Goal: Feedback & Contribution: Submit feedback/report problem

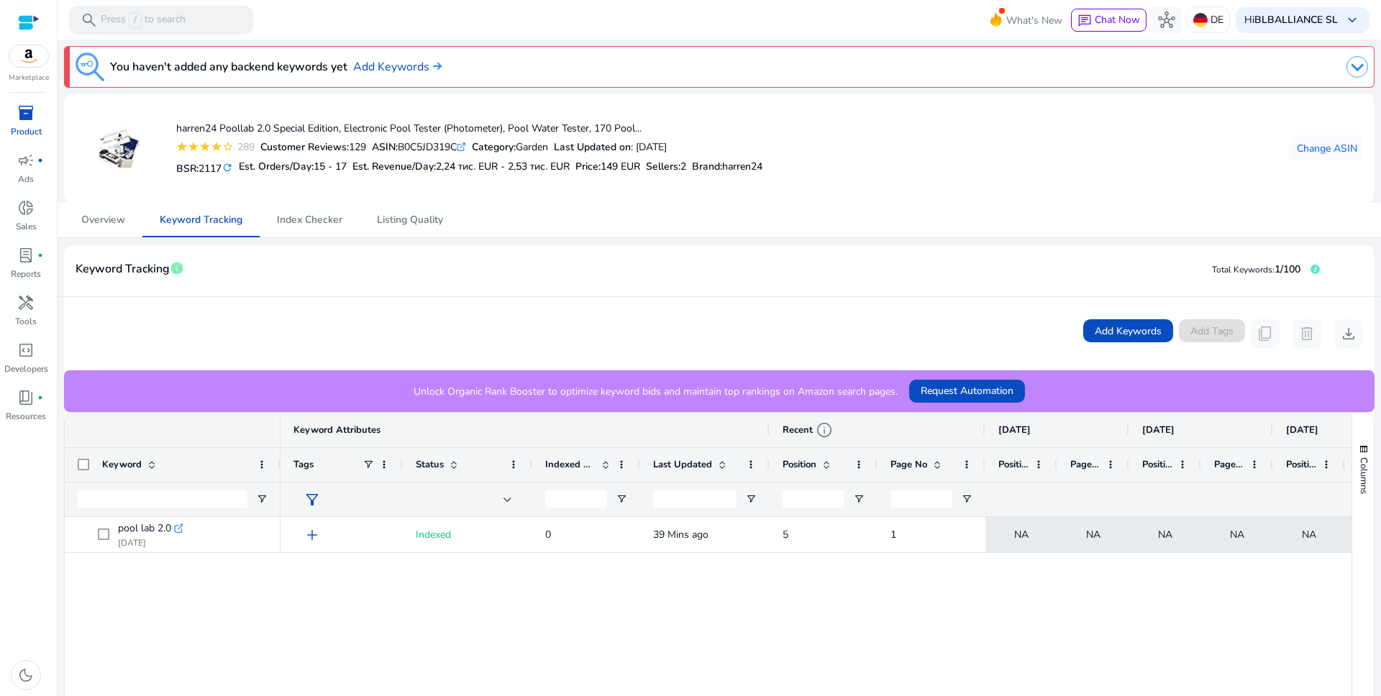
scroll to position [1, 0]
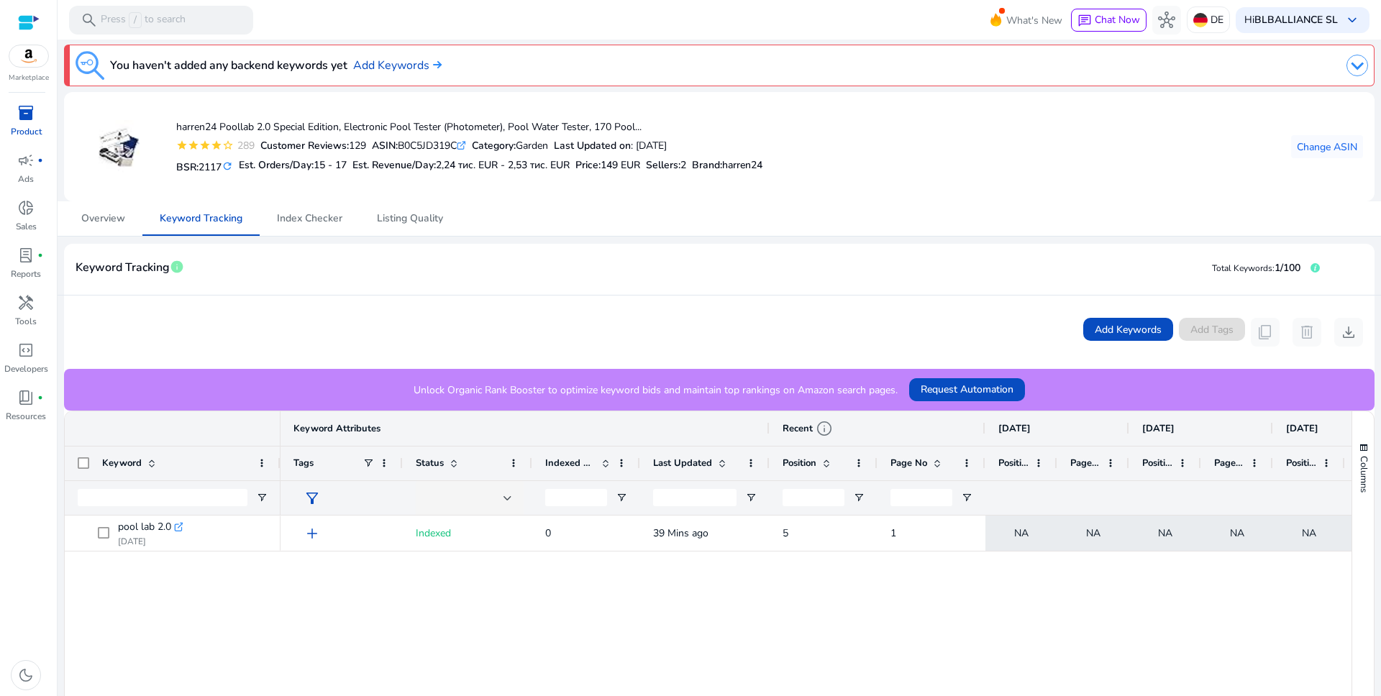
click at [23, 58] on img at bounding box center [28, 56] width 39 height 22
drag, startPoint x: 1108, startPoint y: 278, endPoint x: 1082, endPoint y: 248, distance: 39.8
click at [1107, 277] on mat-card-header "Keyword Tracking info Total Keywords: 1/100" at bounding box center [719, 275] width 1310 height 40
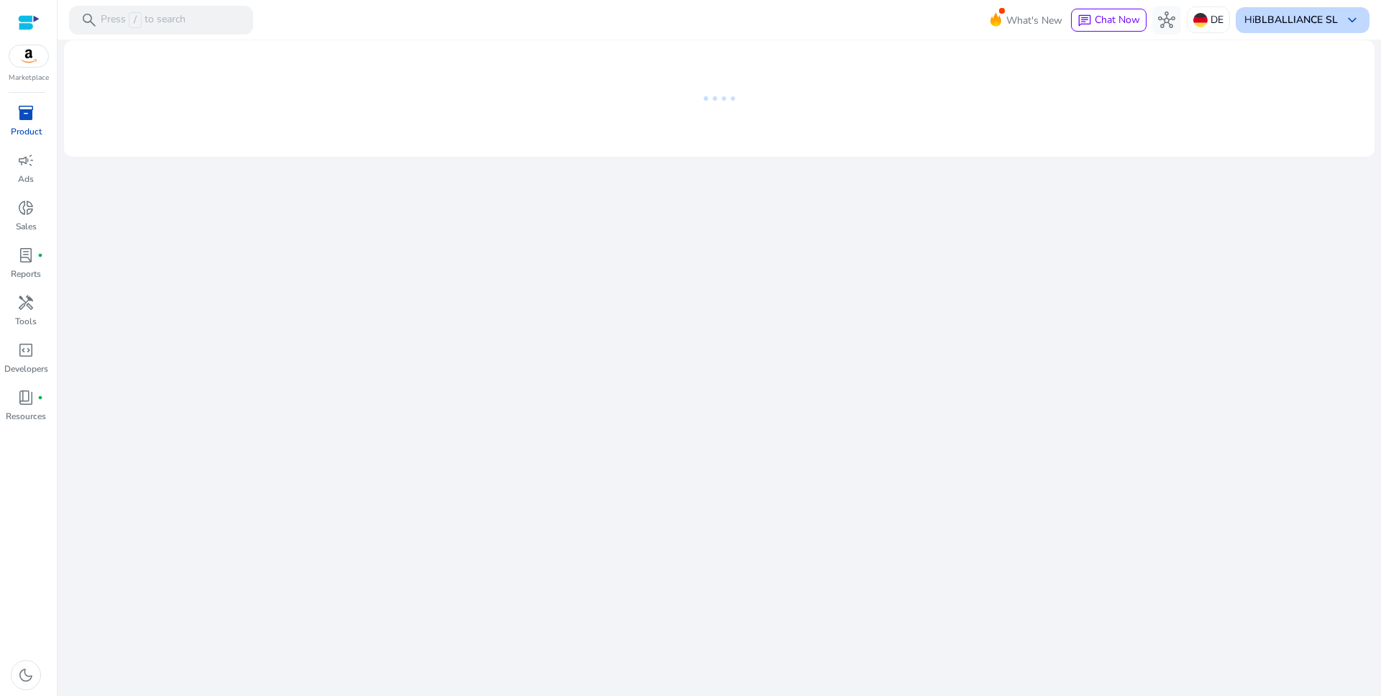
click at [1353, 19] on span "keyboard_arrow_down" at bounding box center [1351, 20] width 17 height 17
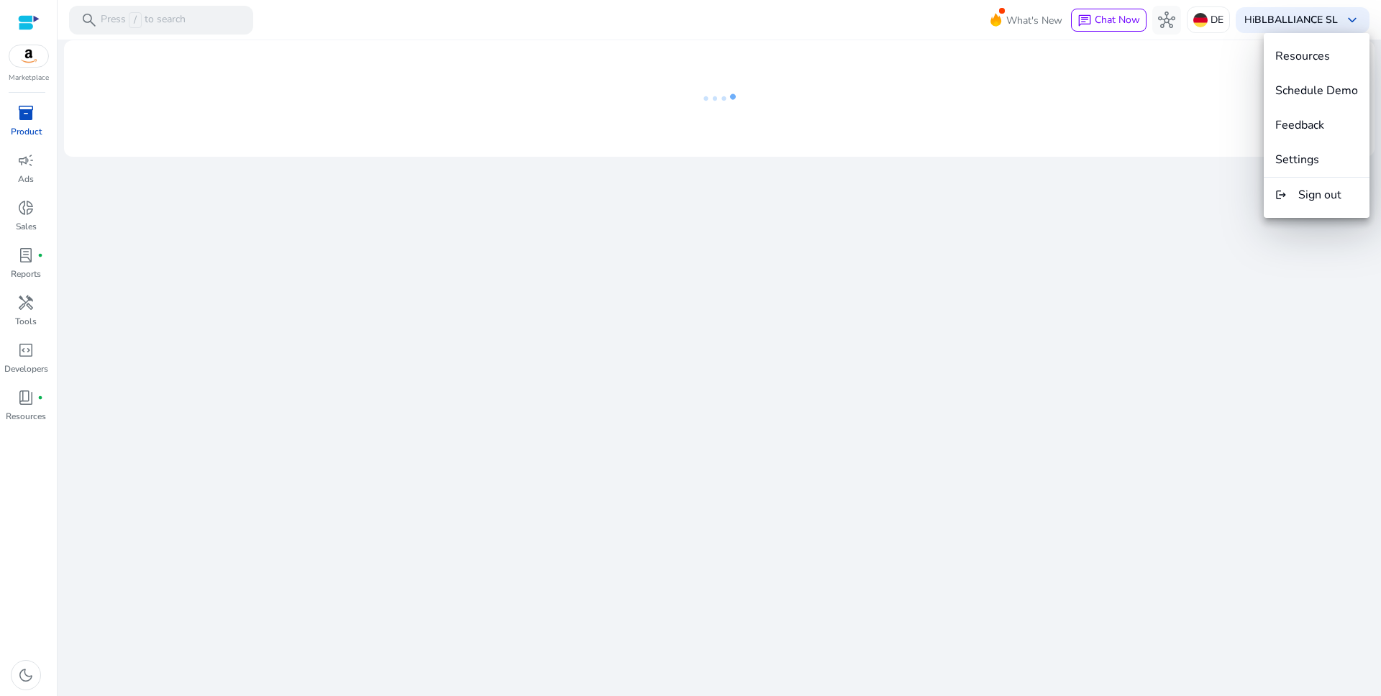
click at [1299, 168] on button "Settings" at bounding box center [1316, 159] width 106 height 35
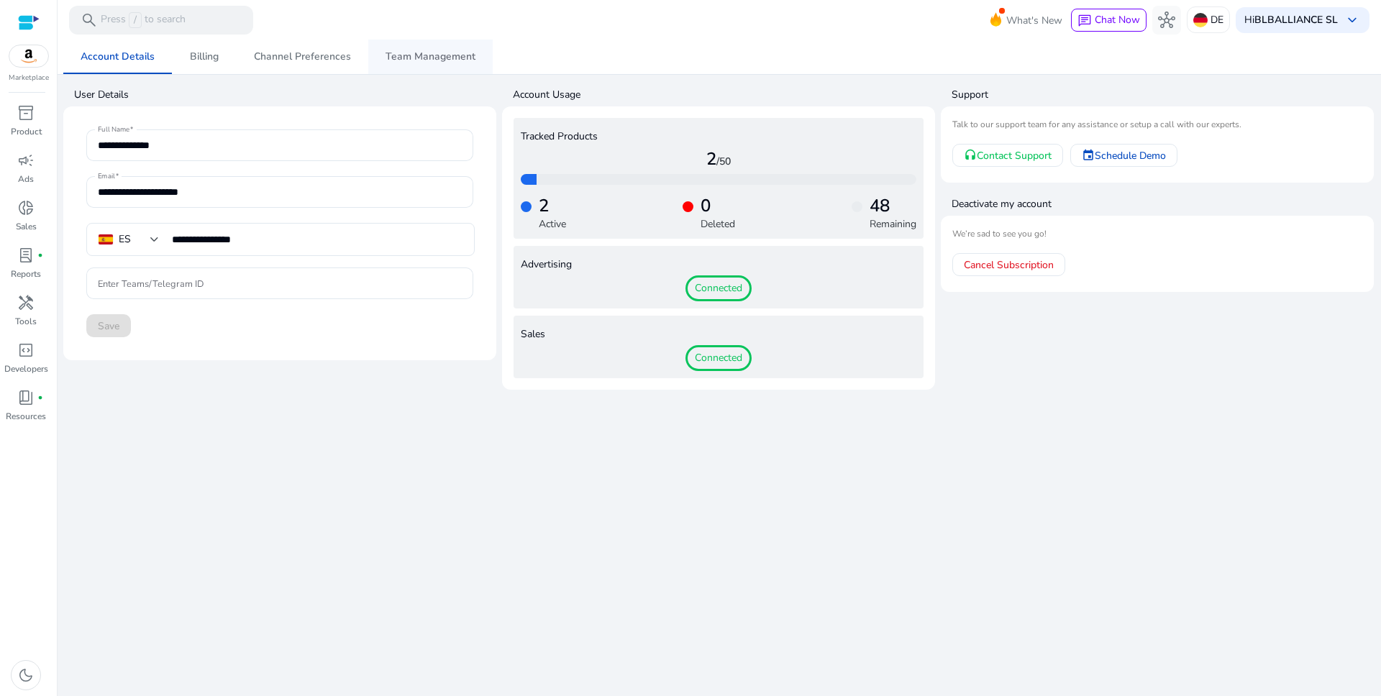
click at [401, 61] on span "Team Management" at bounding box center [430, 57] width 90 height 10
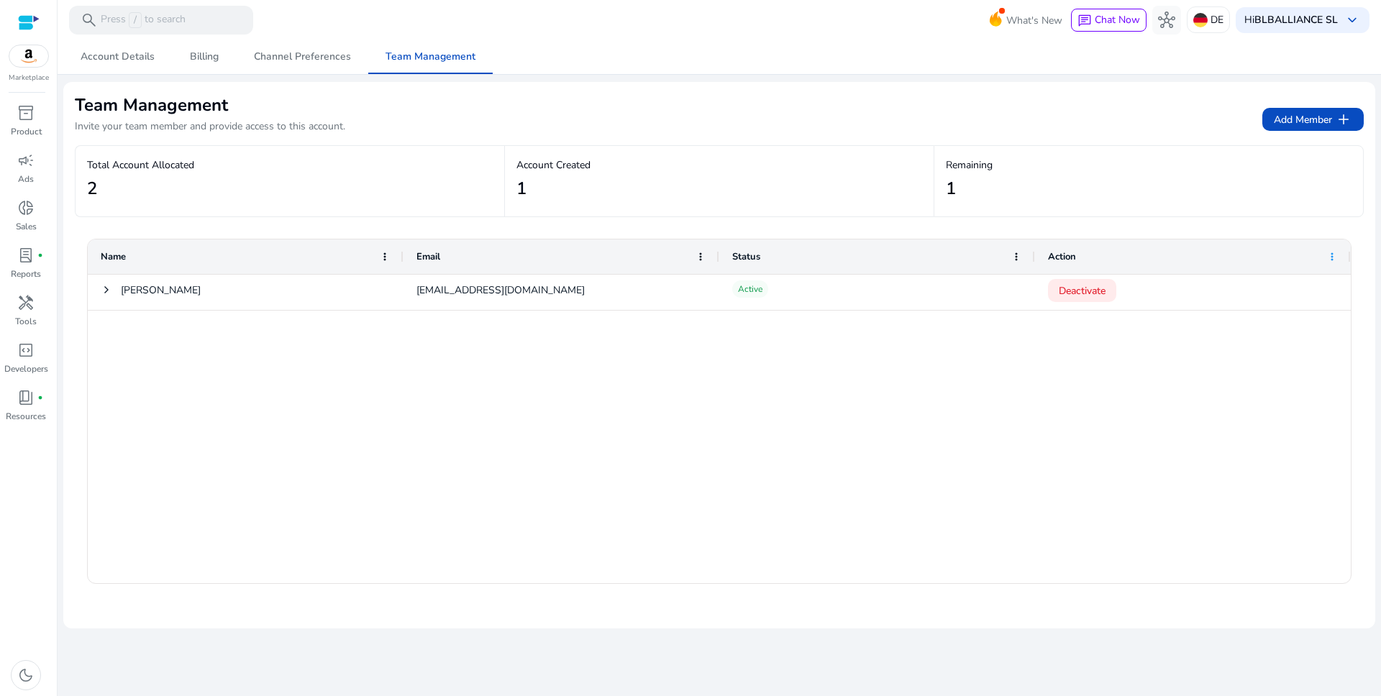
click at [1328, 253] on span at bounding box center [1332, 257] width 12 height 12
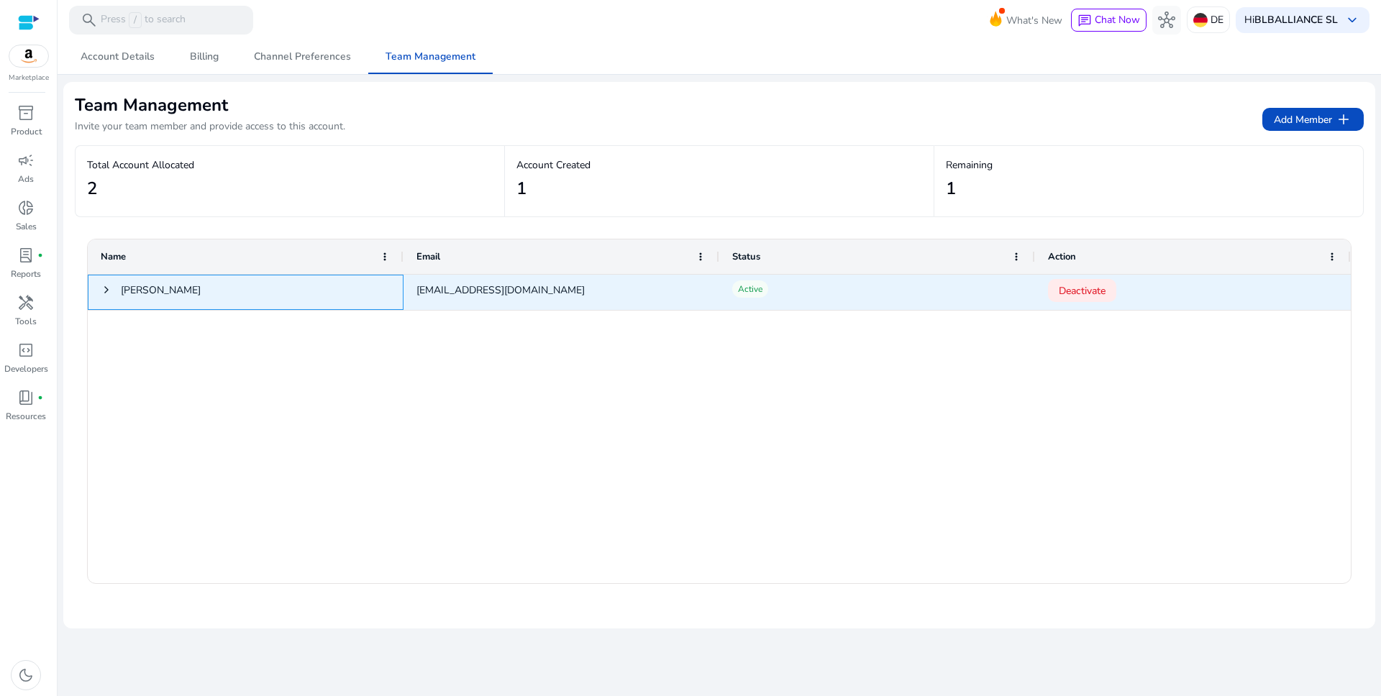
click at [114, 293] on span "Ivan" at bounding box center [246, 292] width 290 height 34
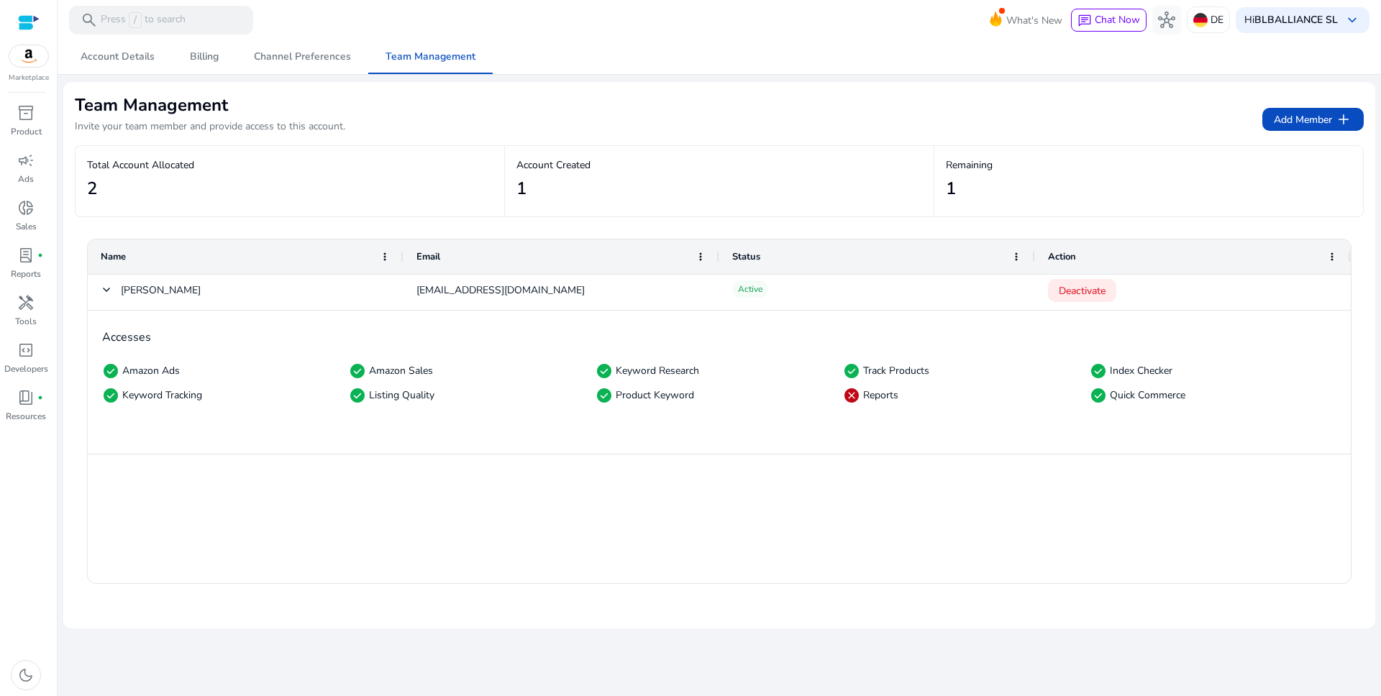
click at [859, 397] on span "cancel" at bounding box center [851, 395] width 17 height 17
click at [434, 65] on span "Team Management" at bounding box center [430, 57] width 90 height 35
click at [23, 119] on span "inventory_2" at bounding box center [25, 112] width 17 height 17
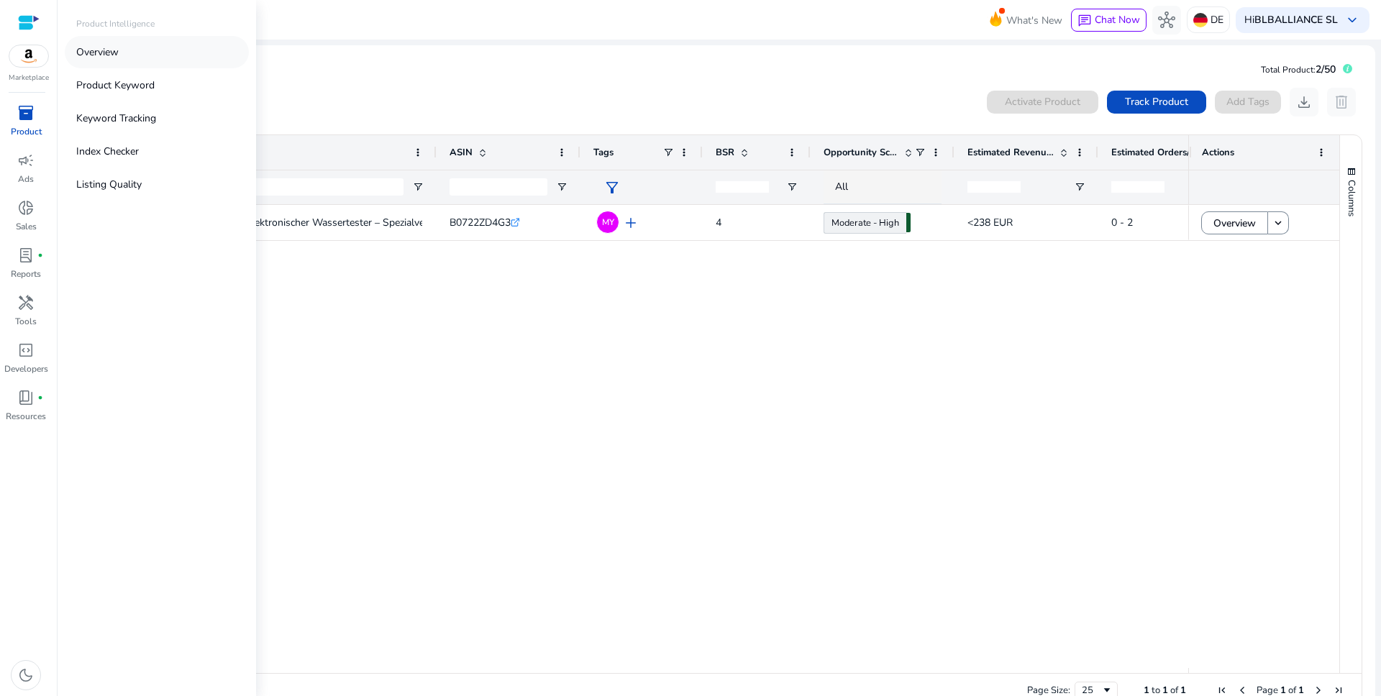
click at [107, 52] on p "Overview" at bounding box center [97, 52] width 42 height 15
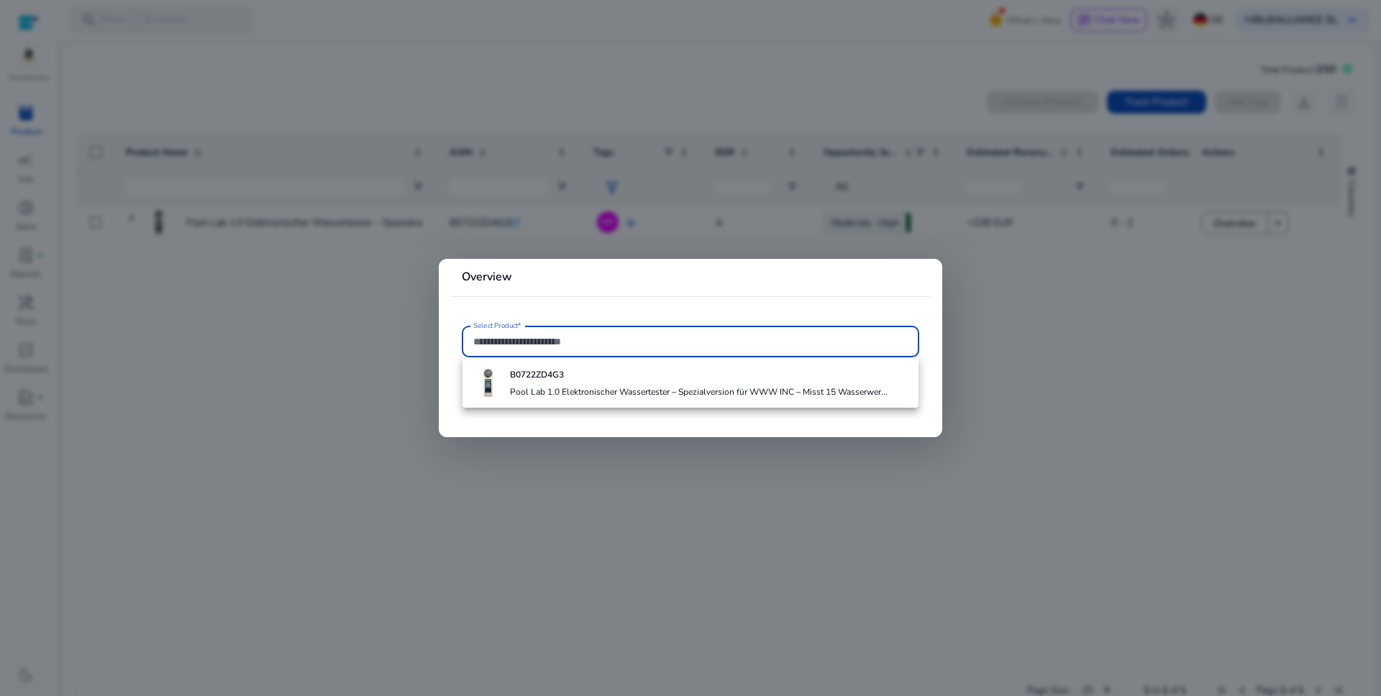
click at [588, 342] on input "Select Product*" at bounding box center [690, 342] width 434 height 16
click at [1158, 437] on div at bounding box center [690, 348] width 1381 height 696
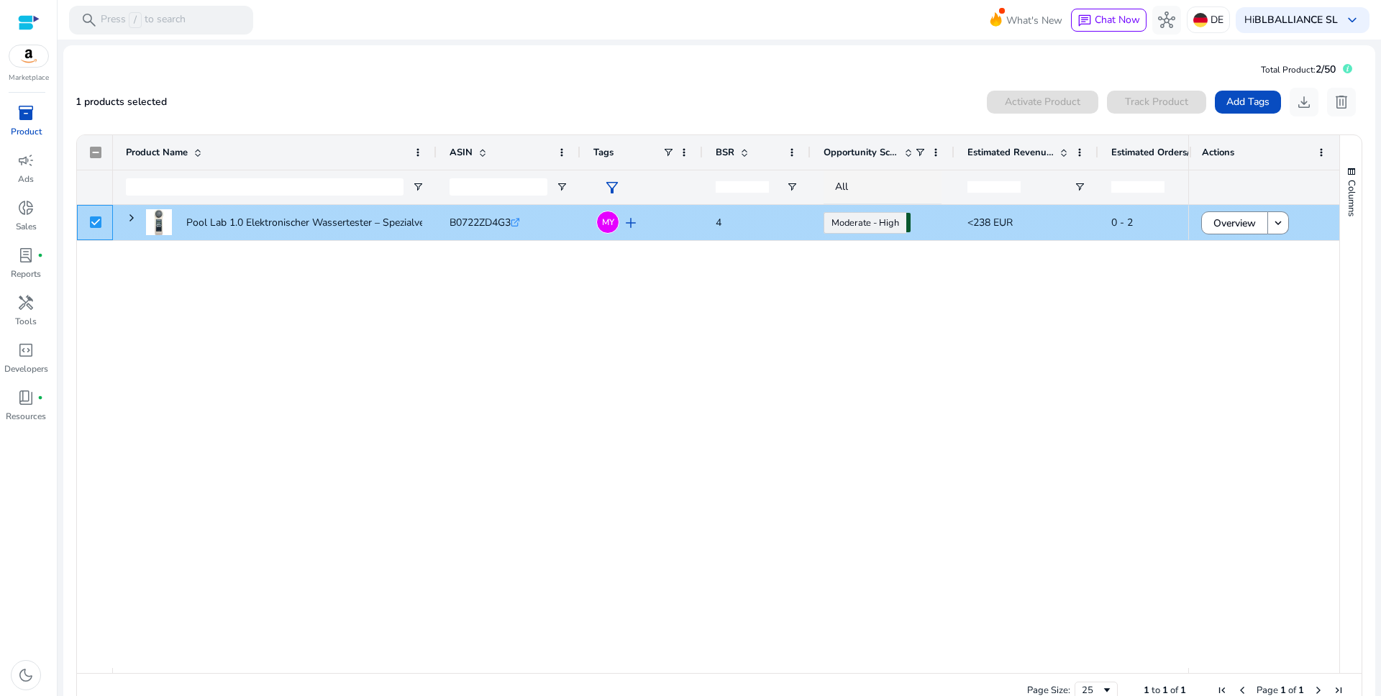
click at [90, 229] on div at bounding box center [96, 222] width 12 height 29
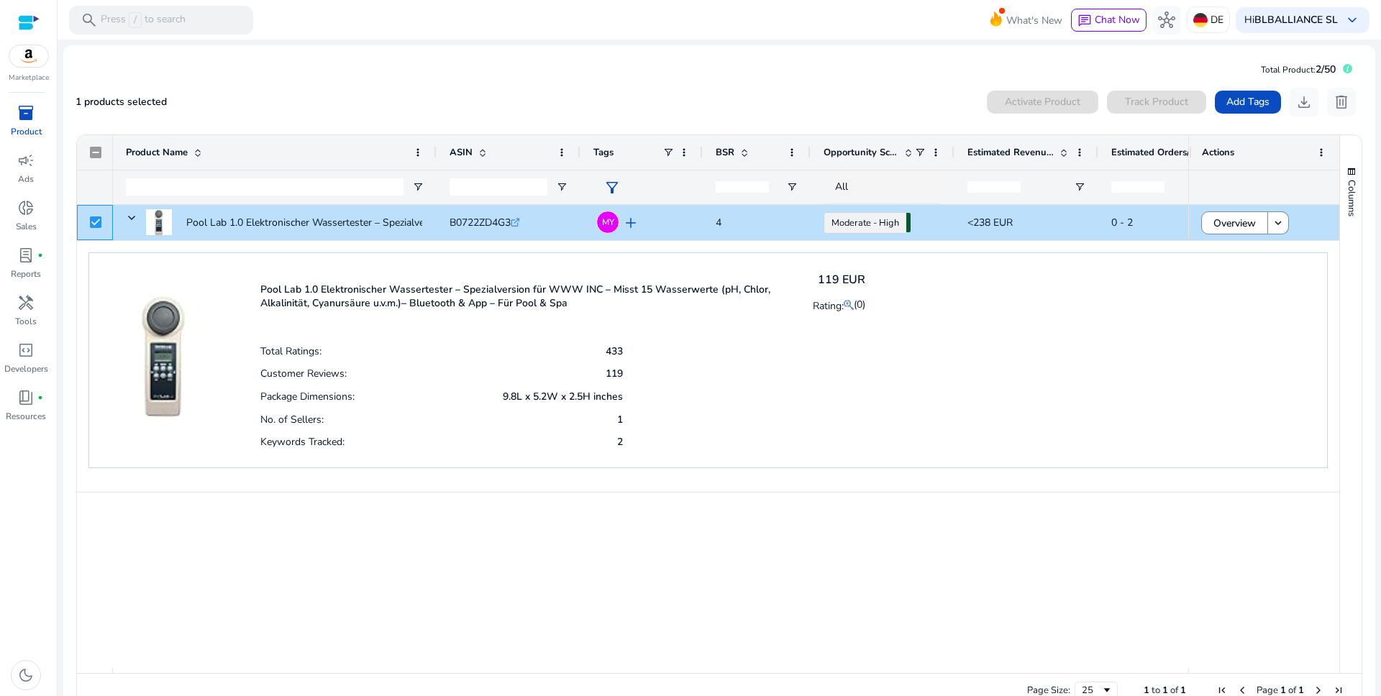
scroll to position [0, 3]
click at [1272, 70] on span "Total Product:" at bounding box center [1288, 70] width 55 height 12
click at [1319, 70] on span "2/50" at bounding box center [1325, 70] width 20 height 14
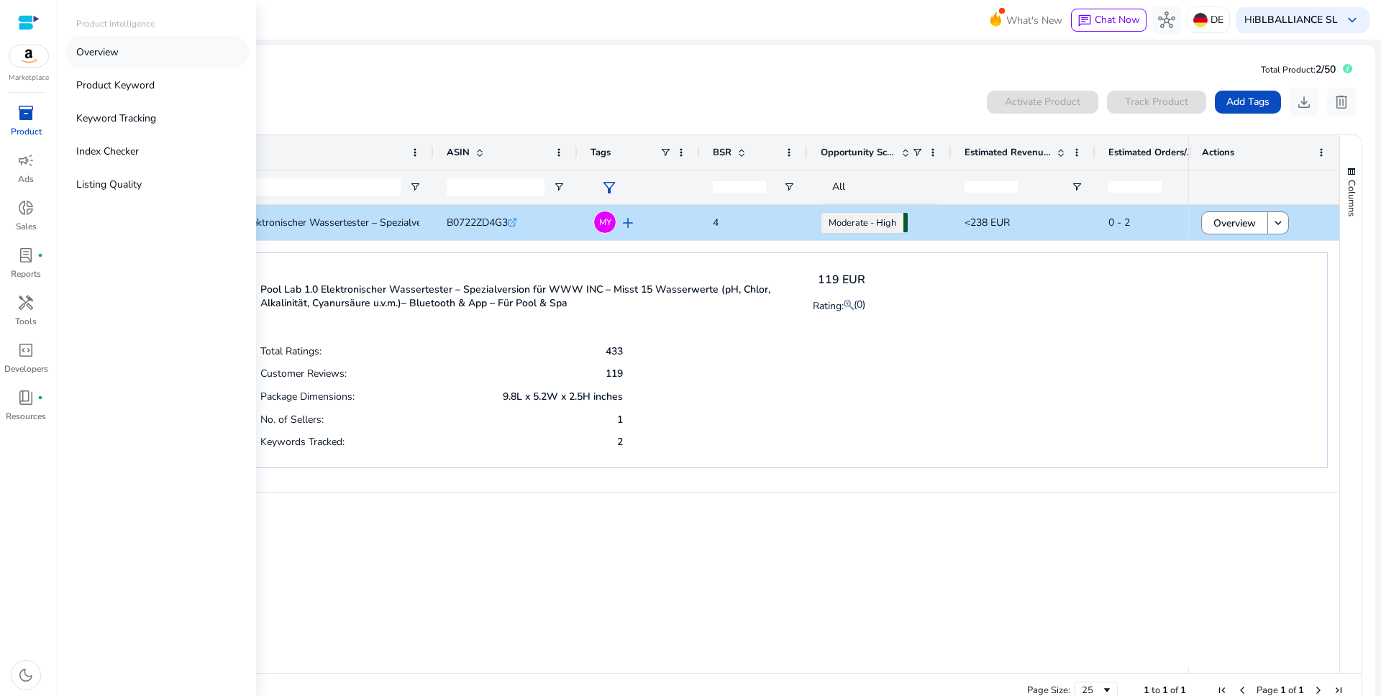
click at [87, 47] on p "Overview" at bounding box center [97, 52] width 42 height 15
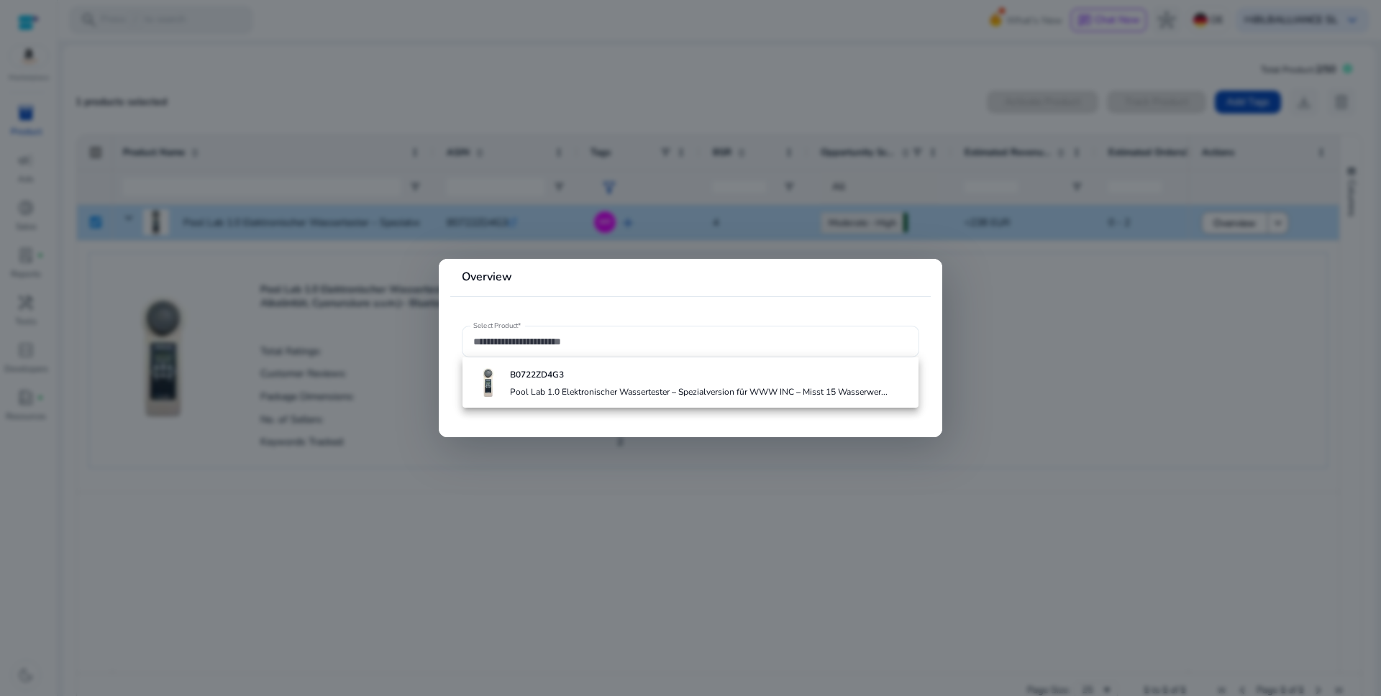
click at [697, 351] on div at bounding box center [690, 342] width 434 height 32
click at [1126, 406] on div at bounding box center [690, 348] width 1381 height 696
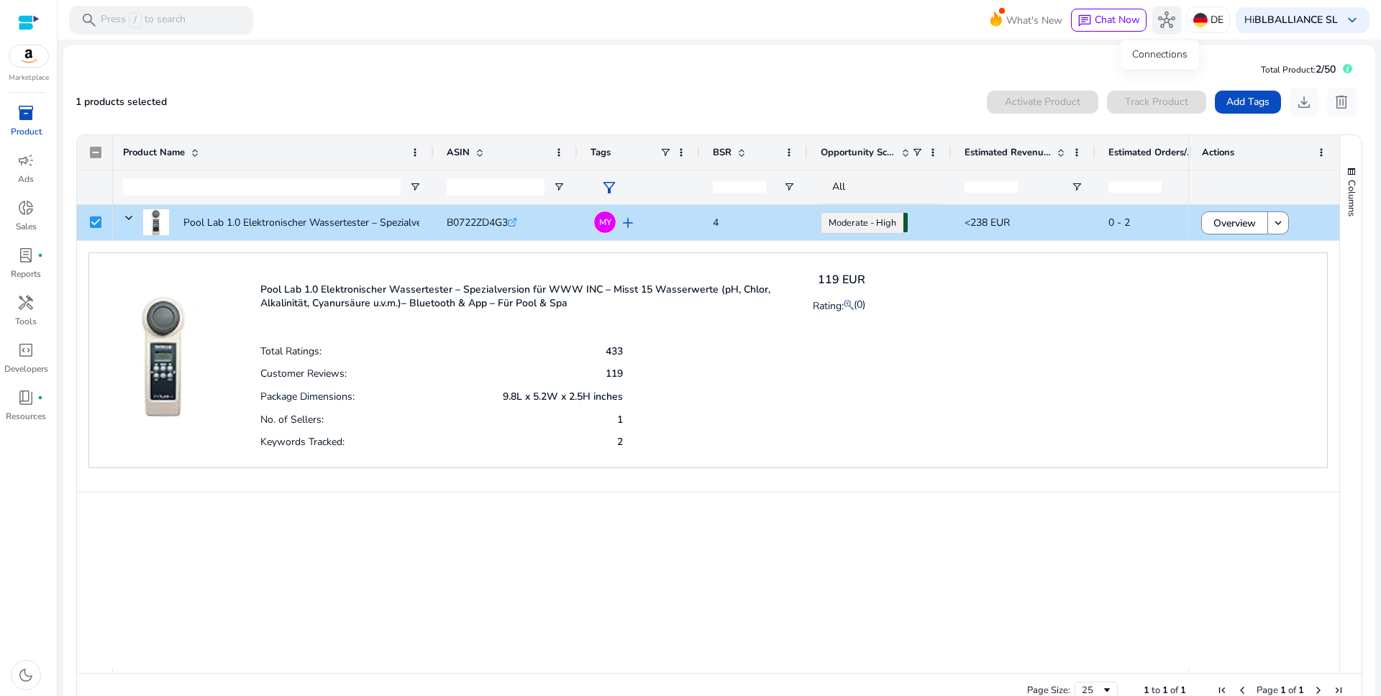
click at [1158, 24] on span "hub" at bounding box center [1166, 20] width 17 height 17
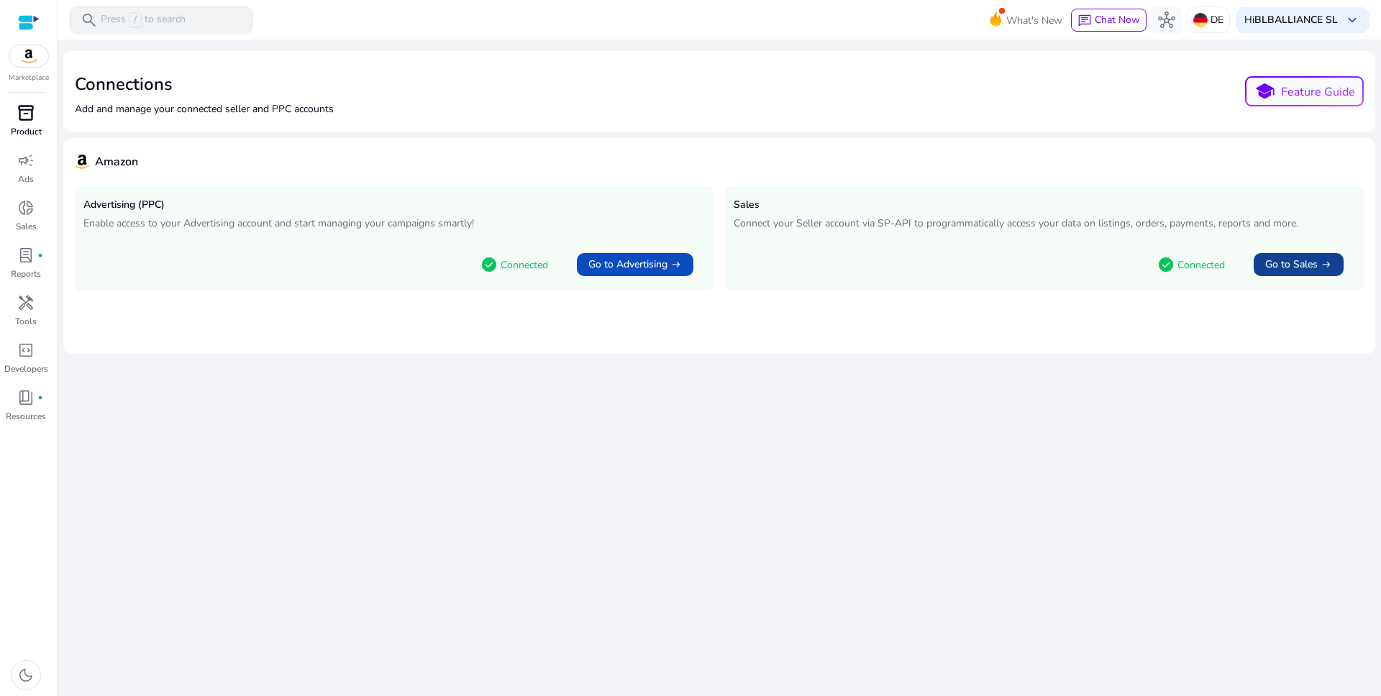
click at [1285, 264] on span "Go to Sales" at bounding box center [1291, 264] width 52 height 14
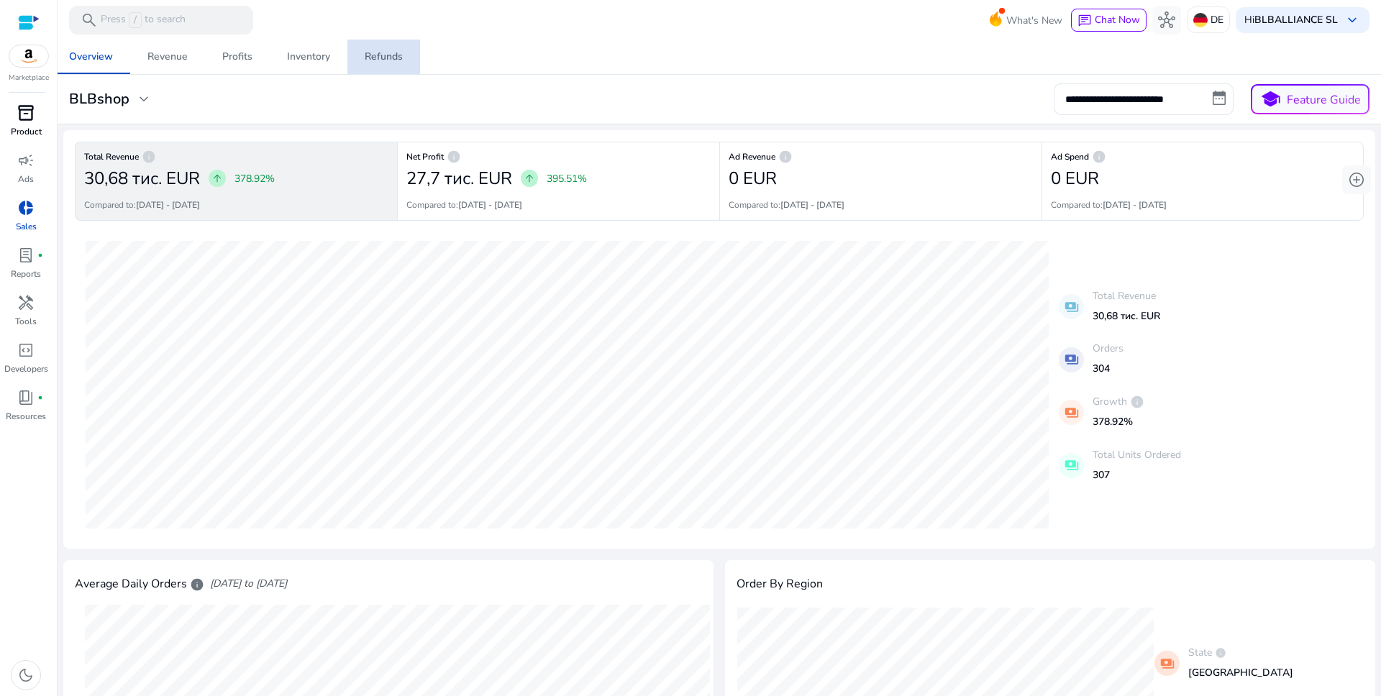
click at [361, 60] on link "Refunds" at bounding box center [383, 57] width 73 height 35
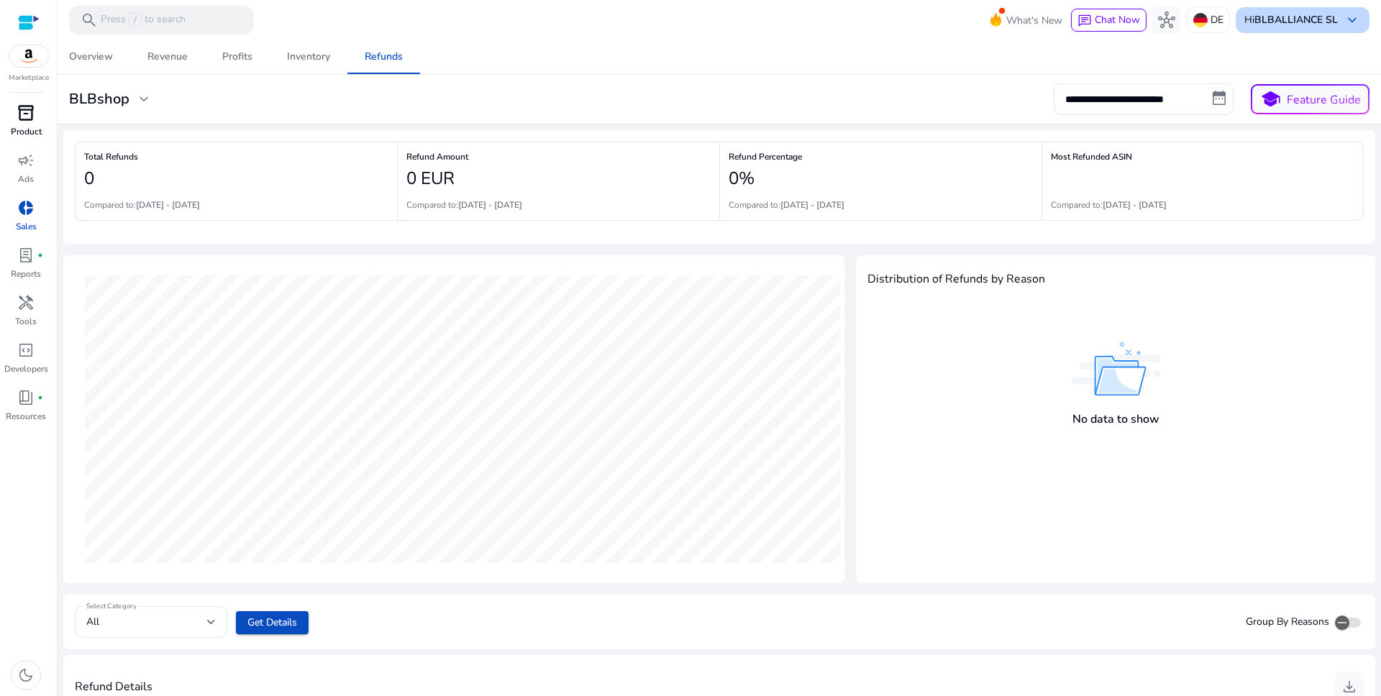
click at [1299, 25] on b "BLBALLIANCE SL" at bounding box center [1295, 20] width 83 height 14
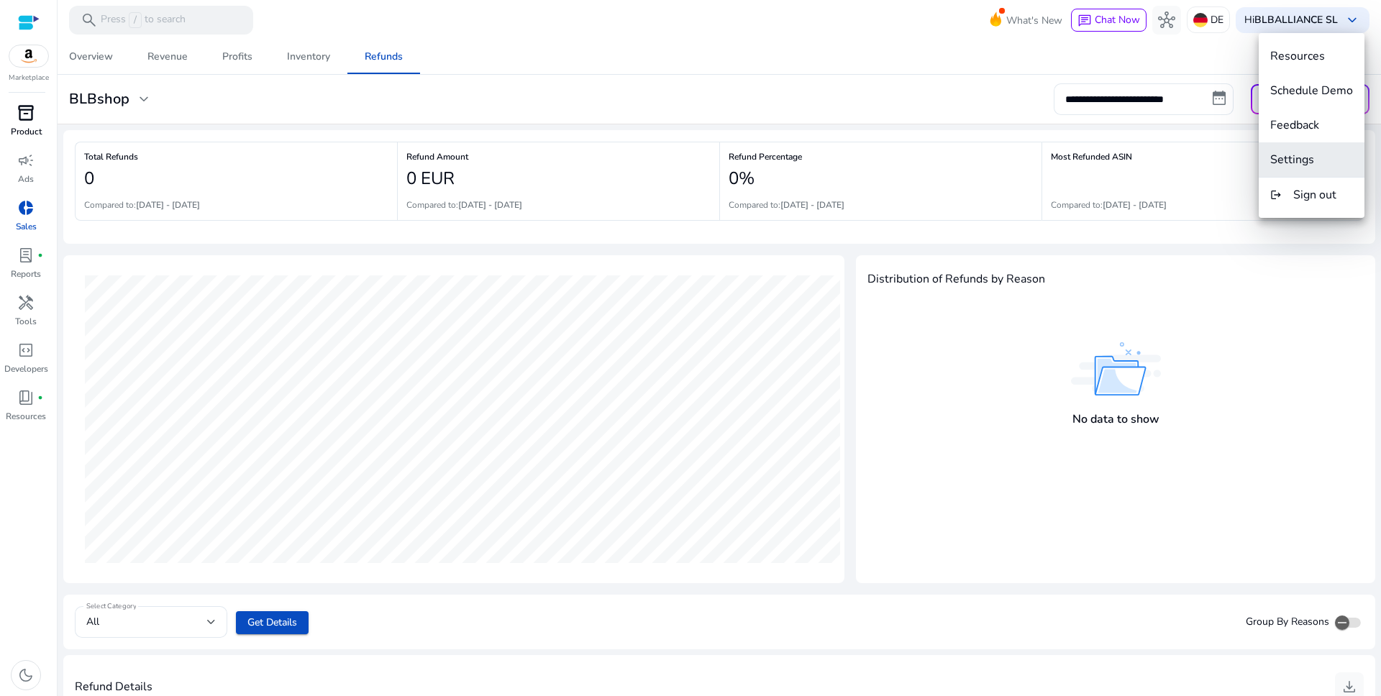
click at [1282, 152] on span "Settings" at bounding box center [1292, 160] width 44 height 16
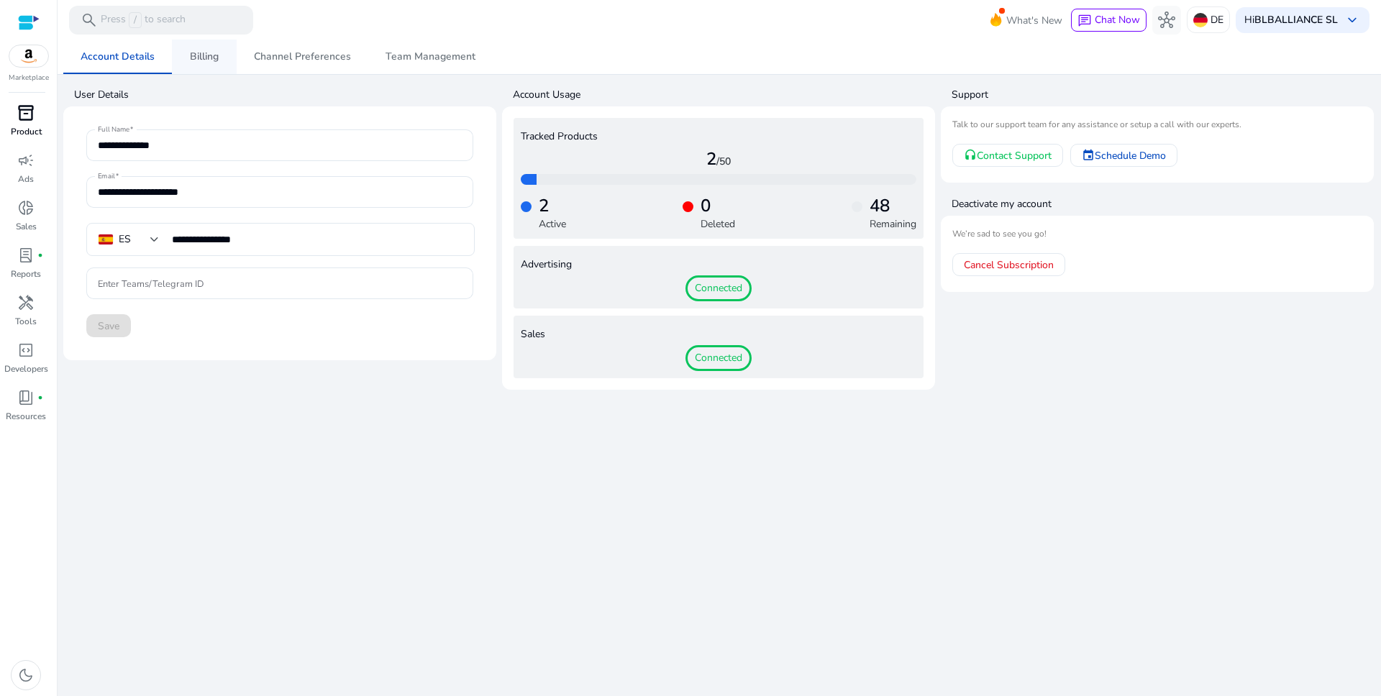
click at [203, 54] on span "Billing" at bounding box center [204, 57] width 29 height 10
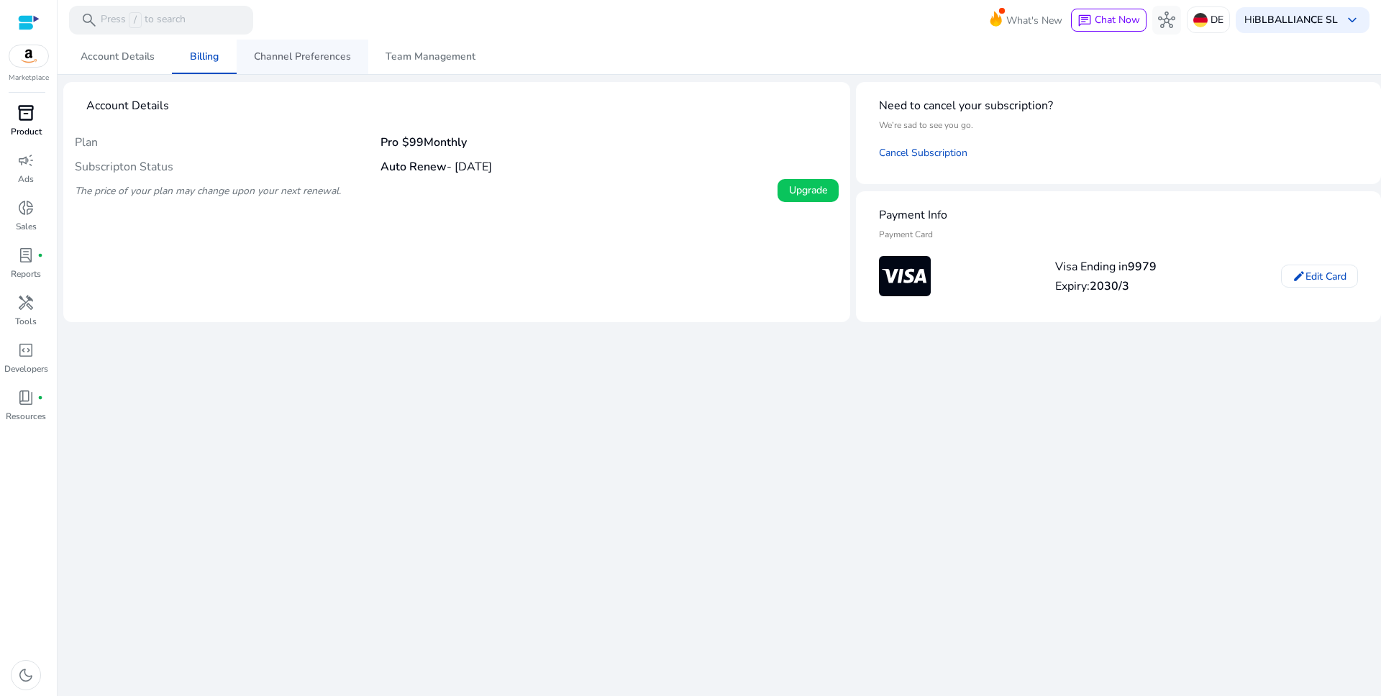
click at [284, 52] on span "Channel Preferences" at bounding box center [302, 57] width 97 height 10
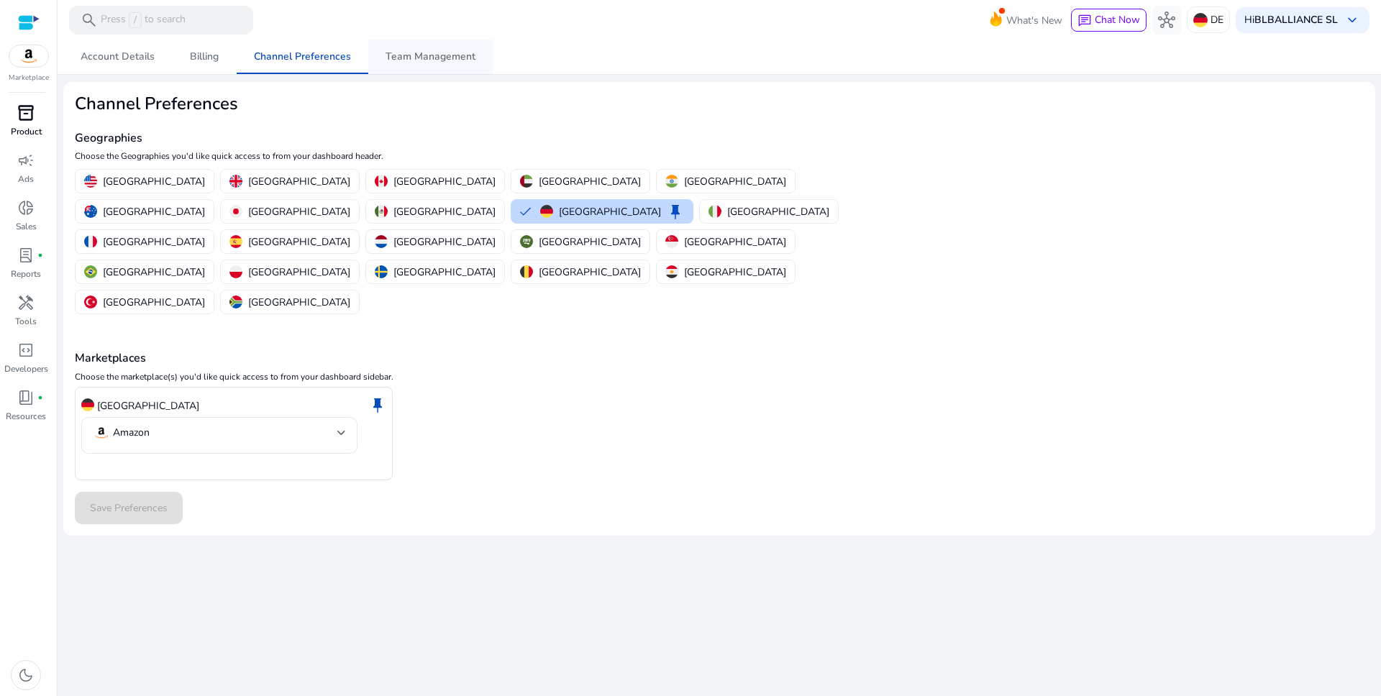
click at [423, 57] on span "Team Management" at bounding box center [430, 57] width 90 height 10
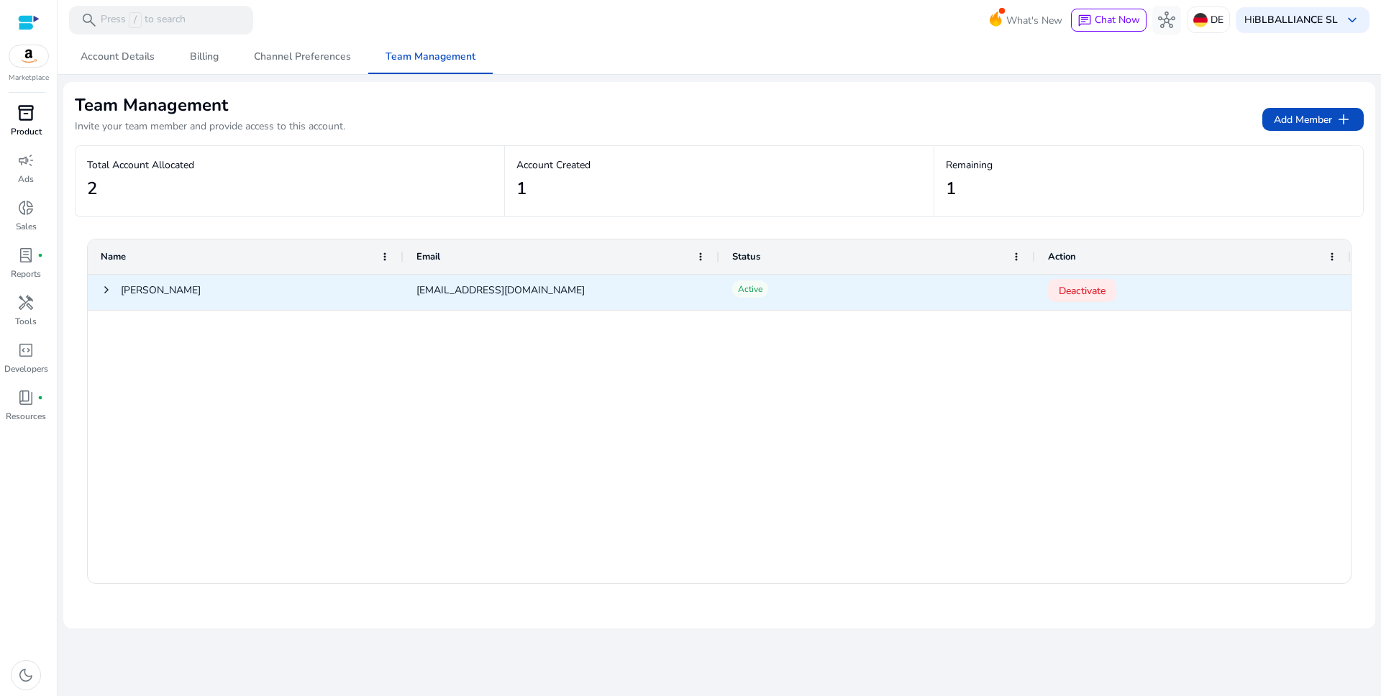
click at [110, 293] on span at bounding box center [107, 290] width 12 height 12
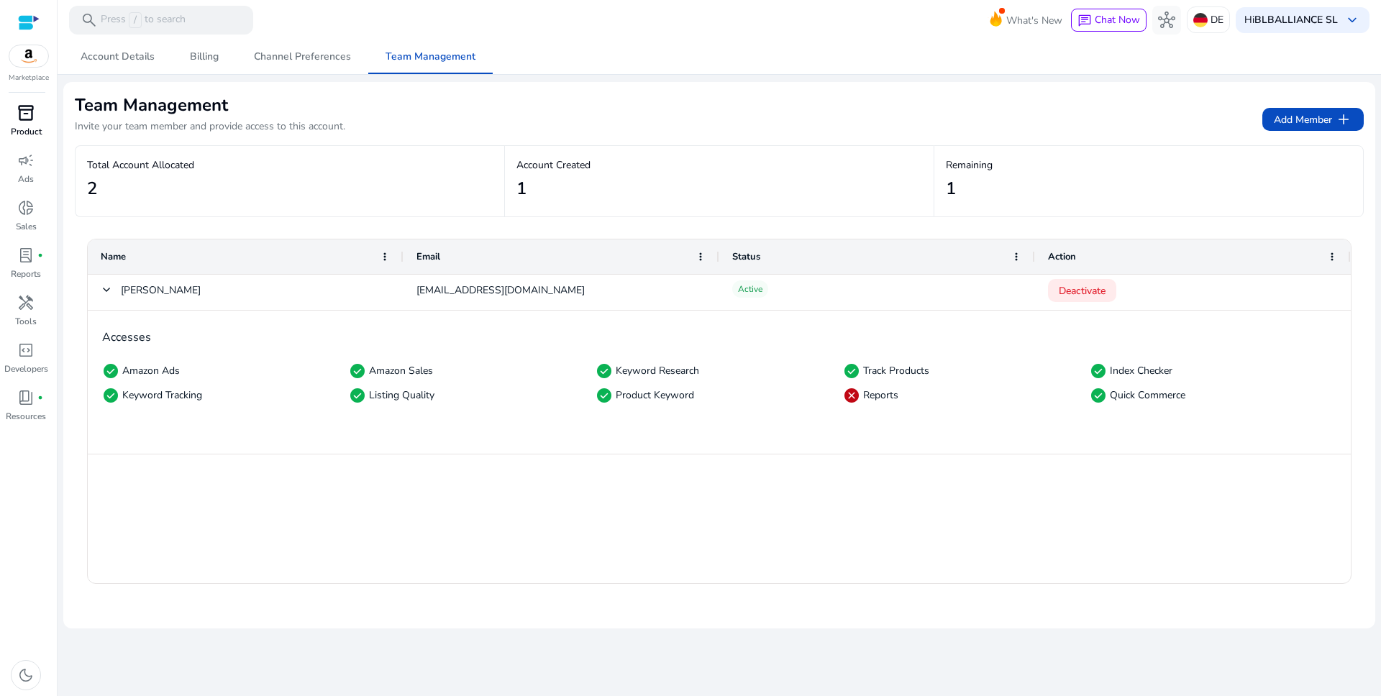
click at [889, 395] on div "Reports" at bounding box center [882, 395] width 39 height 14
click at [1331, 260] on span at bounding box center [1332, 257] width 12 height 12
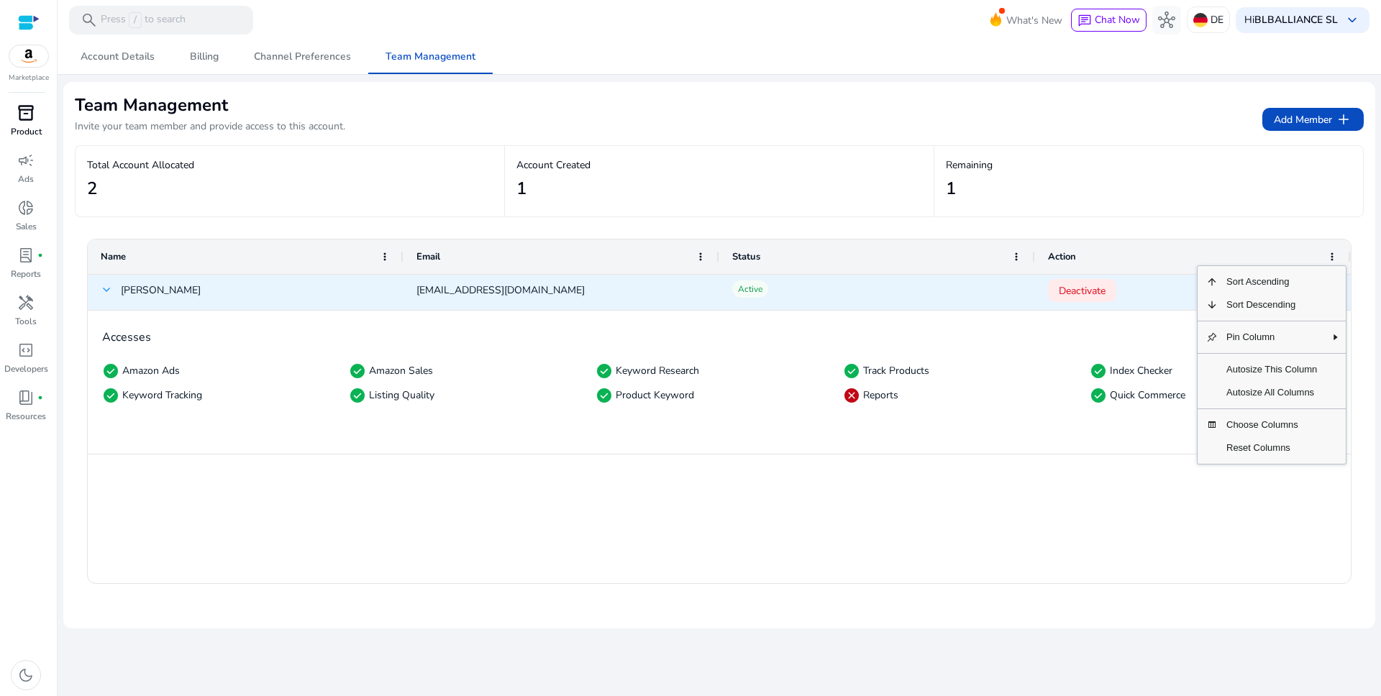
click at [114, 289] on span "Ivan" at bounding box center [246, 292] width 290 height 34
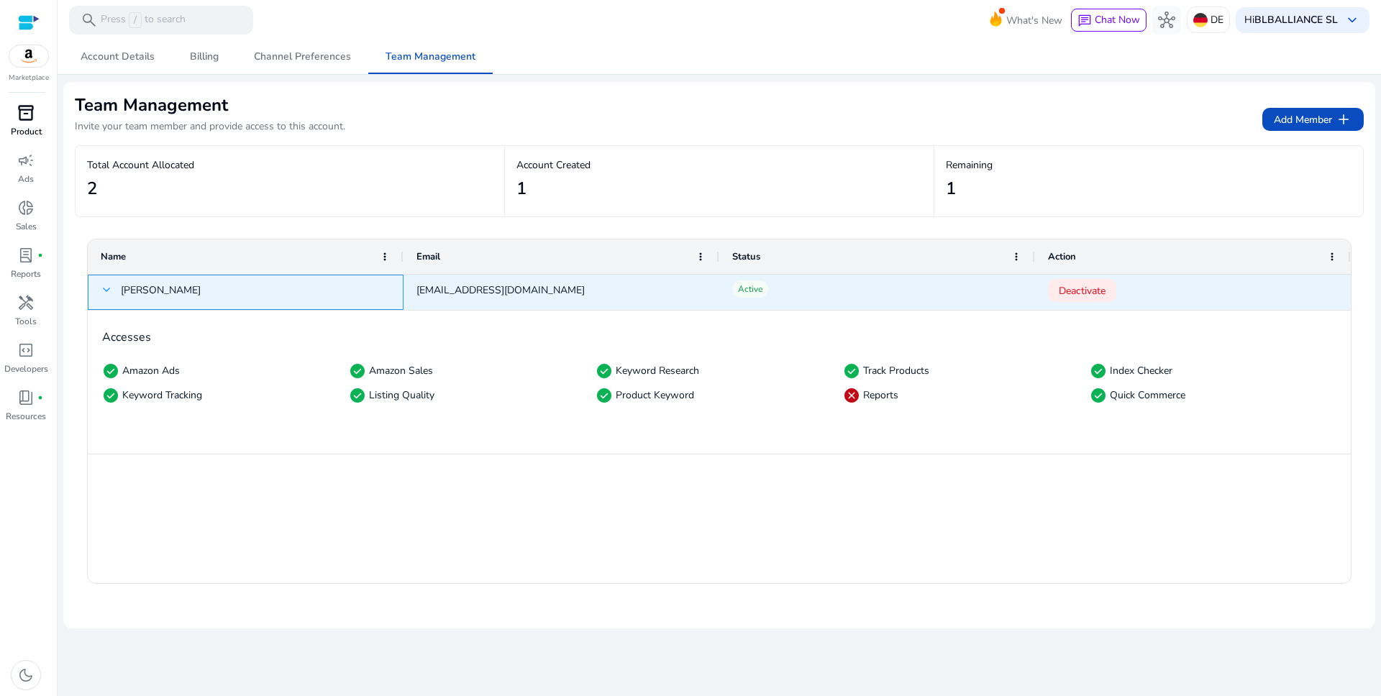
click at [109, 290] on span at bounding box center [107, 290] width 12 height 12
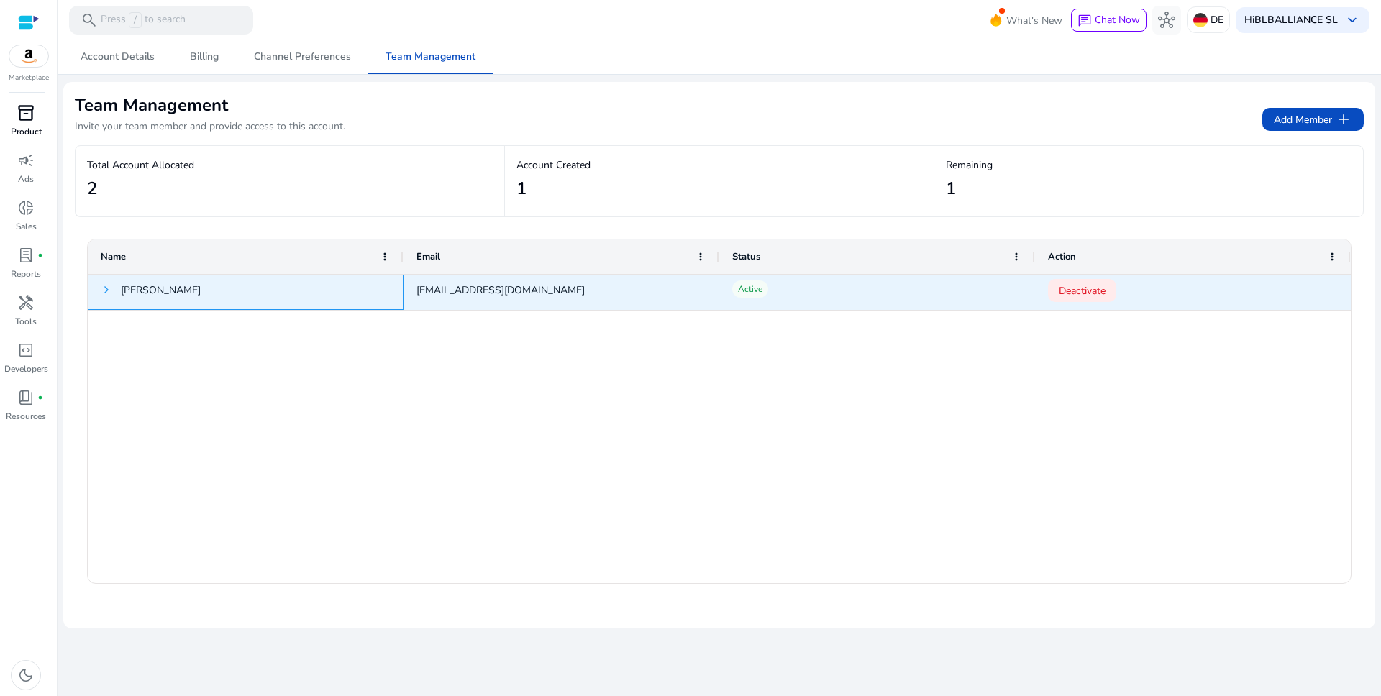
click at [109, 291] on span at bounding box center [107, 290] width 12 height 12
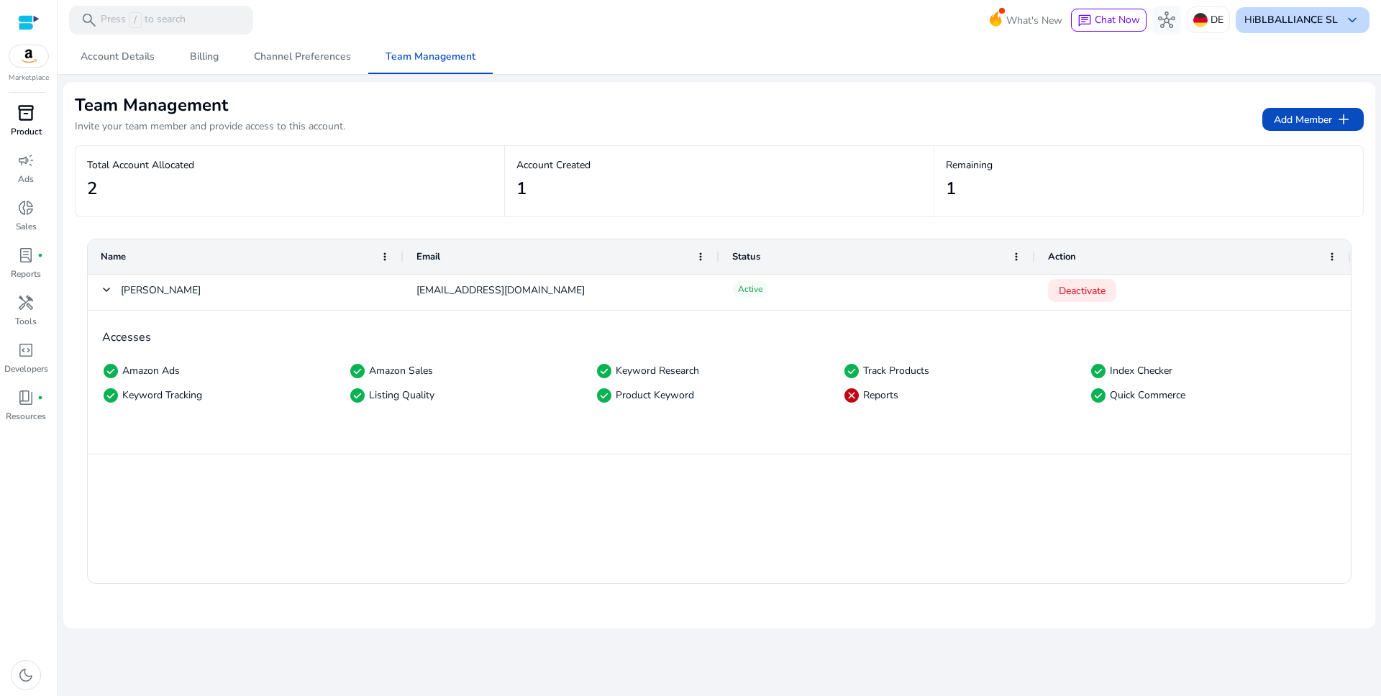
click at [1339, 24] on div "Hi BLBALLIANCE SL keyboard_arrow_down" at bounding box center [1302, 20] width 134 height 26
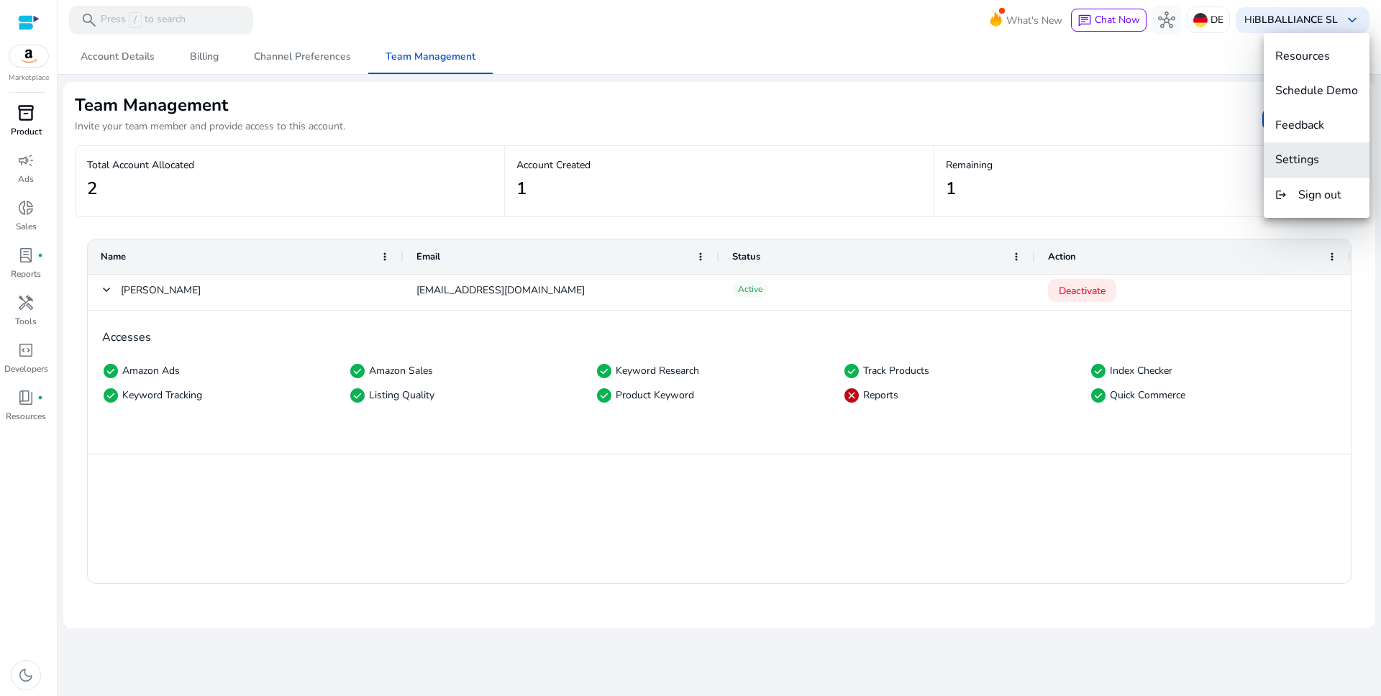
click at [1305, 165] on span "Settings" at bounding box center [1297, 160] width 44 height 16
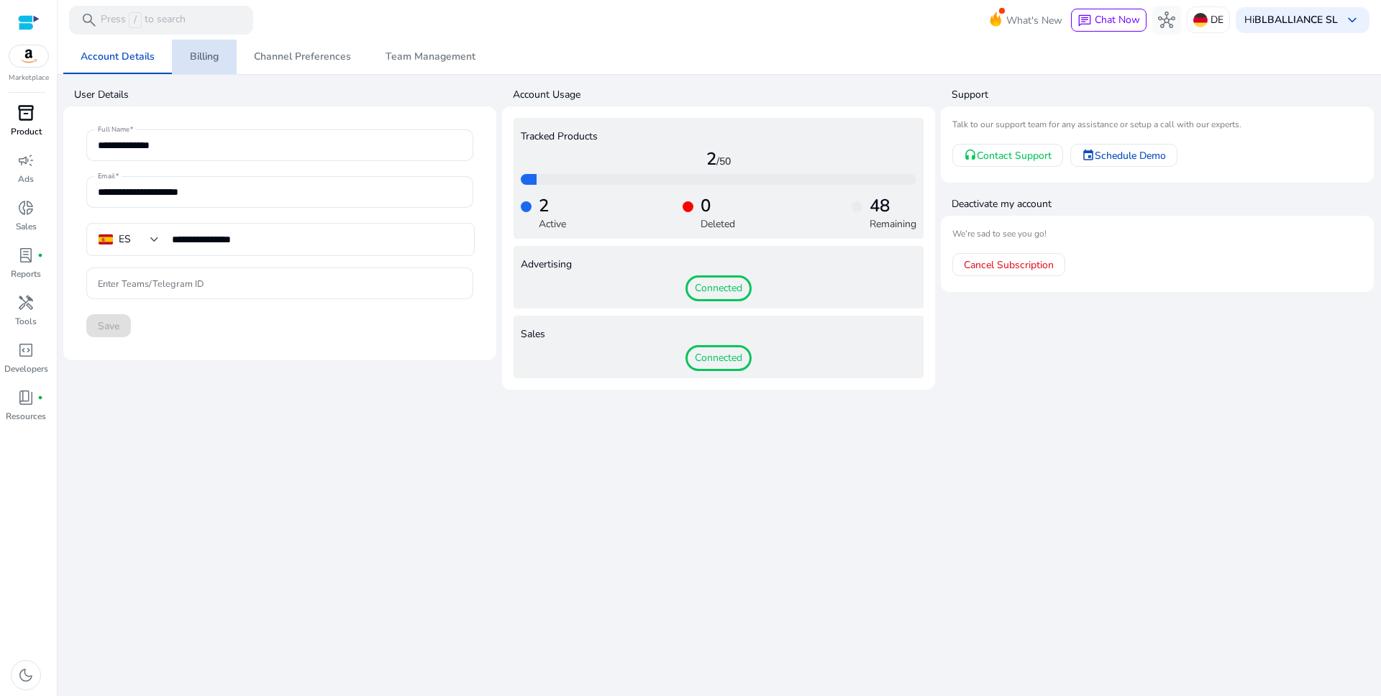
click at [219, 60] on link "Billing" at bounding box center [204, 57] width 65 height 35
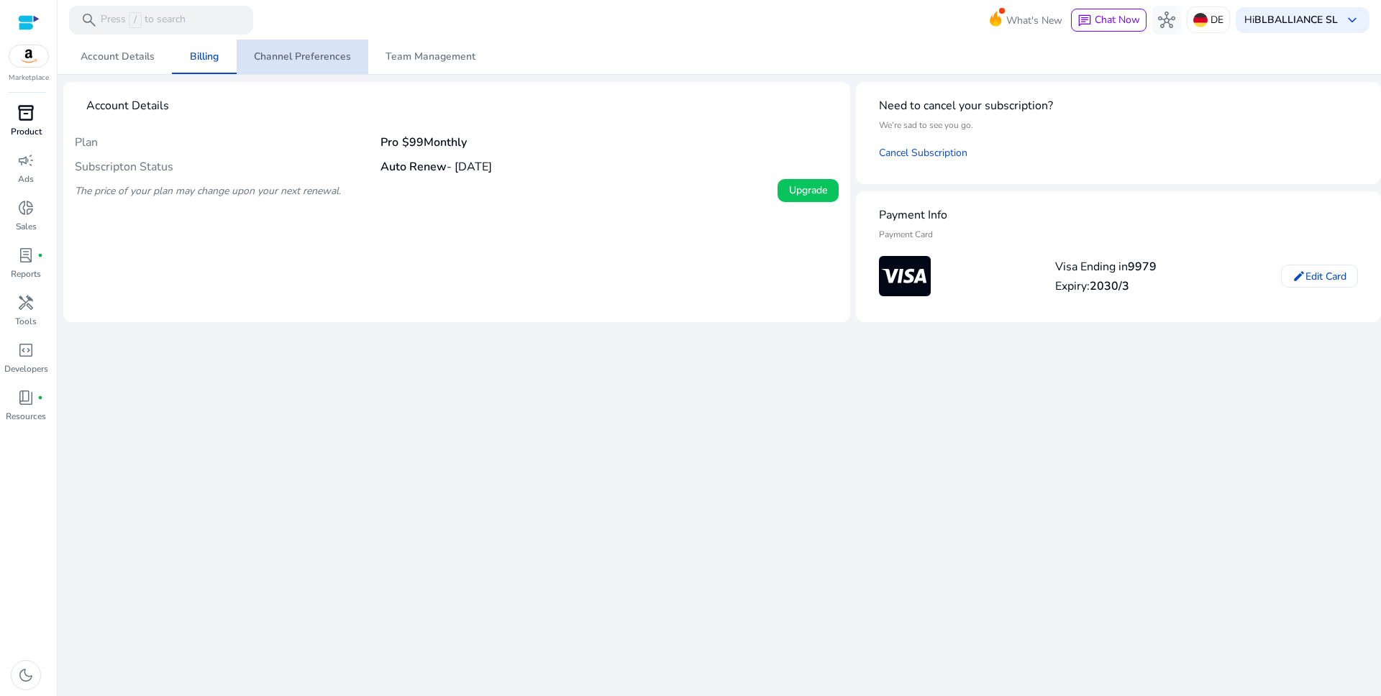
click at [328, 65] on span "Channel Preferences" at bounding box center [302, 57] width 97 height 35
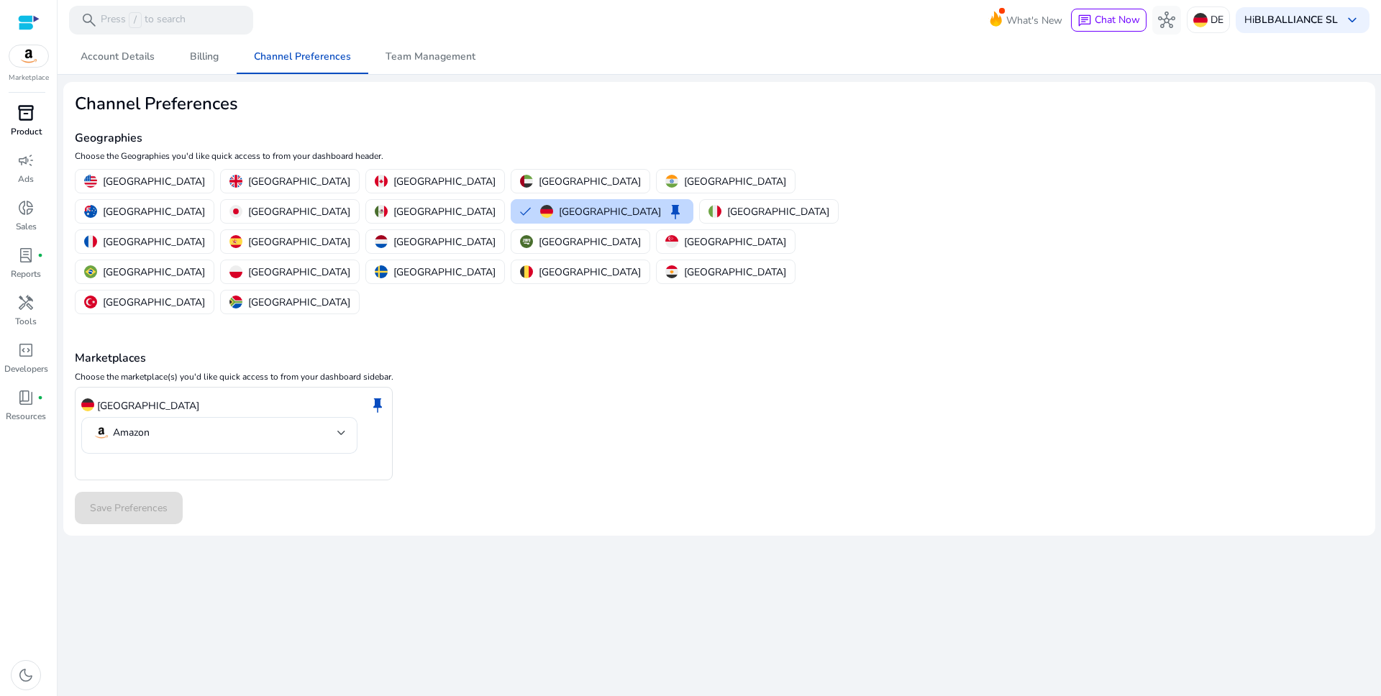
click at [27, 24] on div at bounding box center [29, 22] width 22 height 17
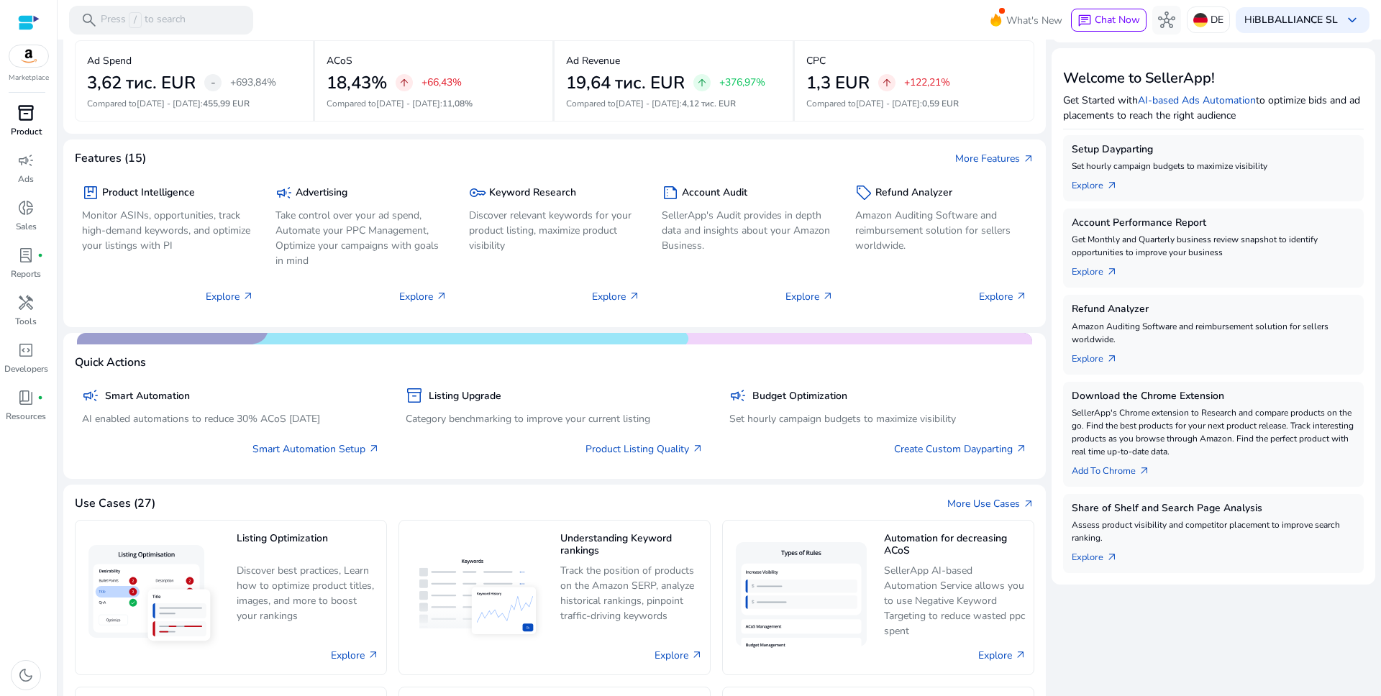
scroll to position [314, 0]
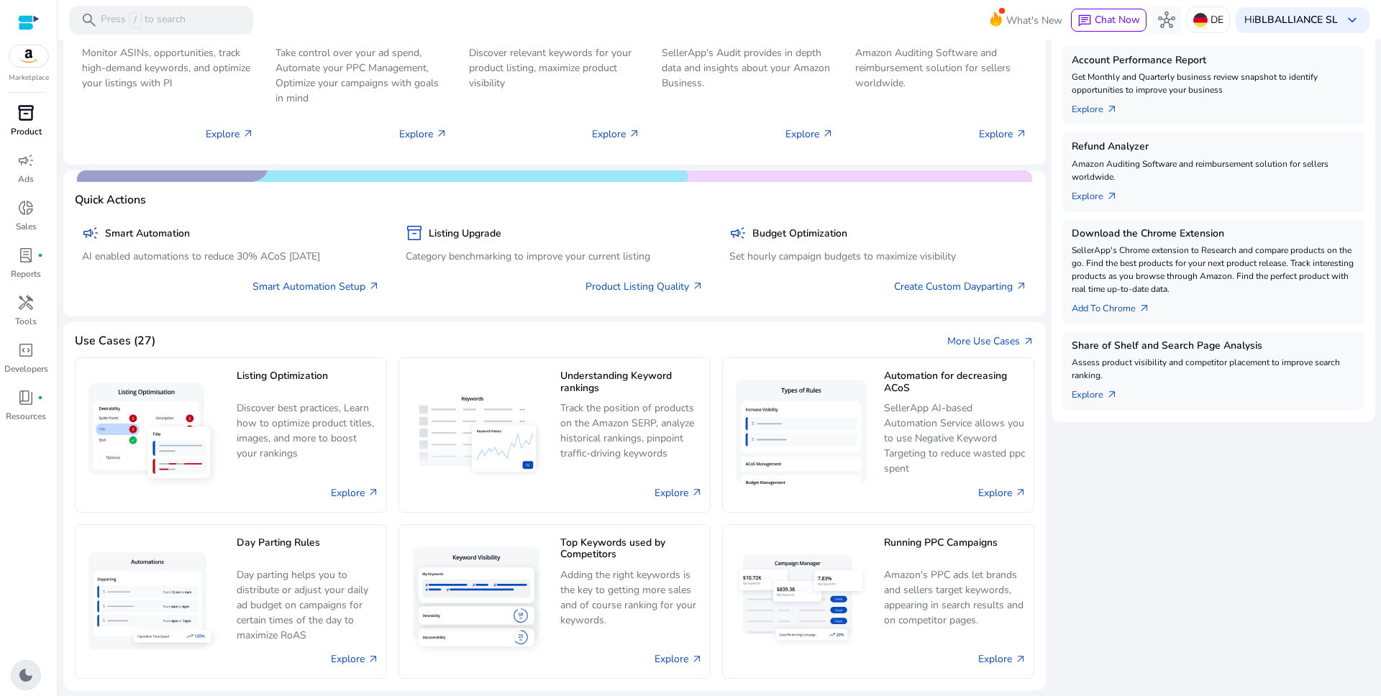
click at [19, 676] on span "dark_mode" at bounding box center [25, 675] width 17 height 17
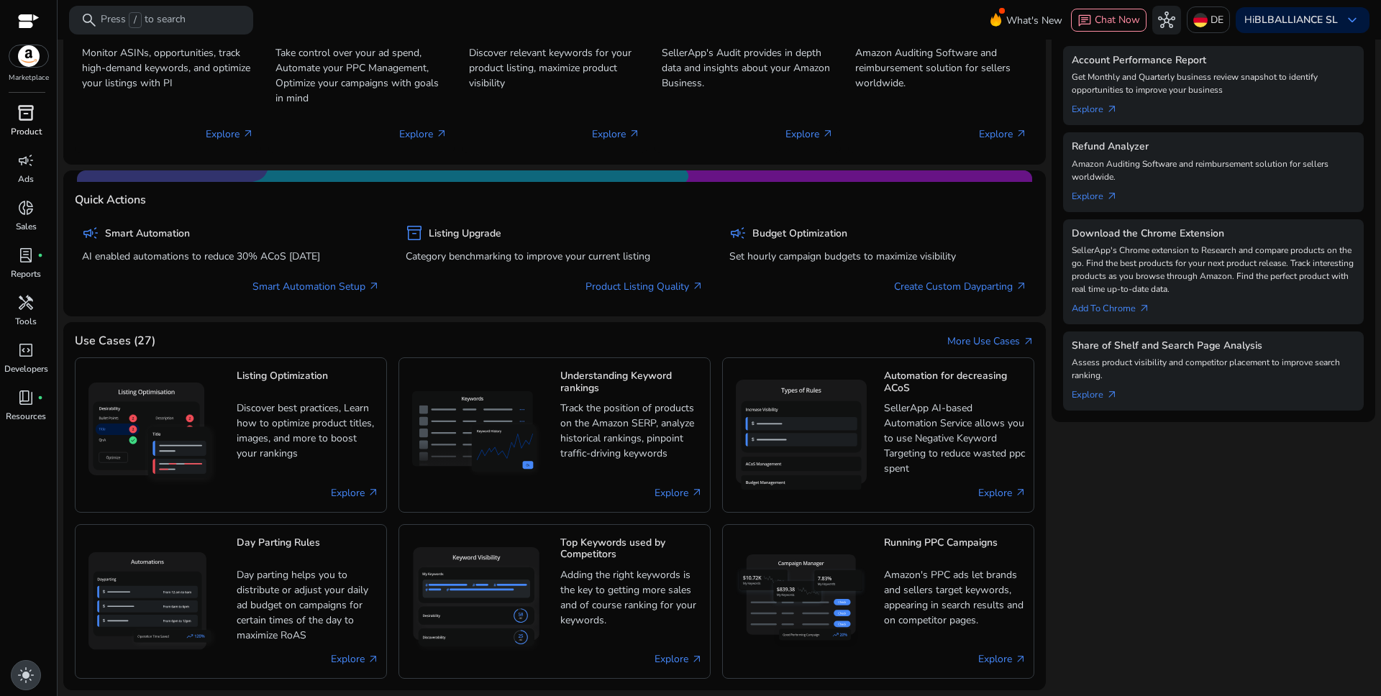
click at [27, 676] on span "light_mode" at bounding box center [25, 675] width 17 height 17
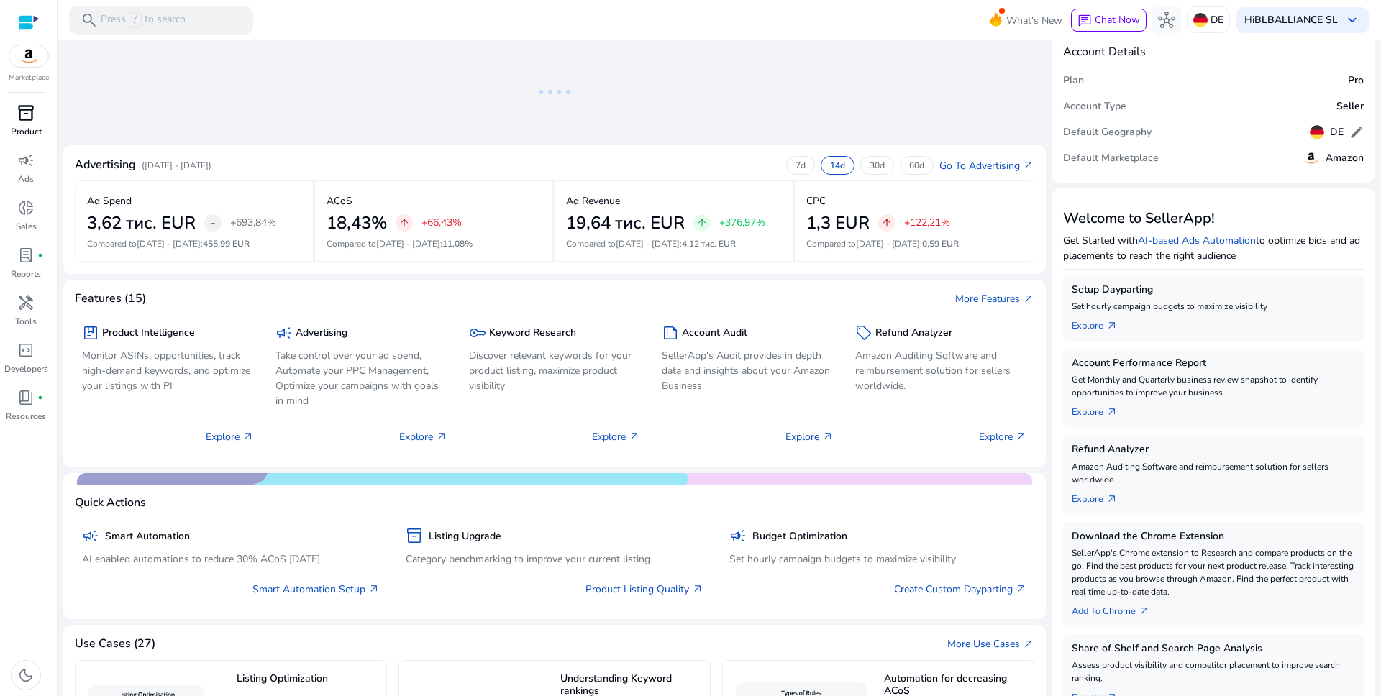
scroll to position [0, 0]
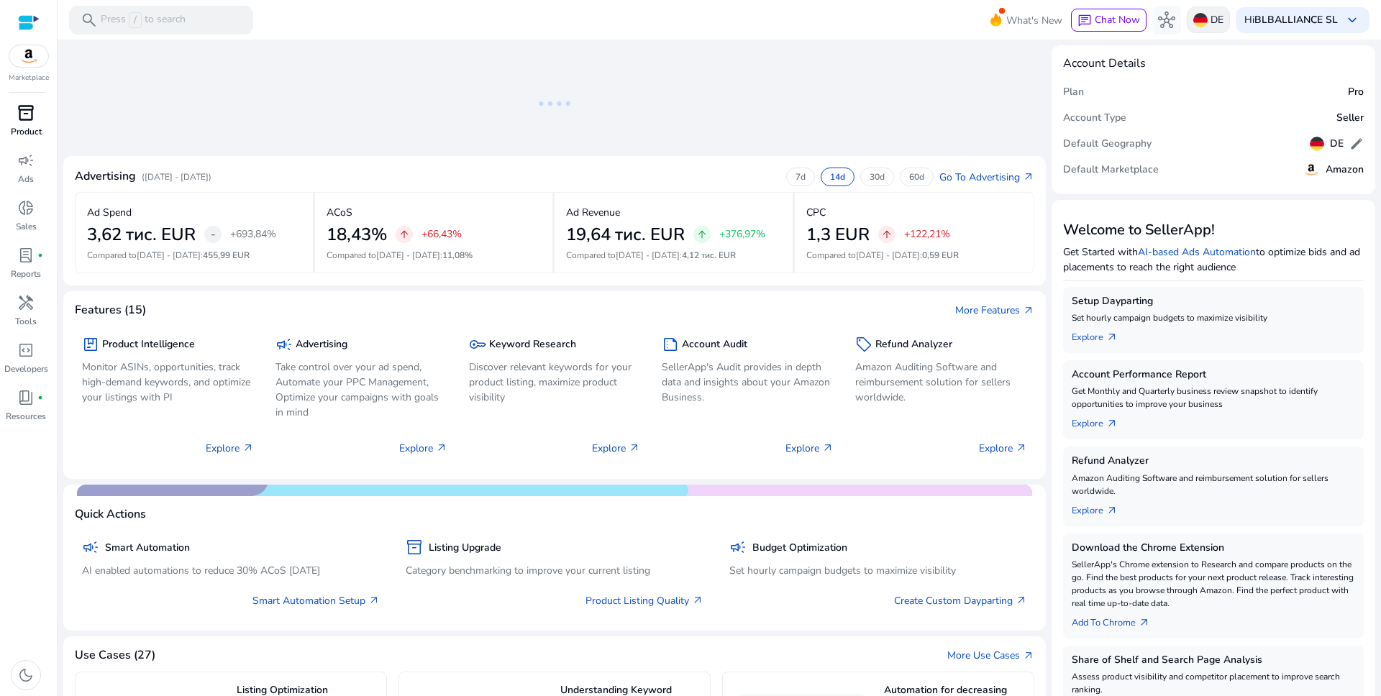
click at [1210, 28] on p "DE" at bounding box center [1216, 19] width 13 height 25
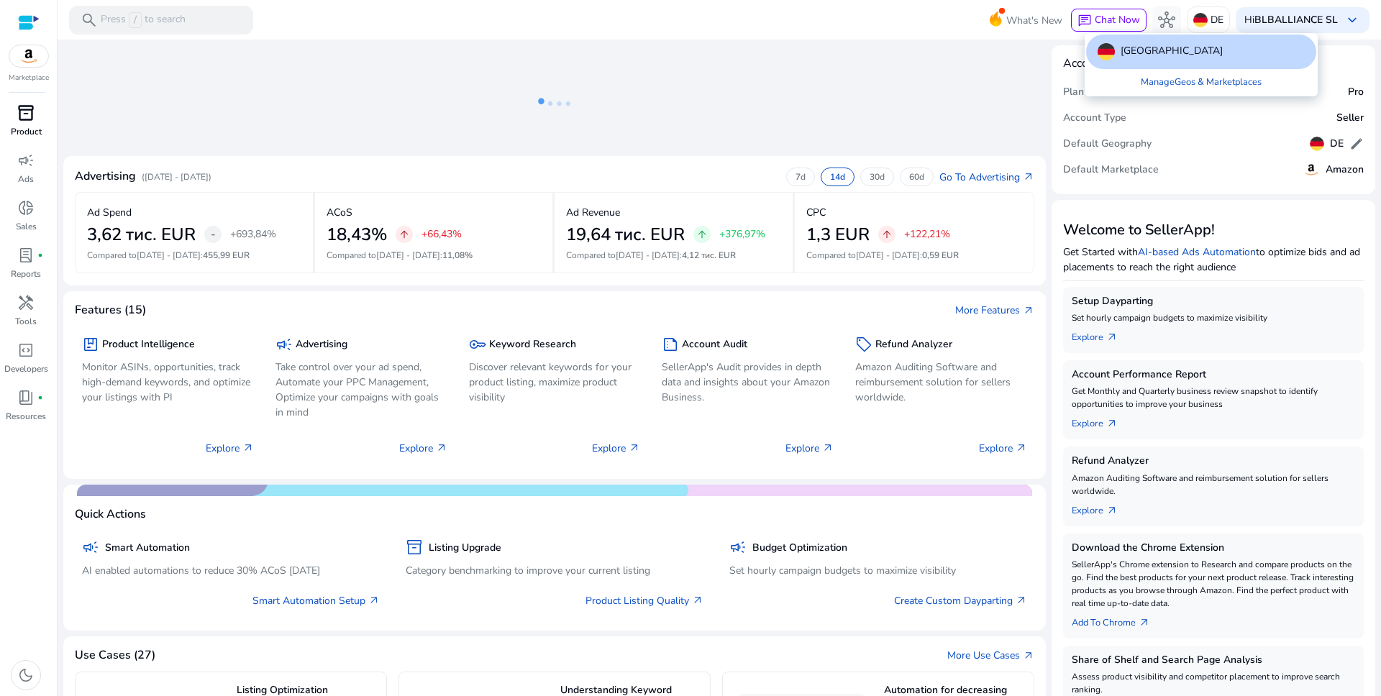
click at [1314, 24] on div at bounding box center [690, 348] width 1381 height 696
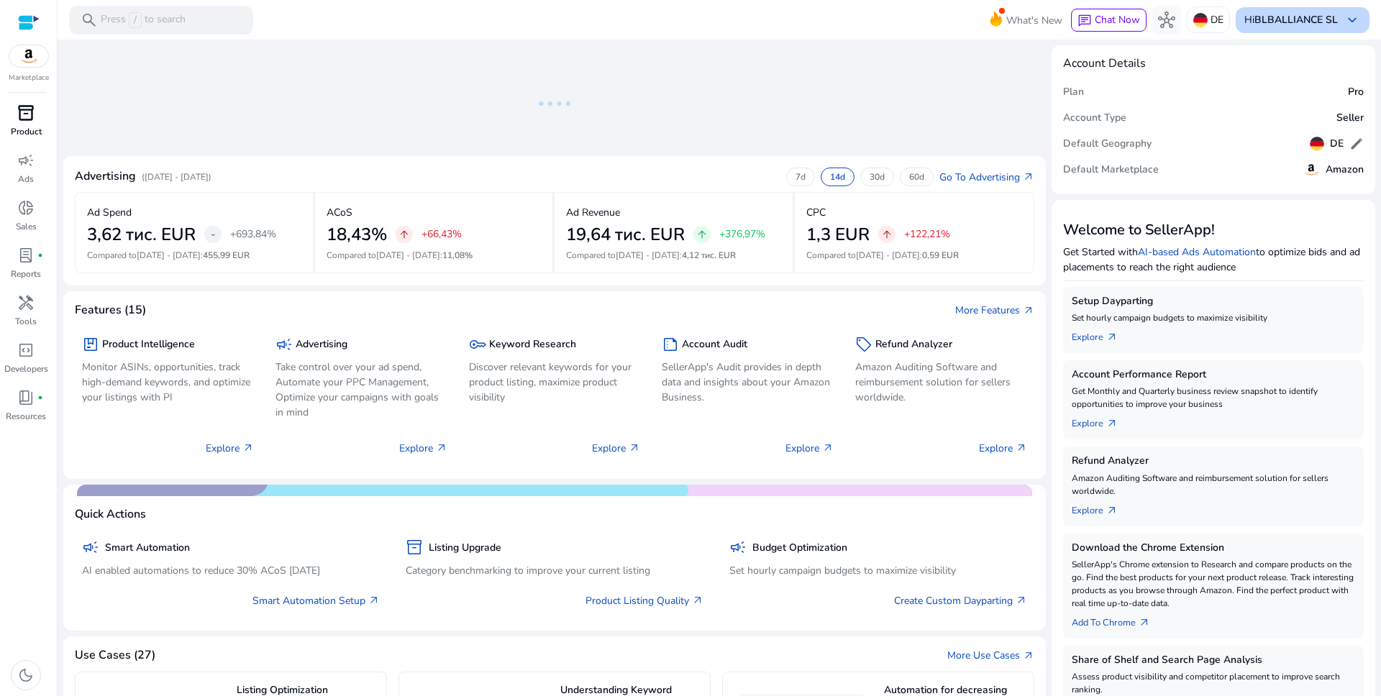
click at [1317, 24] on b "BLBALLIANCE SL" at bounding box center [1295, 20] width 83 height 14
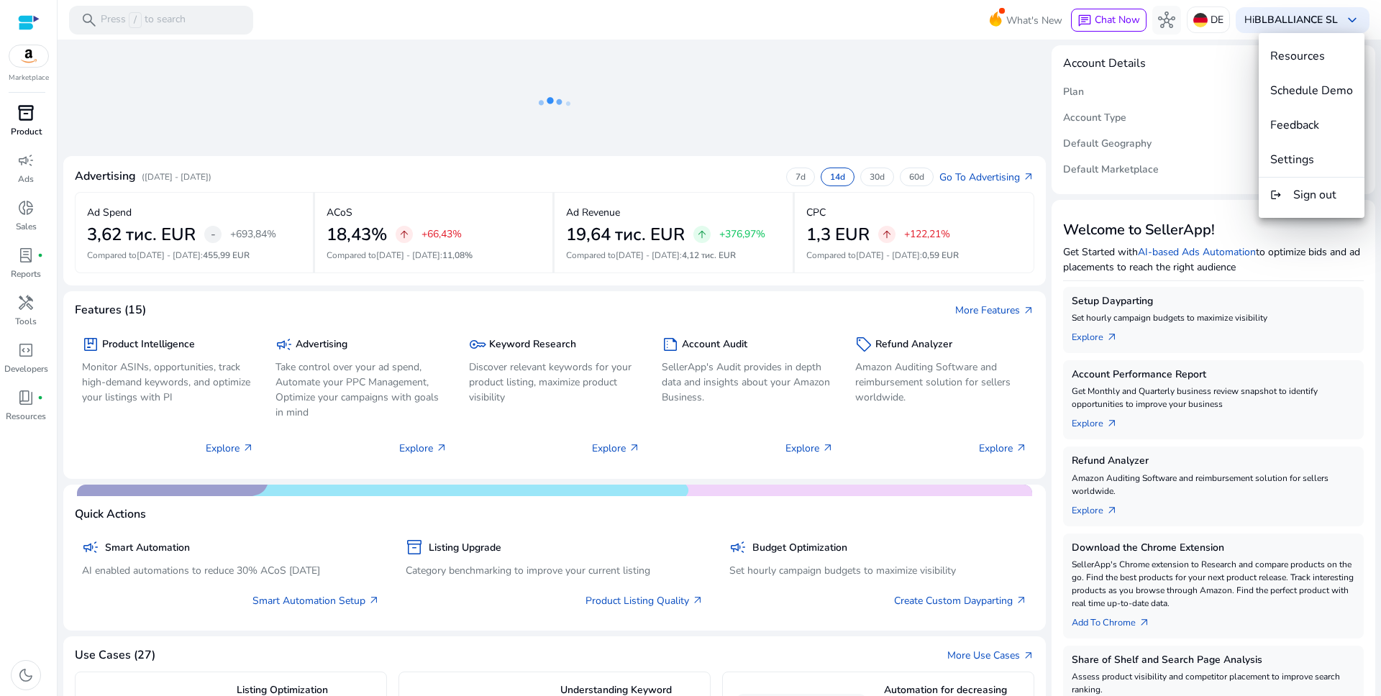
click at [887, 80] on div at bounding box center [690, 348] width 1381 height 696
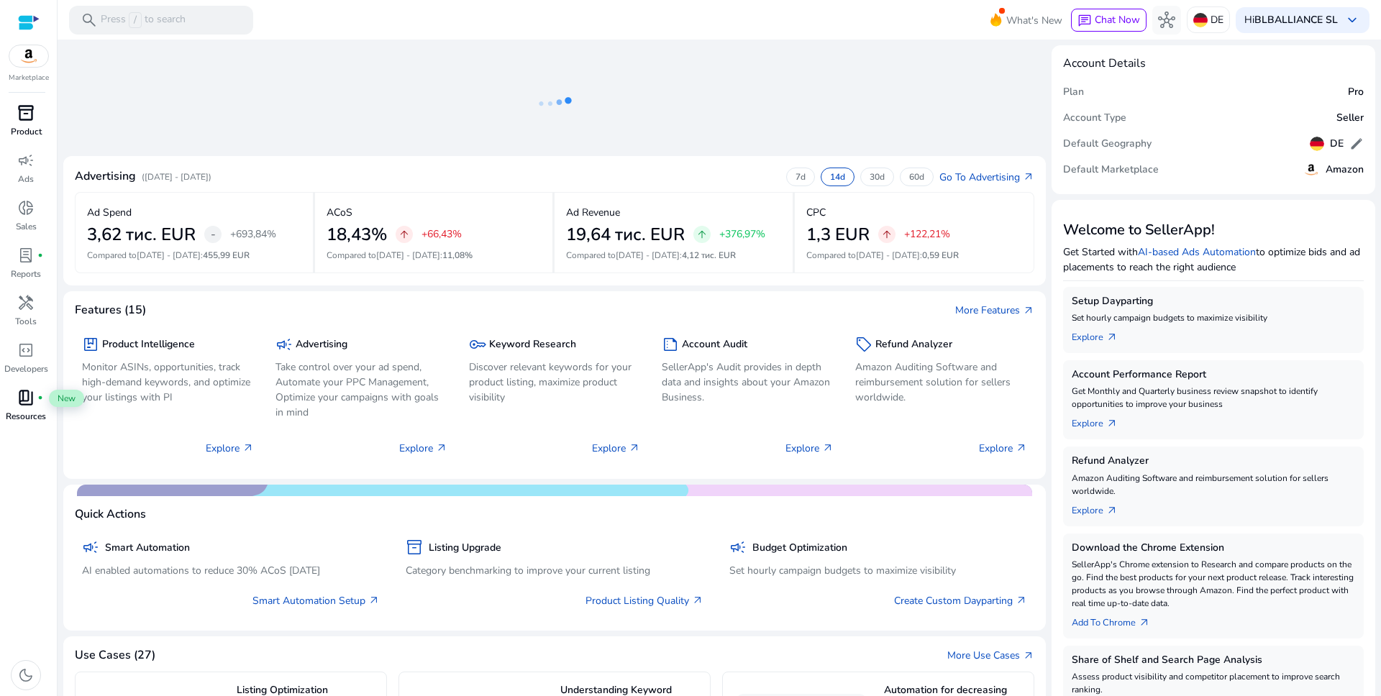
click at [25, 403] on span "book_4" at bounding box center [25, 397] width 17 height 17
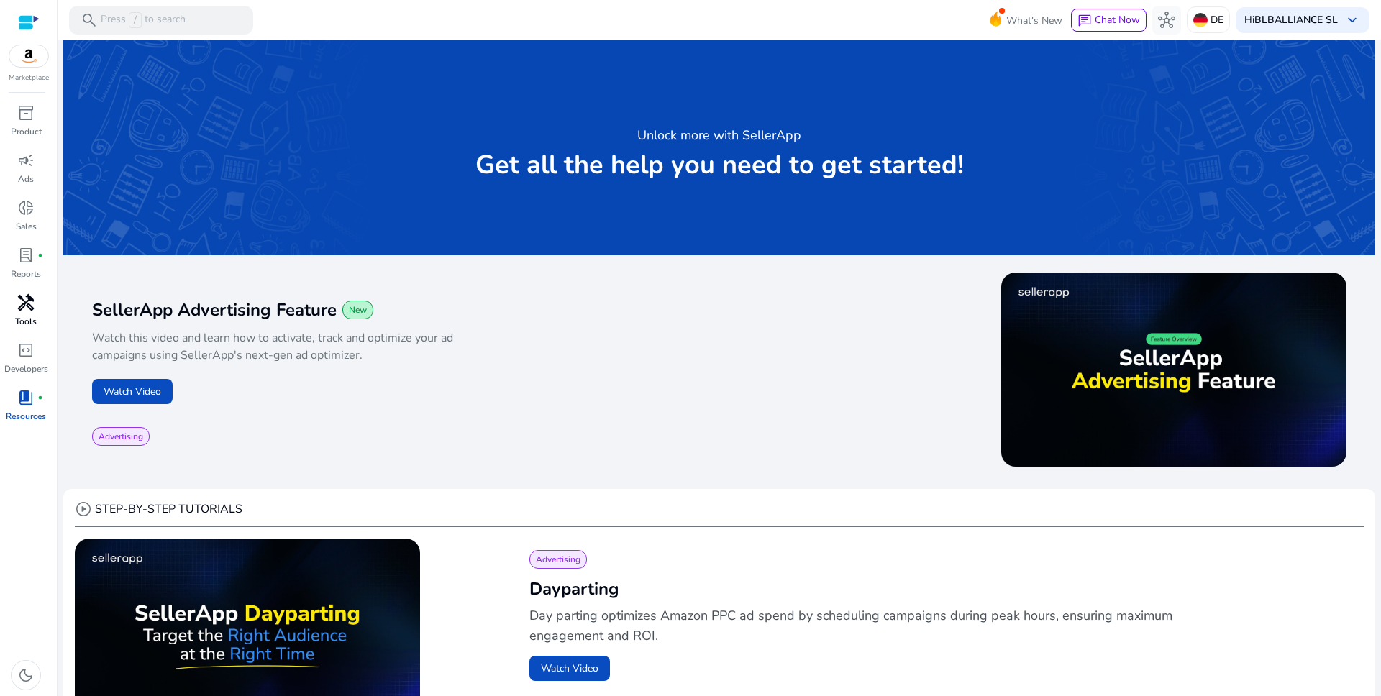
click at [21, 298] on span "handyman" at bounding box center [25, 302] width 17 height 17
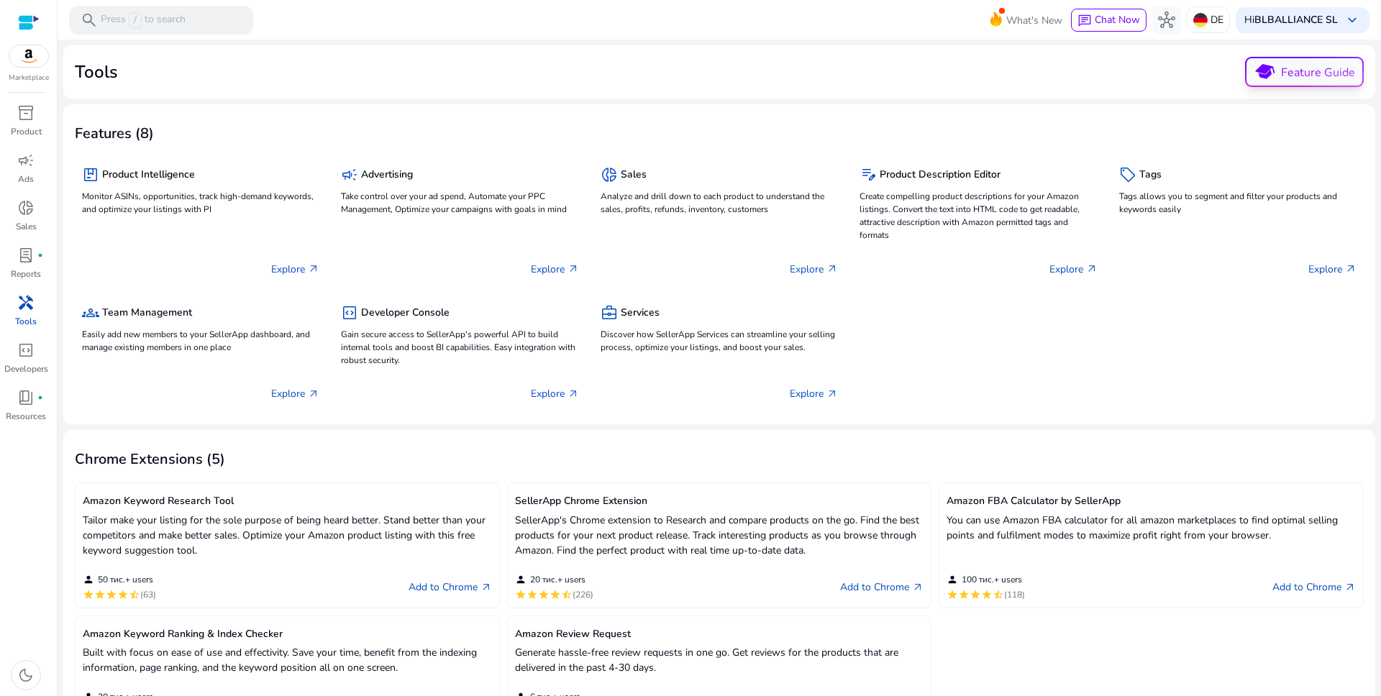
click at [1253, 78] on span "school" at bounding box center [1263, 71] width 25 height 25
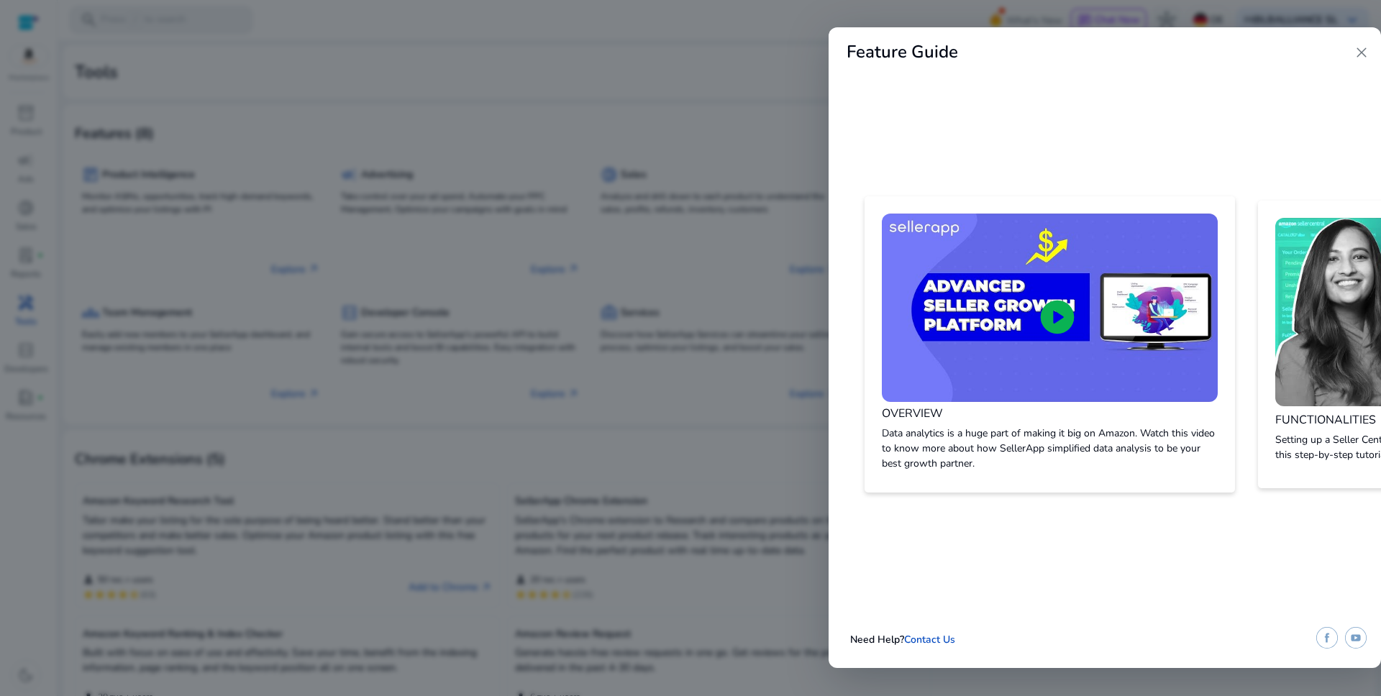
click at [1355, 53] on span "close" at bounding box center [1361, 52] width 17 height 17
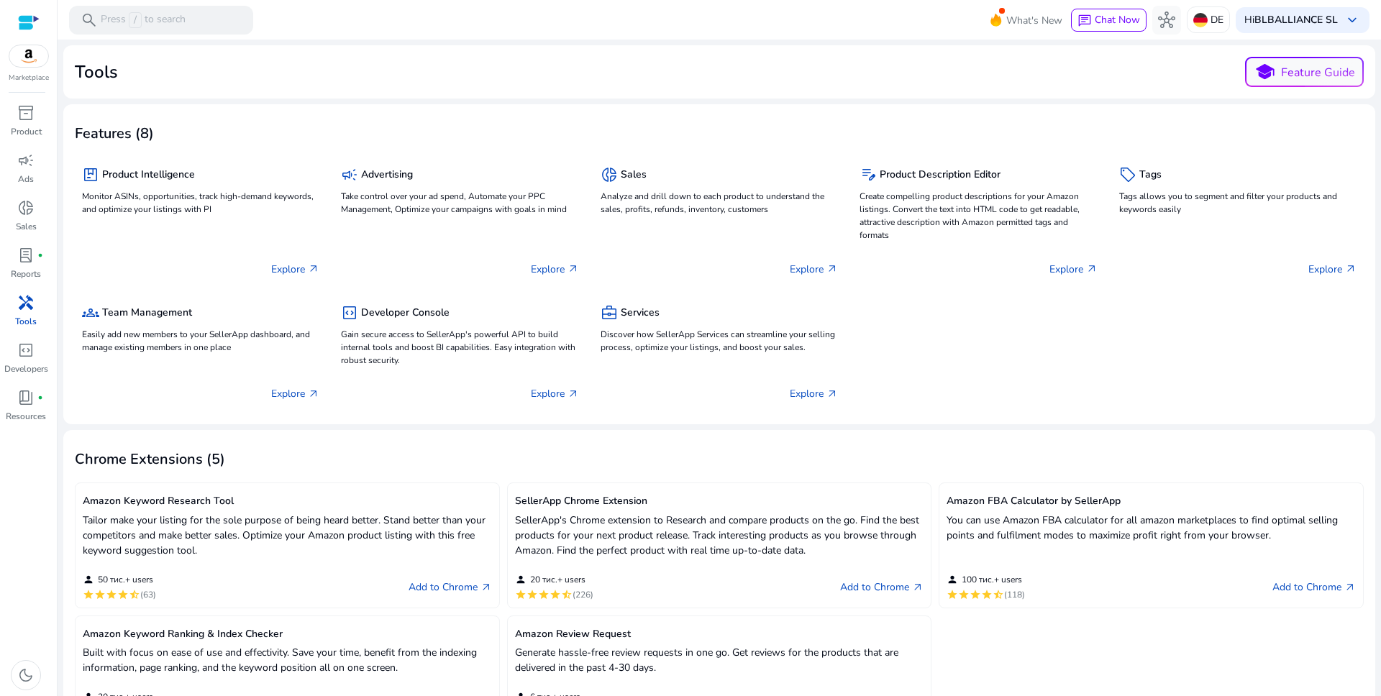
click at [19, 23] on div at bounding box center [29, 22] width 22 height 17
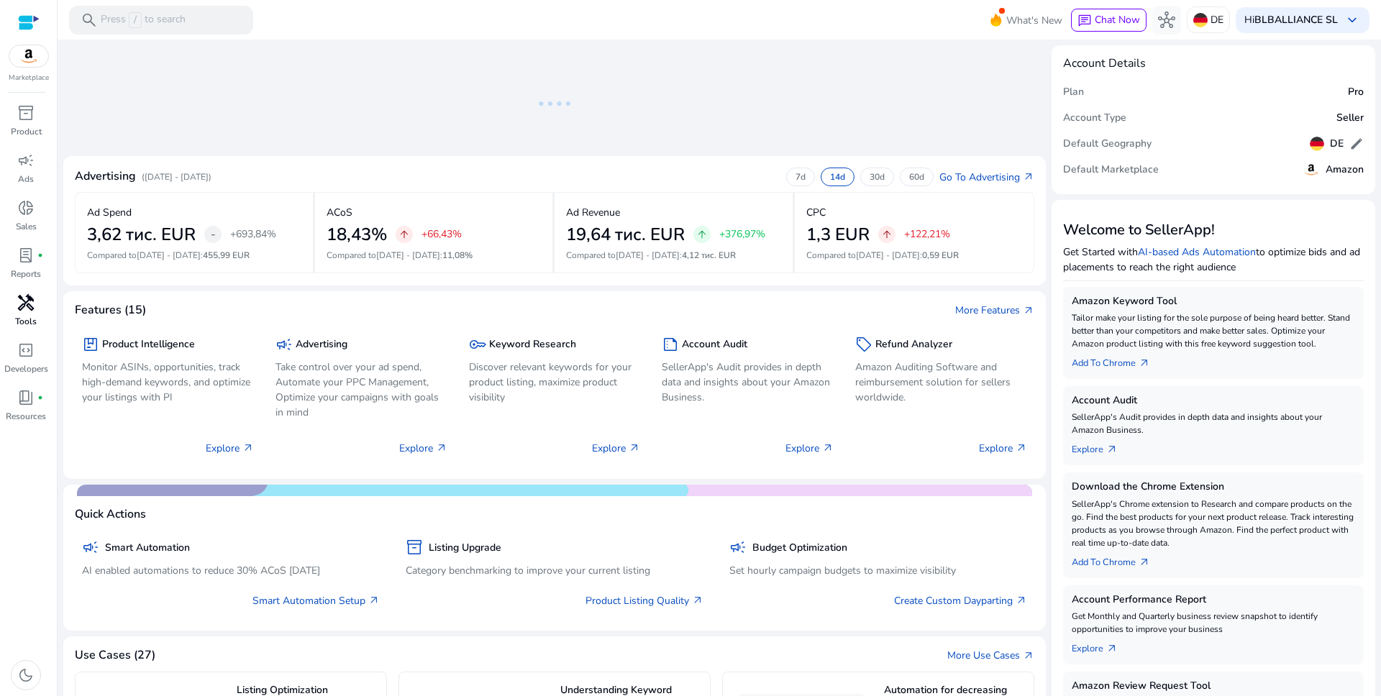
drag, startPoint x: 1353, startPoint y: 91, endPoint x: 1217, endPoint y: 96, distance: 135.3
click at [1348, 91] on h5 "Pro" at bounding box center [1356, 92] width 16 height 12
click at [1074, 88] on h5 "Plan" at bounding box center [1073, 92] width 21 height 12
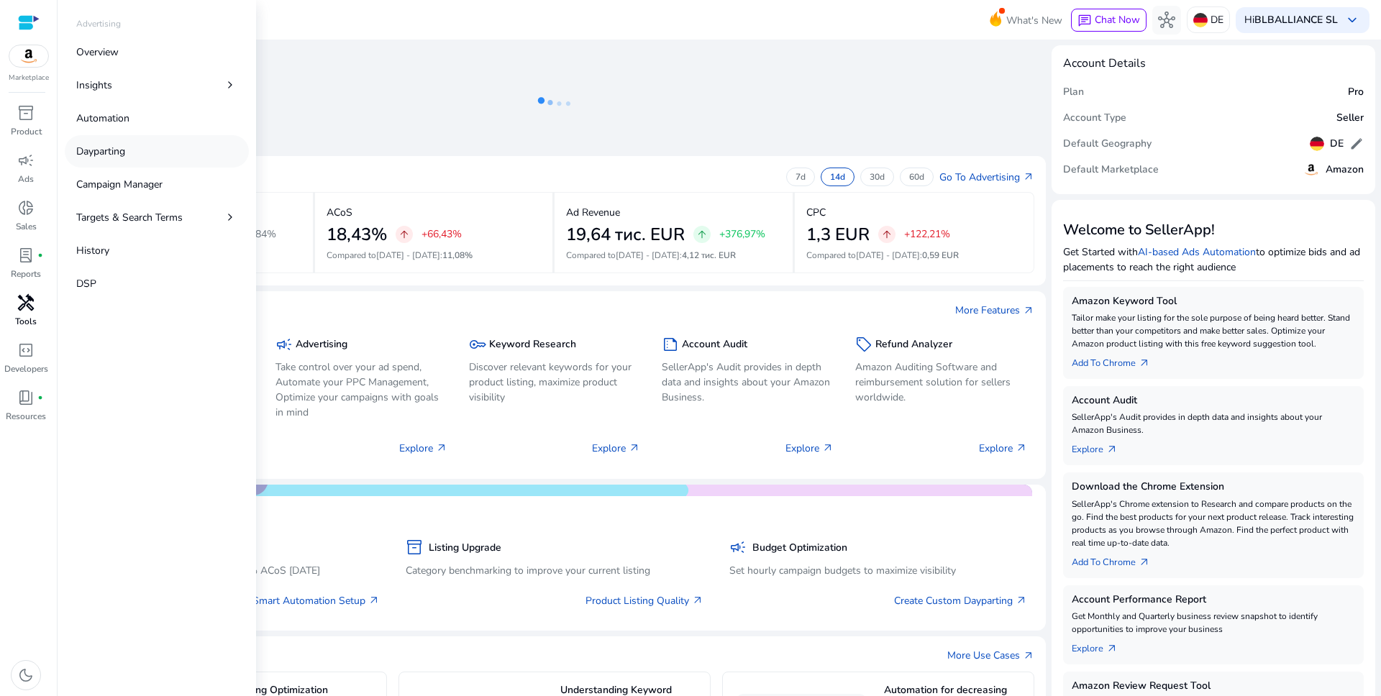
click at [125, 154] on p "Dayparting" at bounding box center [100, 151] width 49 height 15
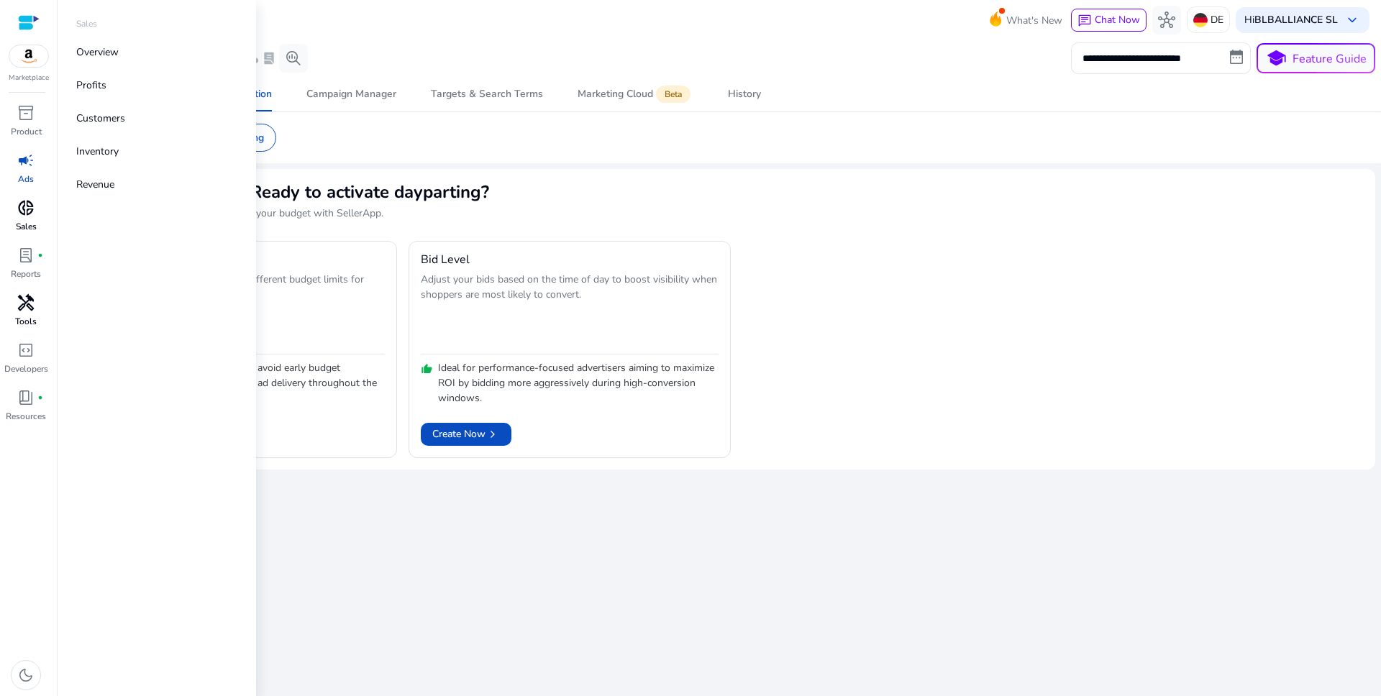
click at [30, 211] on span "donut_small" at bounding box center [25, 207] width 17 height 17
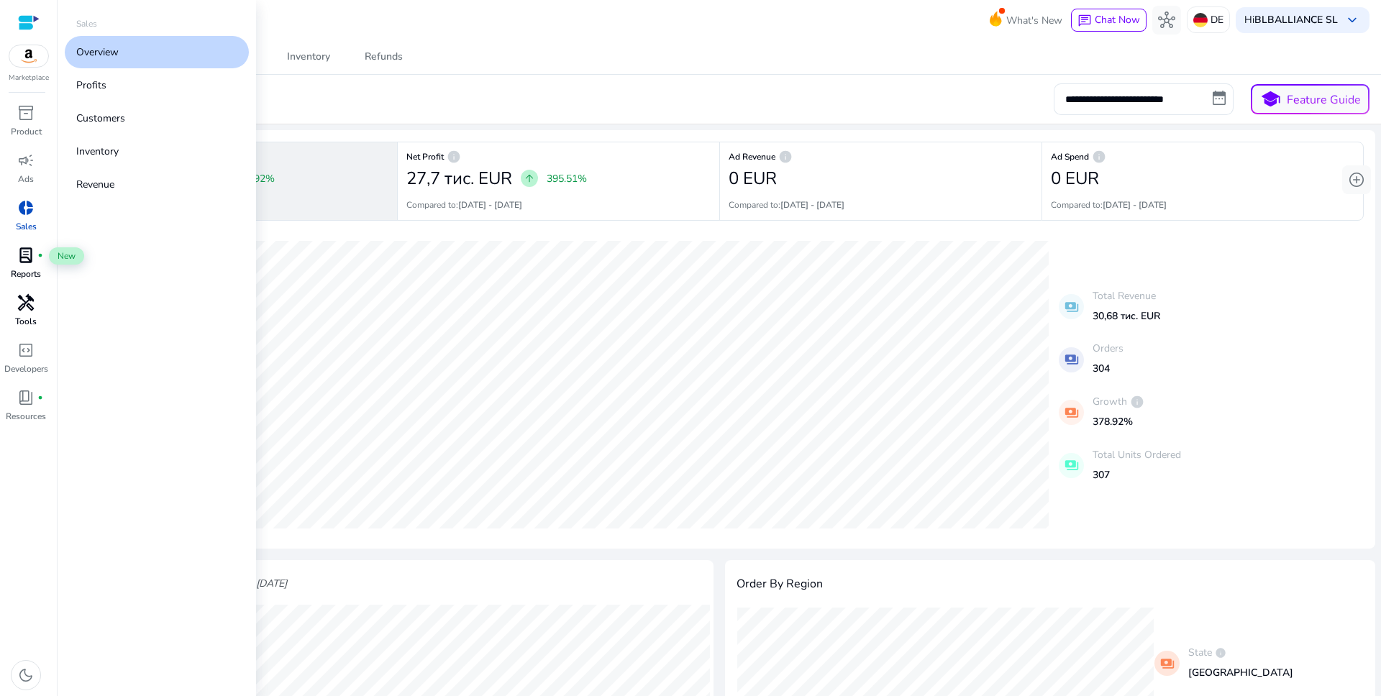
click at [18, 255] on span "lab_profile" at bounding box center [25, 255] width 17 height 17
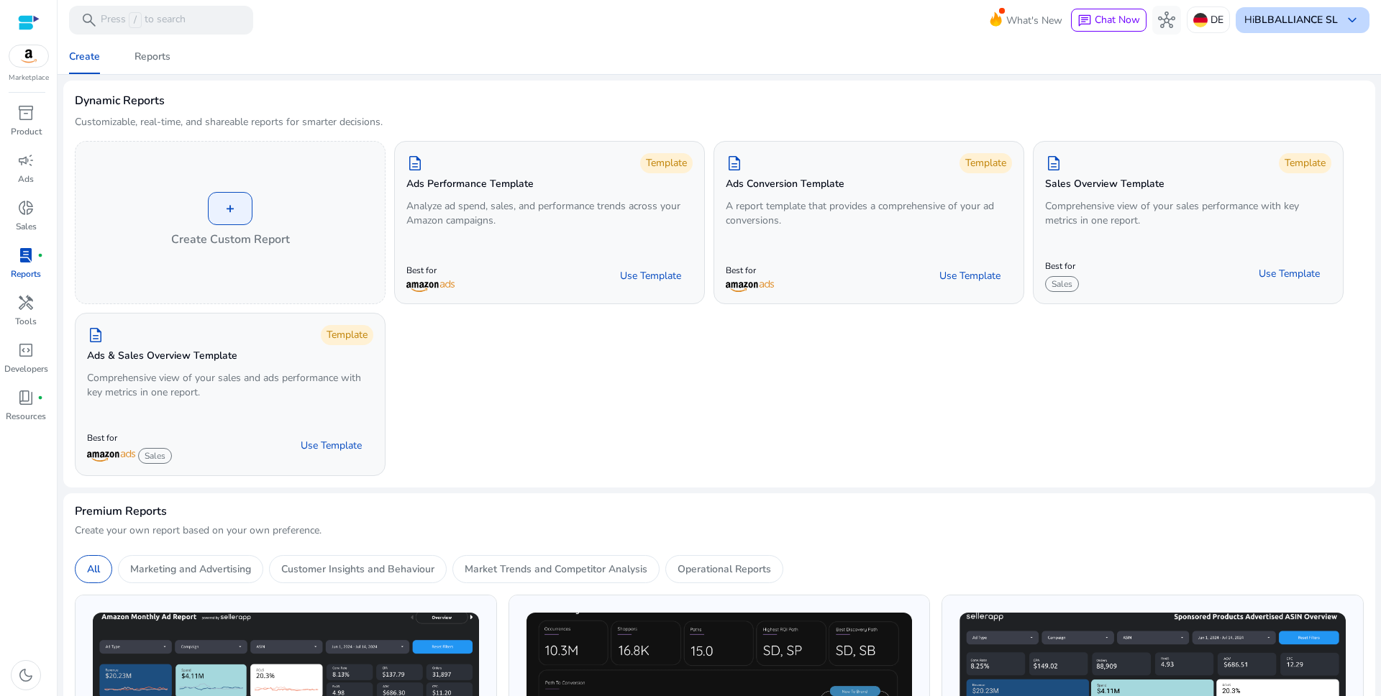
click at [1309, 29] on div "Hi BLBALLIANCE SL keyboard_arrow_down" at bounding box center [1302, 20] width 134 height 26
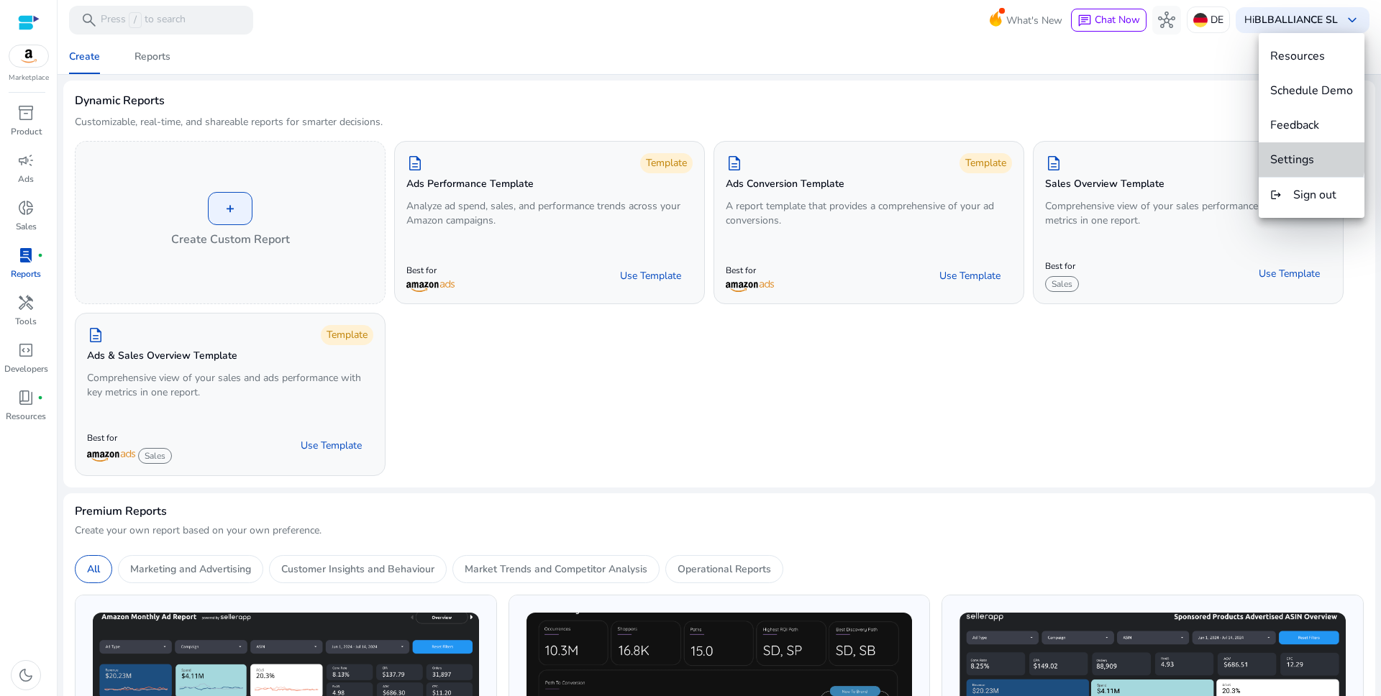
click at [1301, 155] on span "Settings" at bounding box center [1292, 160] width 44 height 16
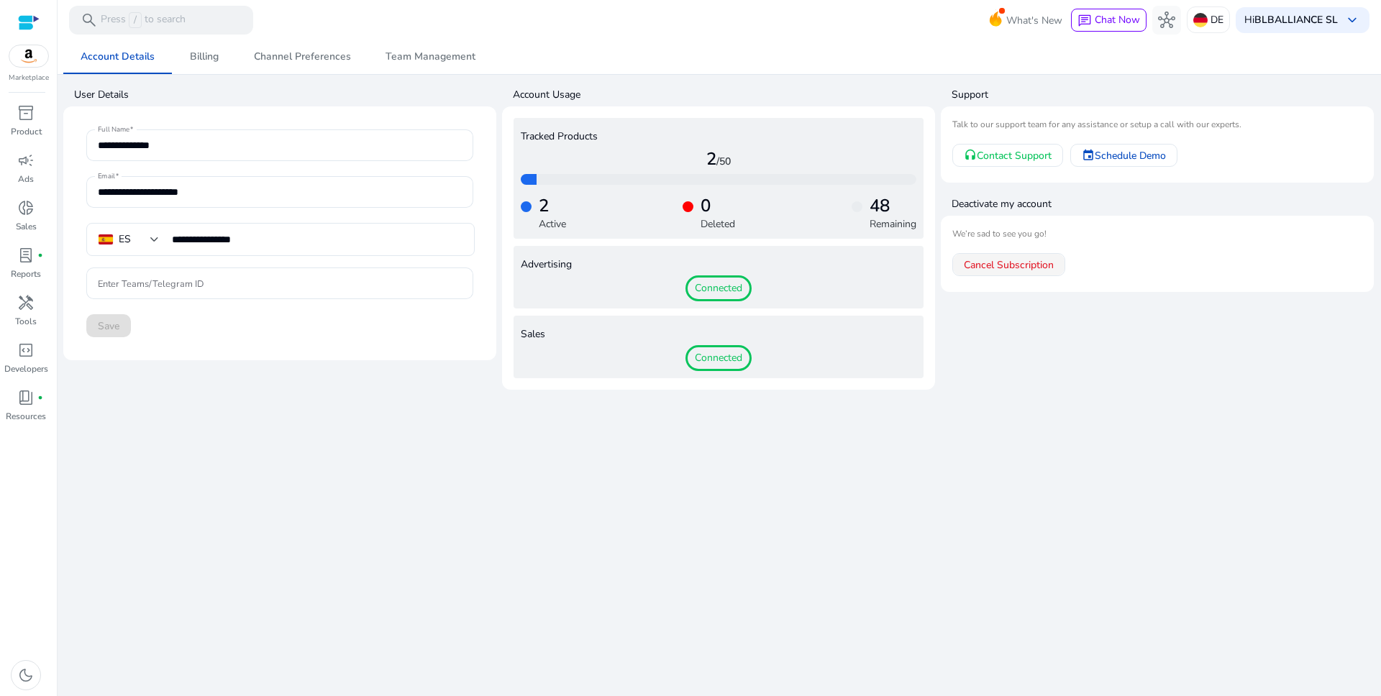
click at [1033, 267] on span "Cancel Subscription" at bounding box center [1009, 264] width 90 height 15
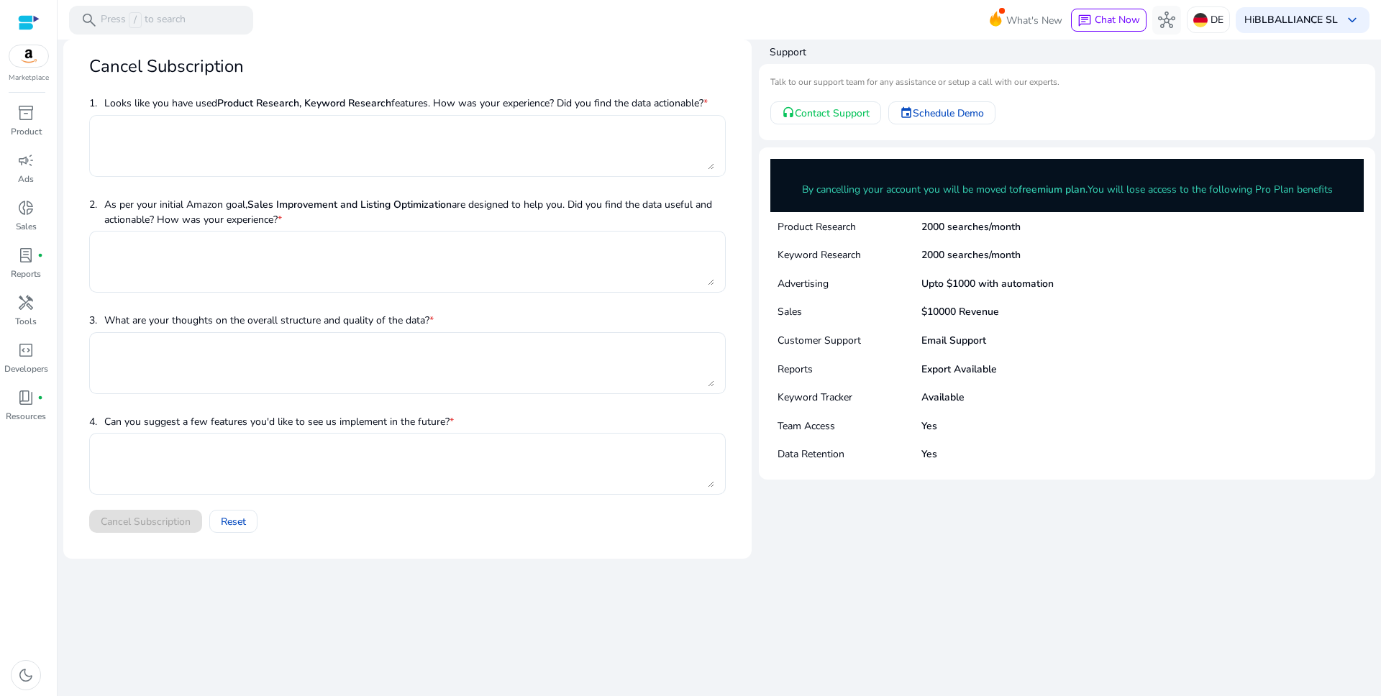
click at [239, 125] on textarea at bounding box center [407, 145] width 613 height 47
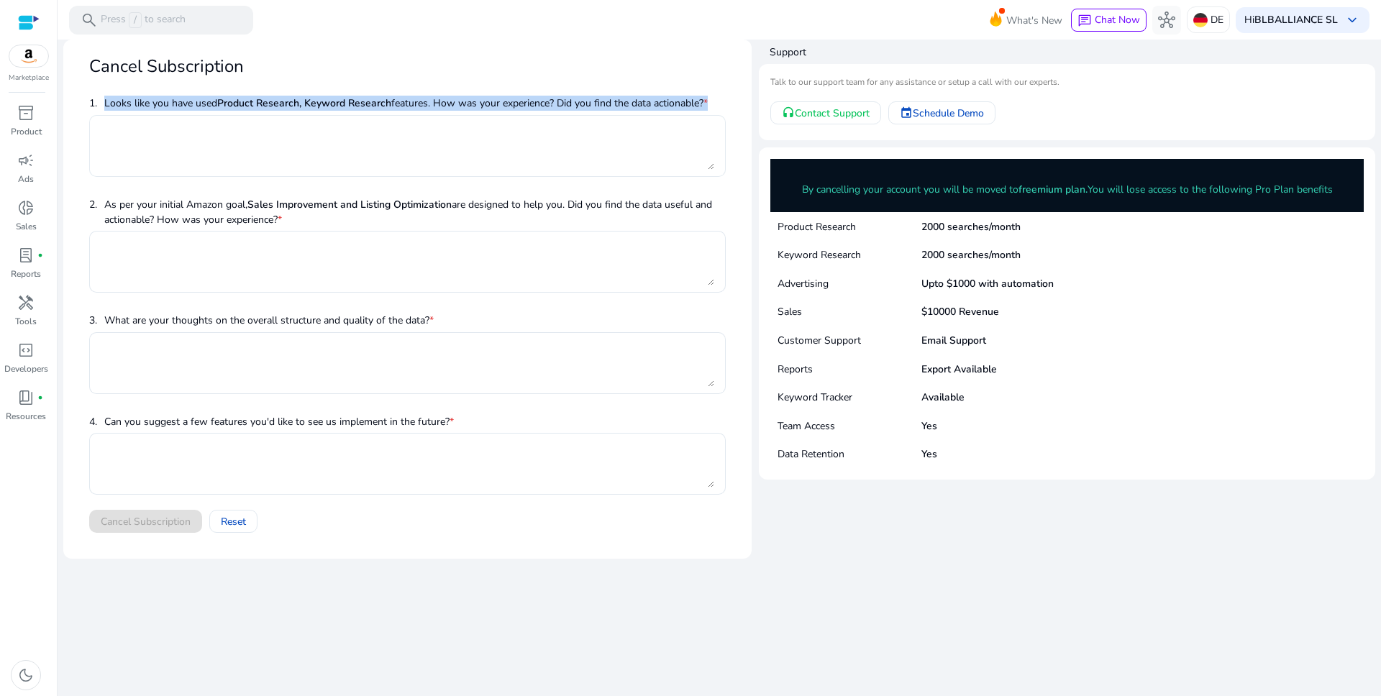
drag, startPoint x: 104, startPoint y: 101, endPoint x: 637, endPoint y: 124, distance: 533.3
click at [637, 124] on div "1. Looks like you have used Product Research, Keyword Research features. How wa…" at bounding box center [407, 141] width 636 height 101
copy div "Looks like you have used Product Research, Keyword Research features. How was y…"
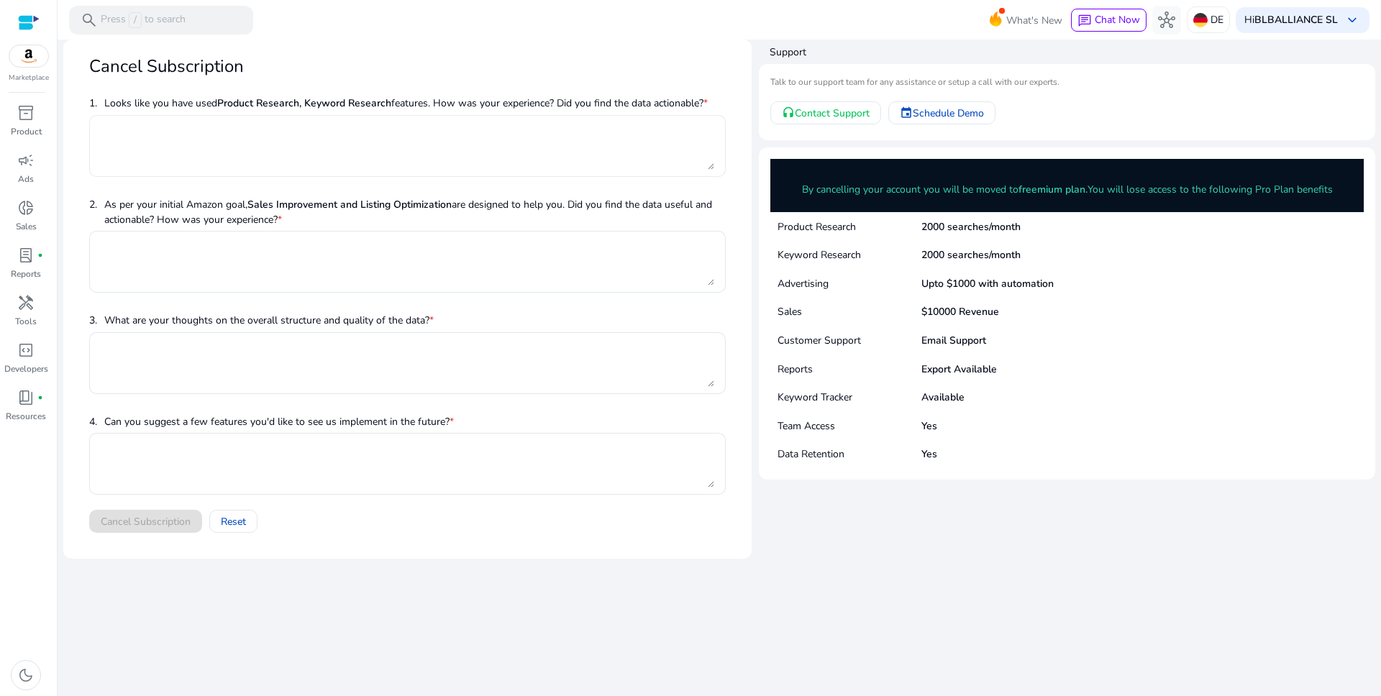
click at [179, 134] on textarea at bounding box center [407, 145] width 613 height 47
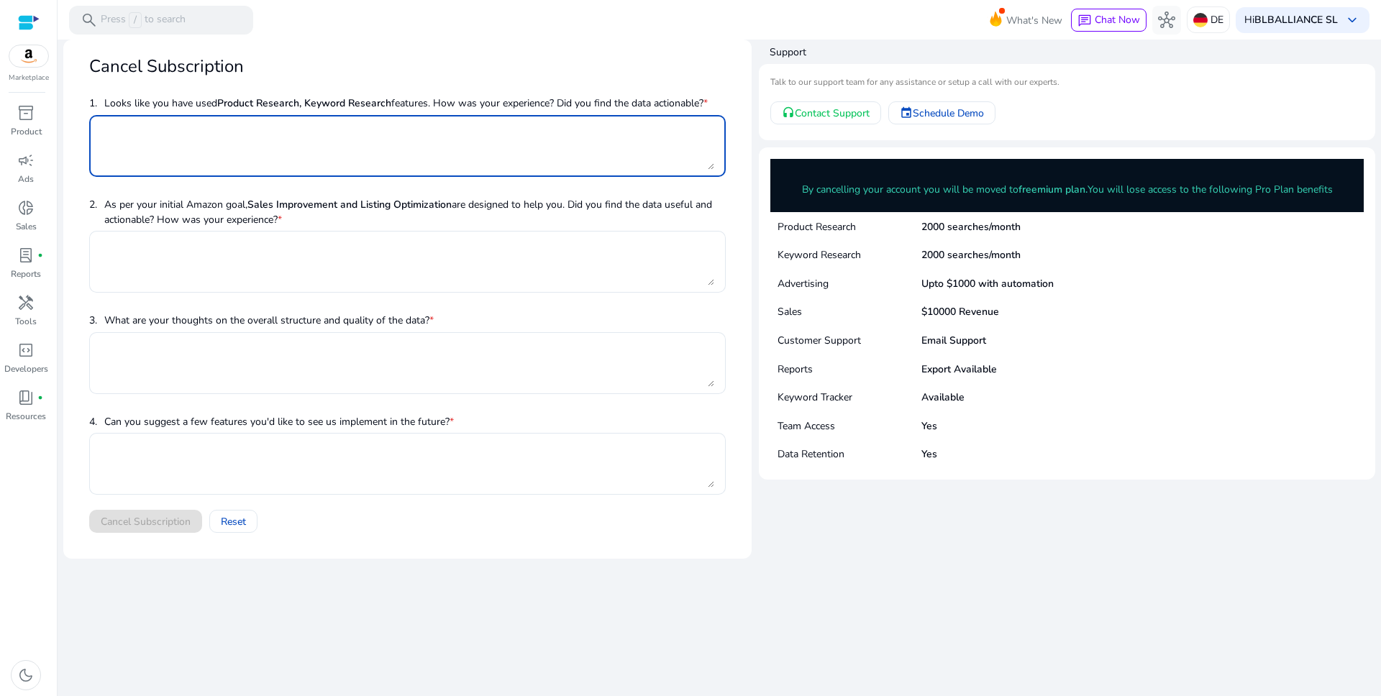
paste textarea "**********"
type textarea "**********"
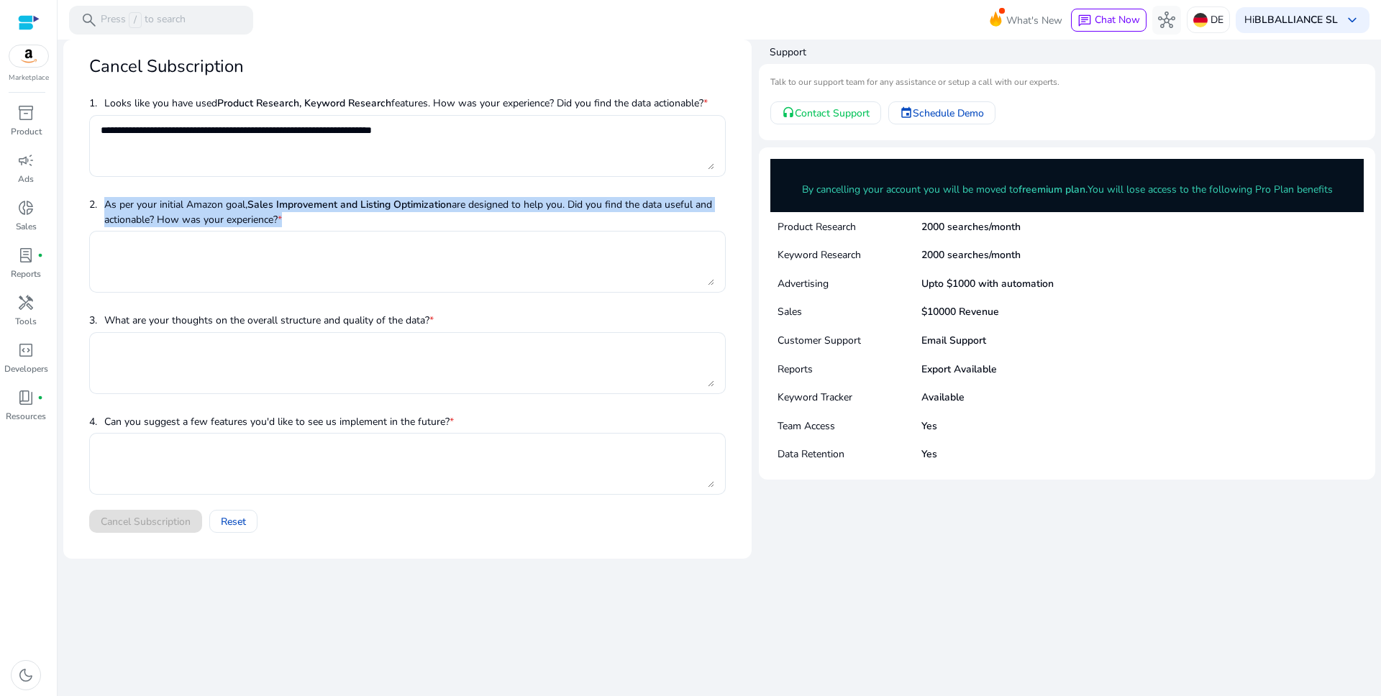
drag, startPoint x: 318, startPoint y: 221, endPoint x: 101, endPoint y: 207, distance: 216.9
click at [101, 207] on span "2. As per your initial Amazon goal, Sales Improvement and Listing Optimization …" at bounding box center [407, 212] width 636 height 40
copy p "As per your initial Amazon goal, Sales Improvement and Listing Optimization are…"
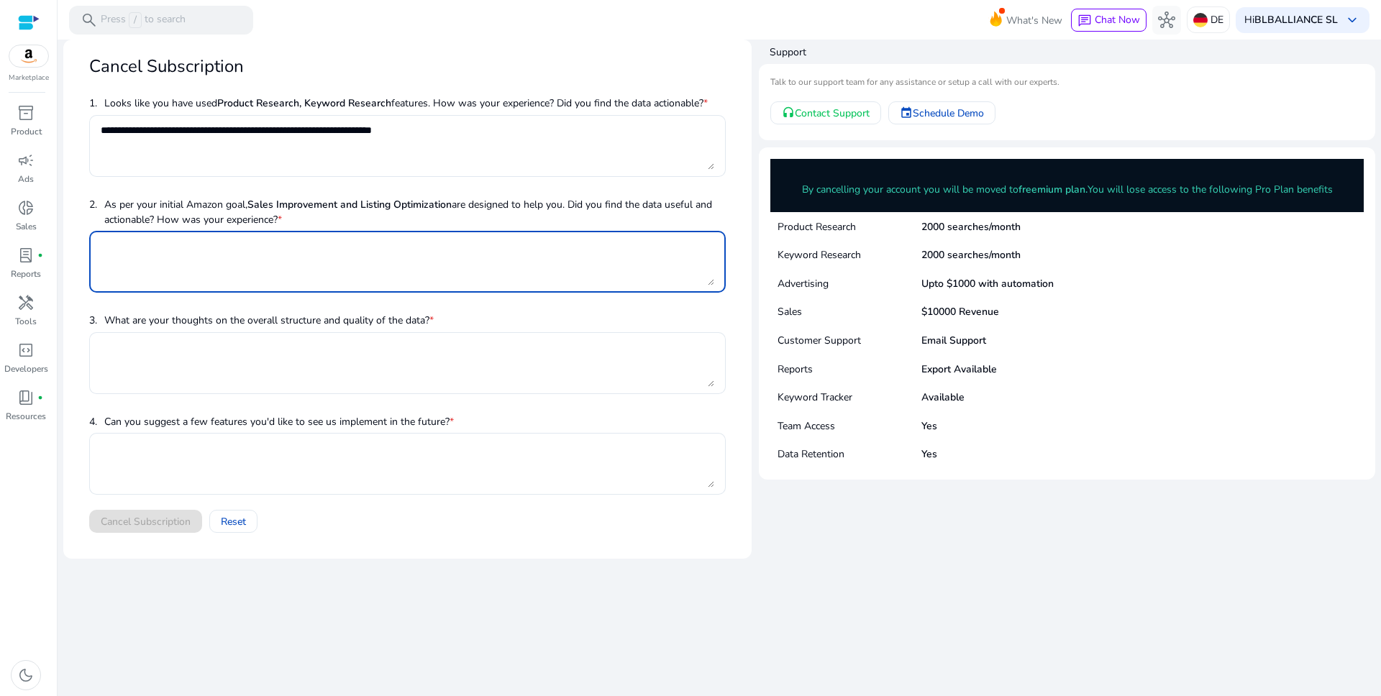
click at [380, 272] on textarea at bounding box center [407, 261] width 613 height 47
paste textarea "**********"
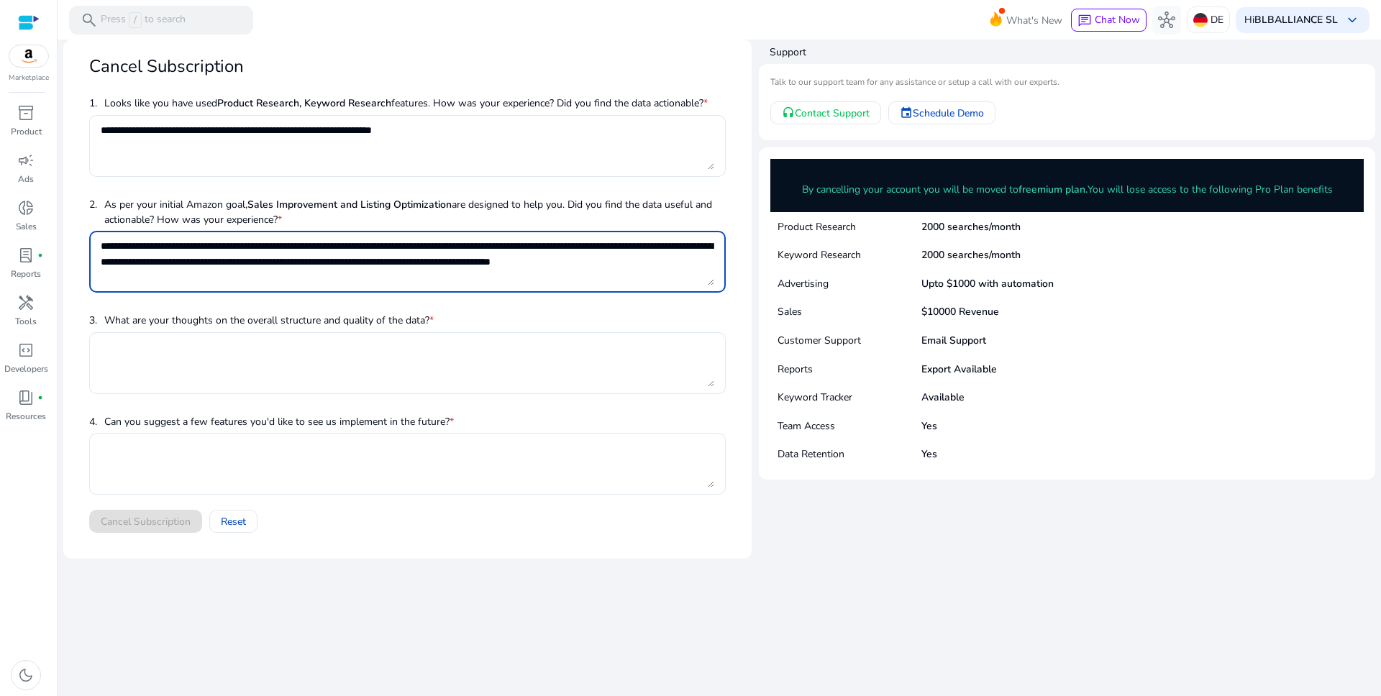
type textarea "**********"
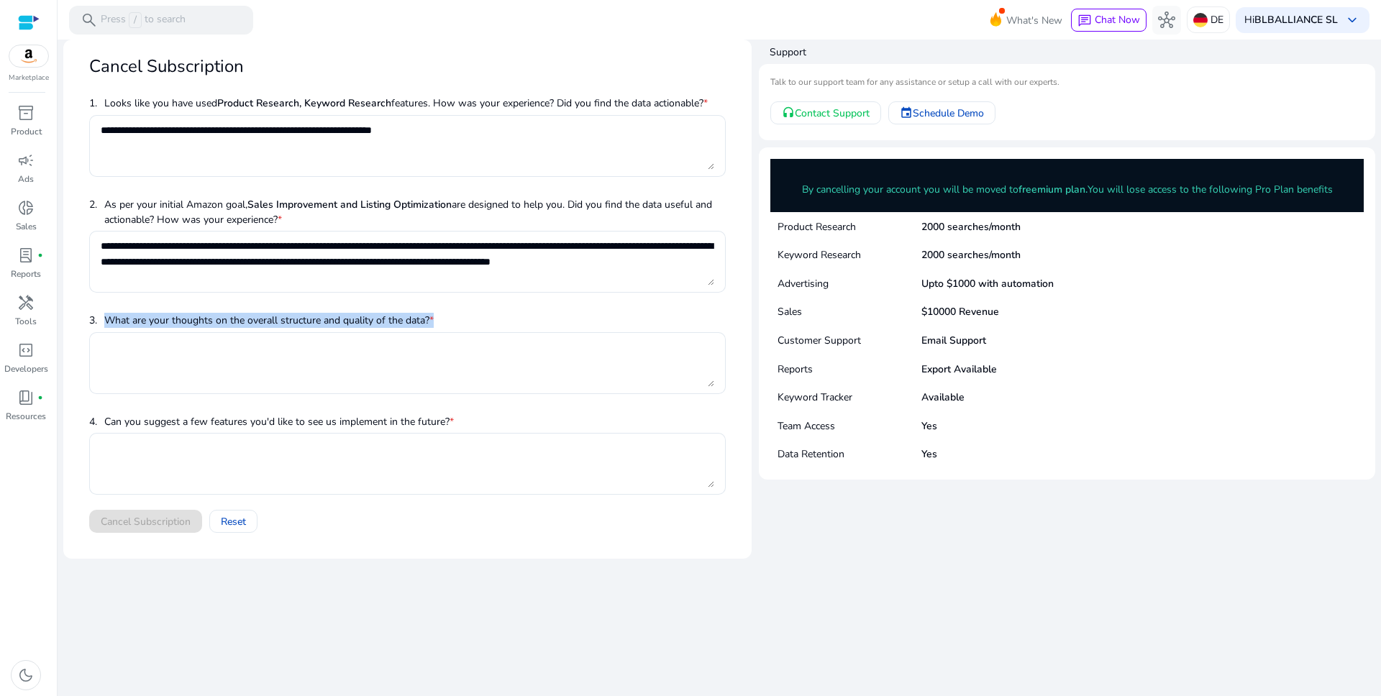
drag, startPoint x: 400, startPoint y: 320, endPoint x: 116, endPoint y: 326, distance: 283.4
click at [102, 317] on span "3. What are your thoughts on the overall structure and quality of the data? *" at bounding box center [407, 320] width 636 height 24
copy p "What are your thoughts on the overall structure and quality of the data? *"
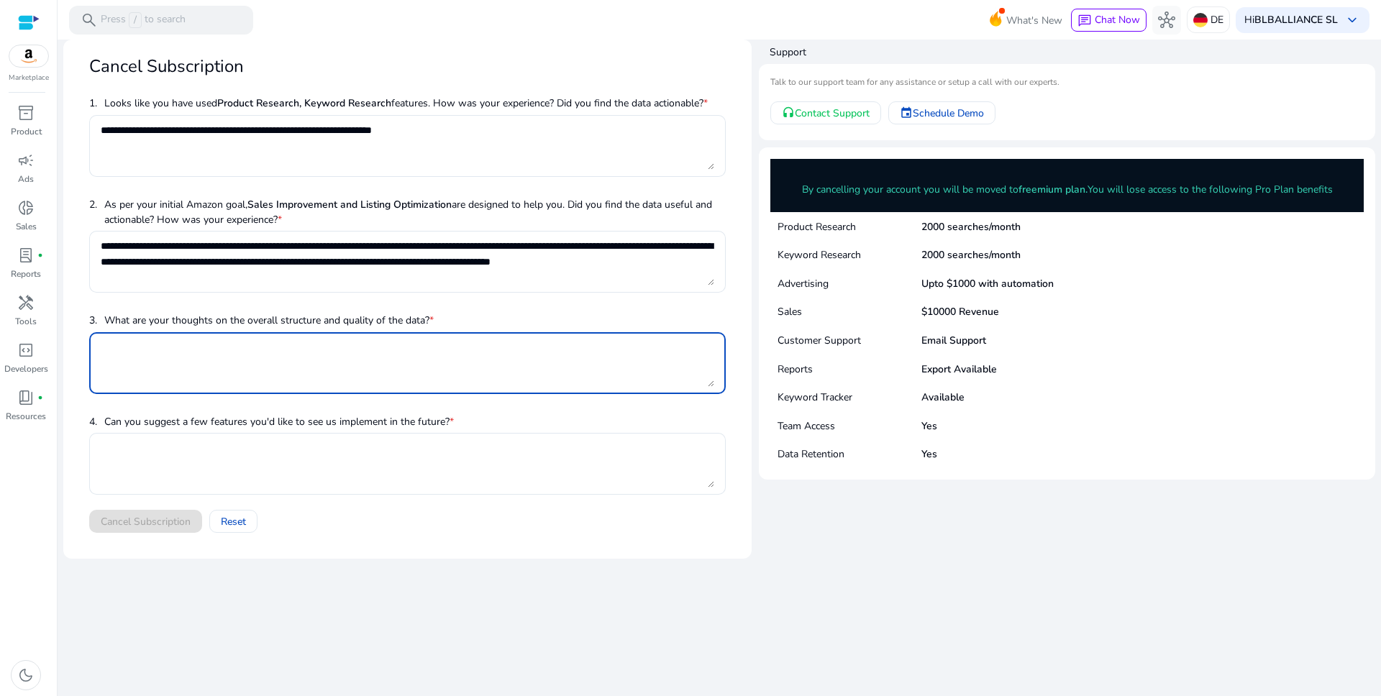
click at [270, 364] on textarea at bounding box center [407, 362] width 613 height 47
paste textarea "**********"
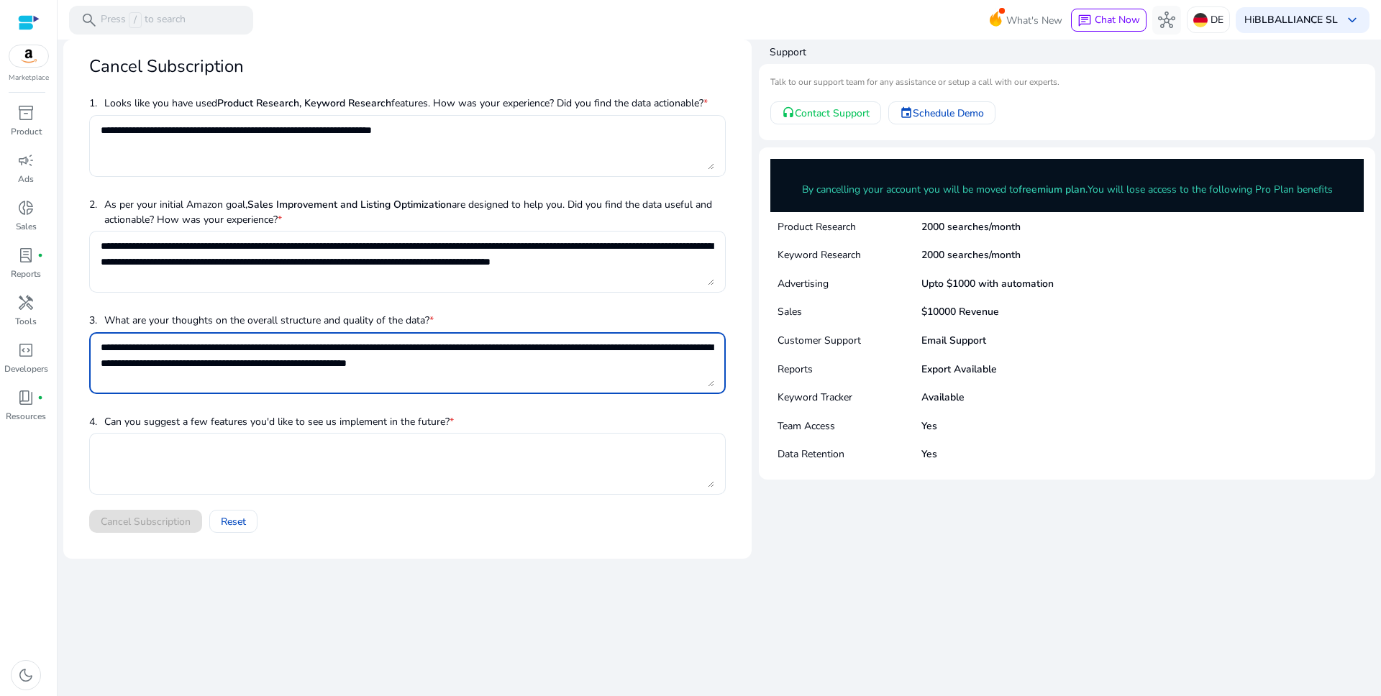
type textarea "**********"
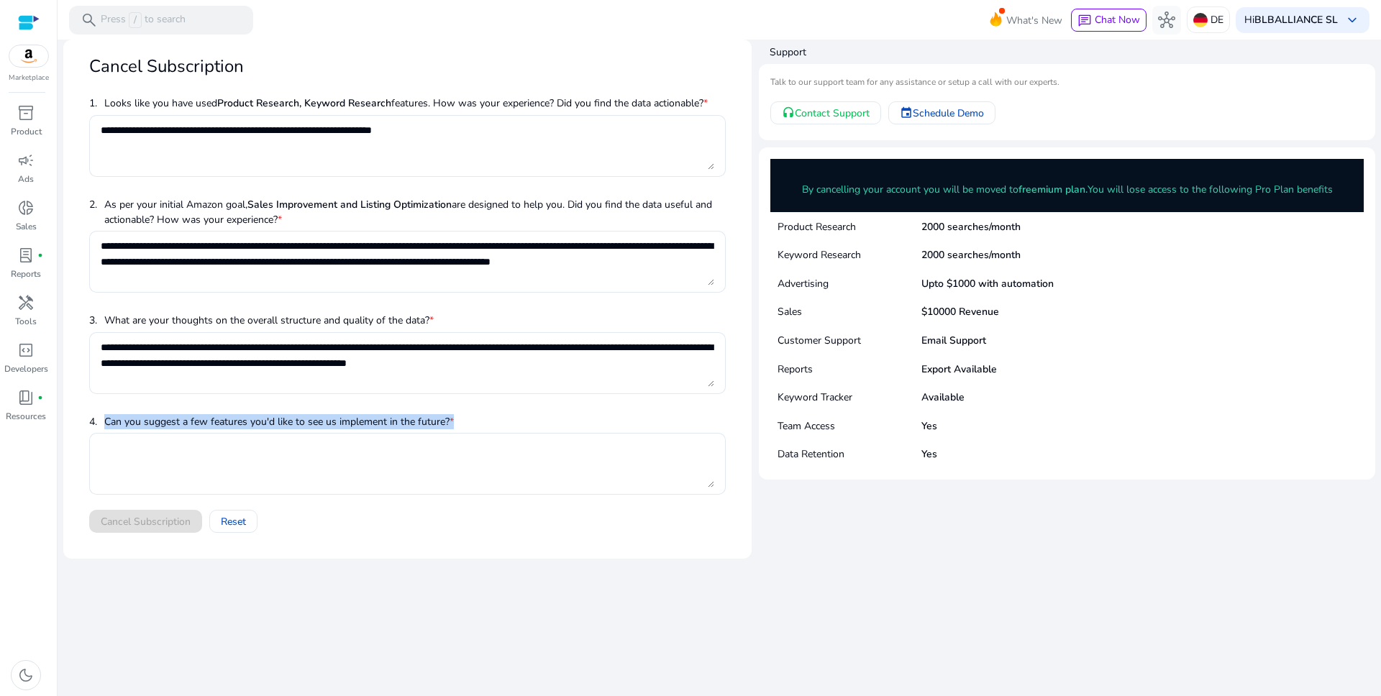
drag, startPoint x: 412, startPoint y: 424, endPoint x: 101, endPoint y: 425, distance: 311.4
click at [101, 424] on span "4. Can you suggest a few features you'd like to see us implement in the future?…" at bounding box center [407, 421] width 636 height 24
copy p "Can you suggest a few features you'd like to see us implement in the future? *"
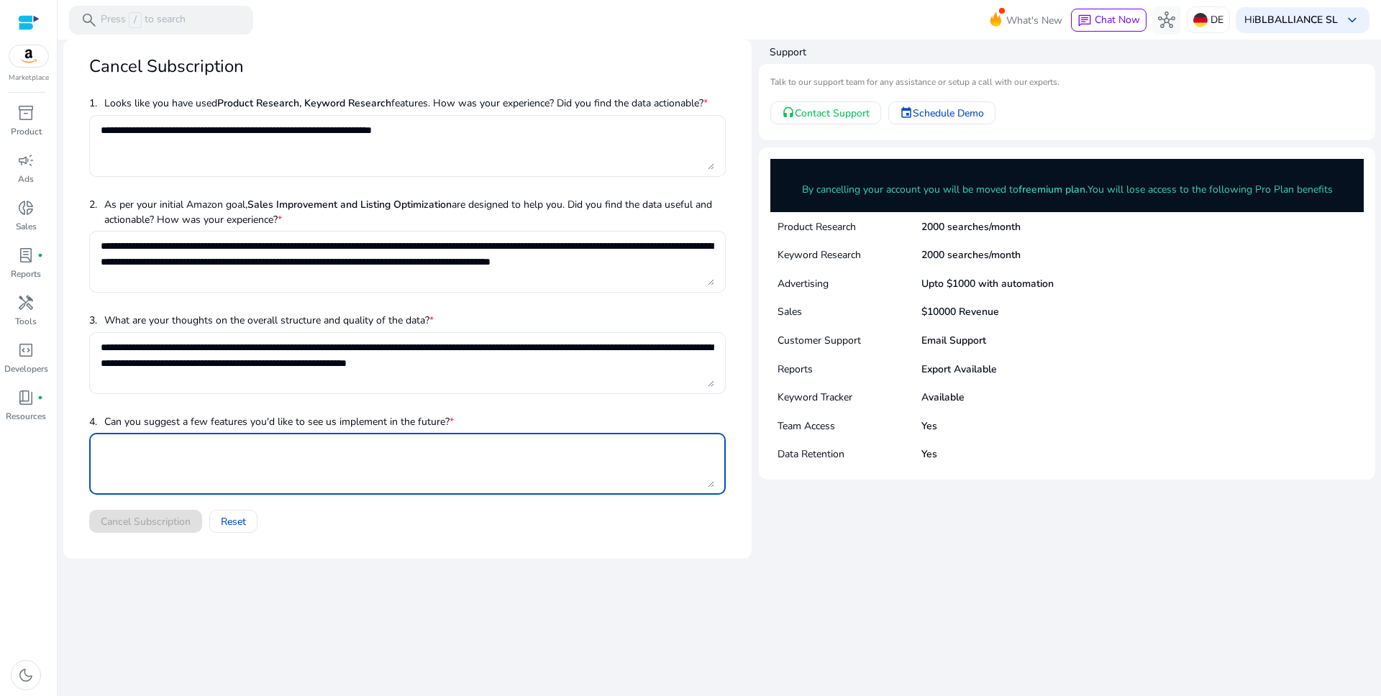
click at [271, 466] on textarea at bounding box center [407, 463] width 613 height 47
paste textarea "**********"
type textarea "**********"
click at [158, 519] on span "Cancel Subscription" at bounding box center [146, 521] width 90 height 15
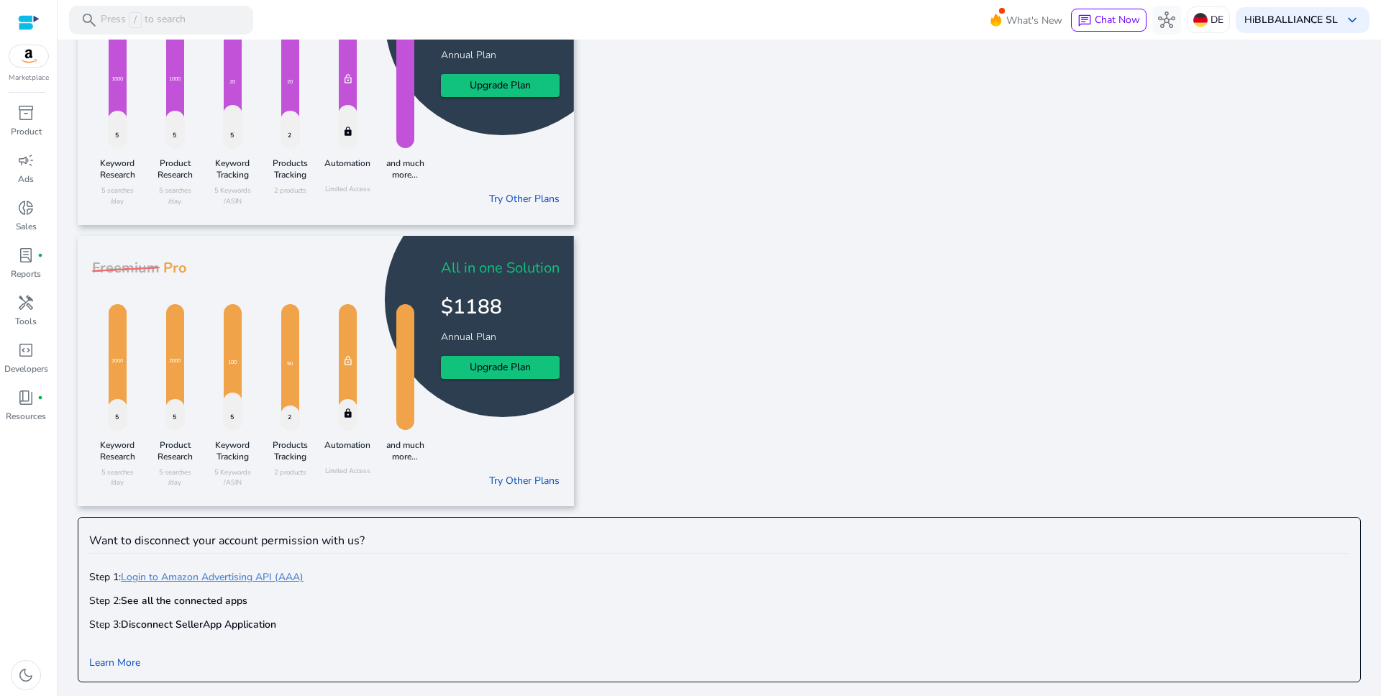
scroll to position [125, 0]
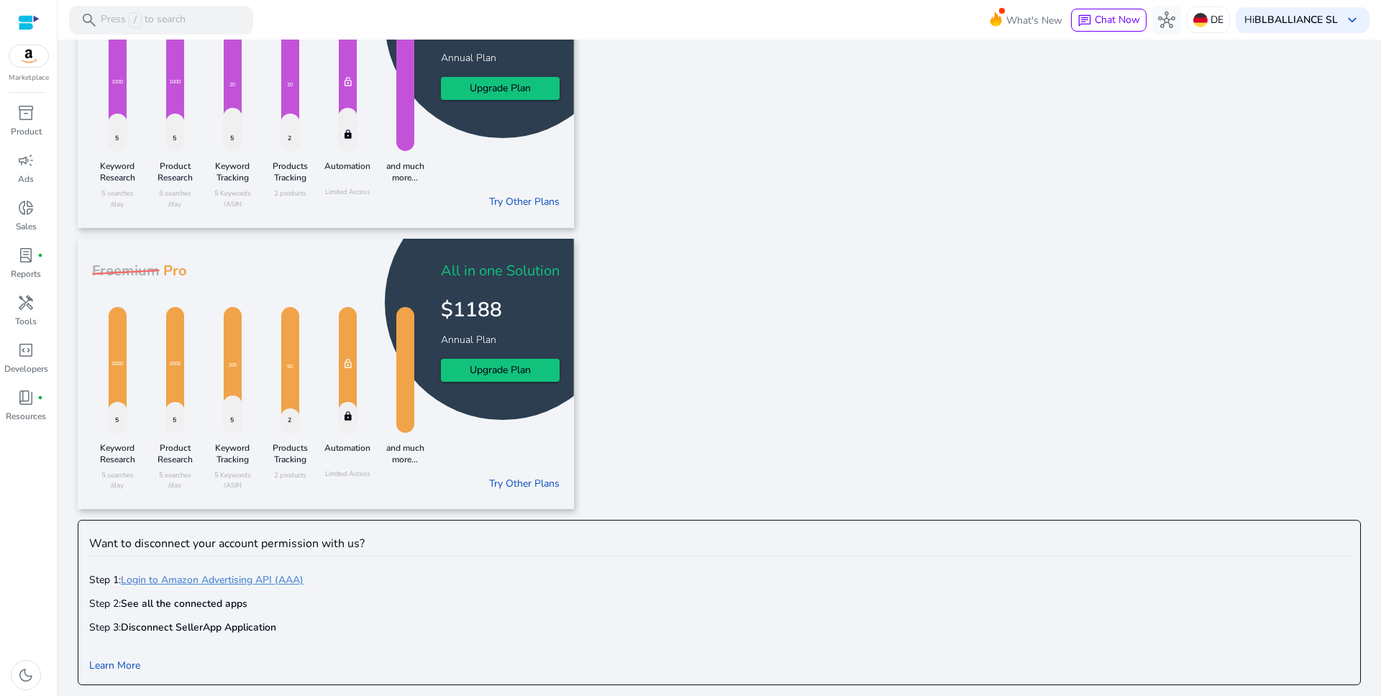
click at [221, 580] on link "Login to Amazon Advertising API (AAA)" at bounding box center [212, 580] width 183 height 14
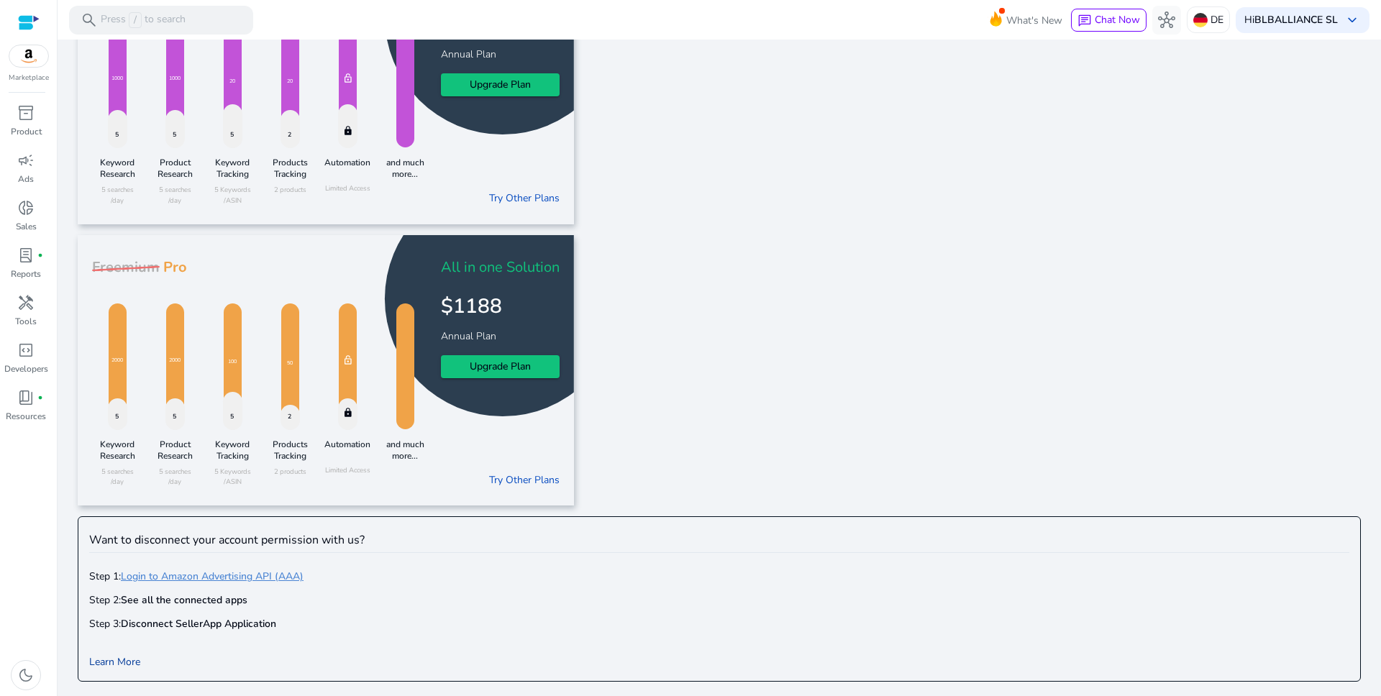
click at [122, 664] on link "Learn More" at bounding box center [114, 662] width 51 height 14
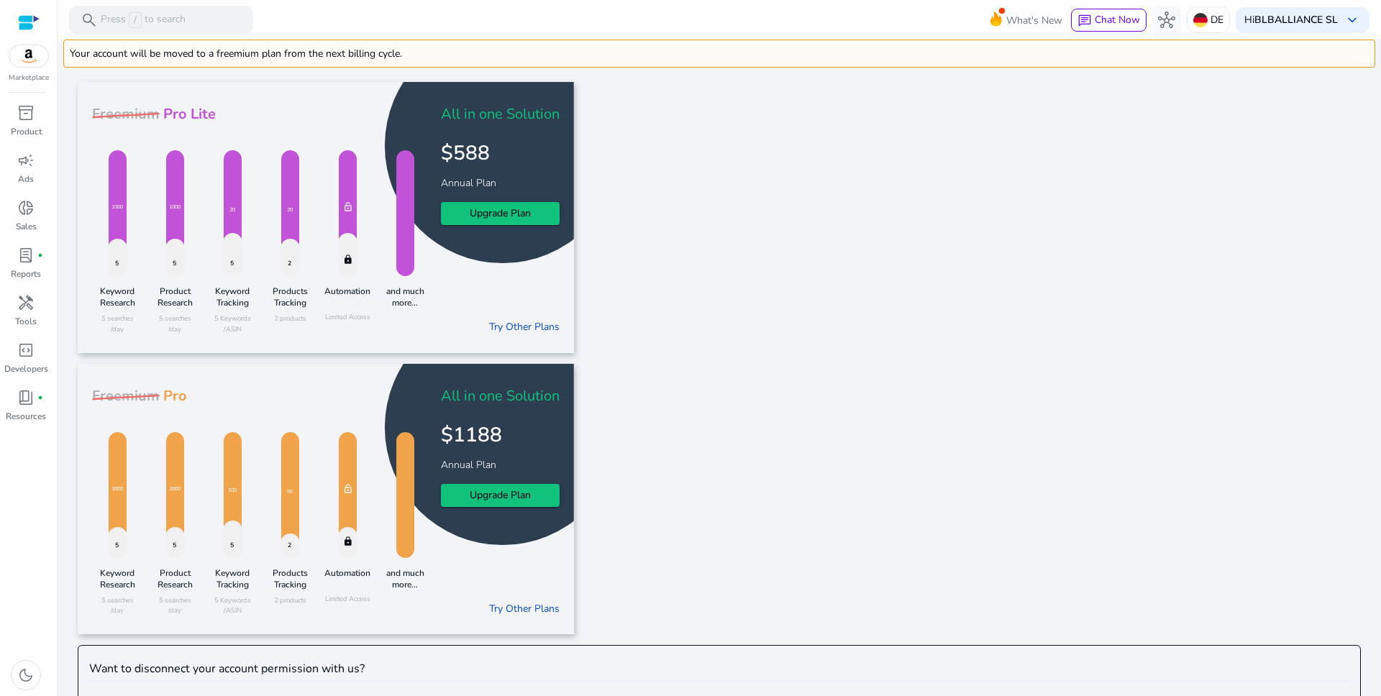
scroll to position [1, 0]
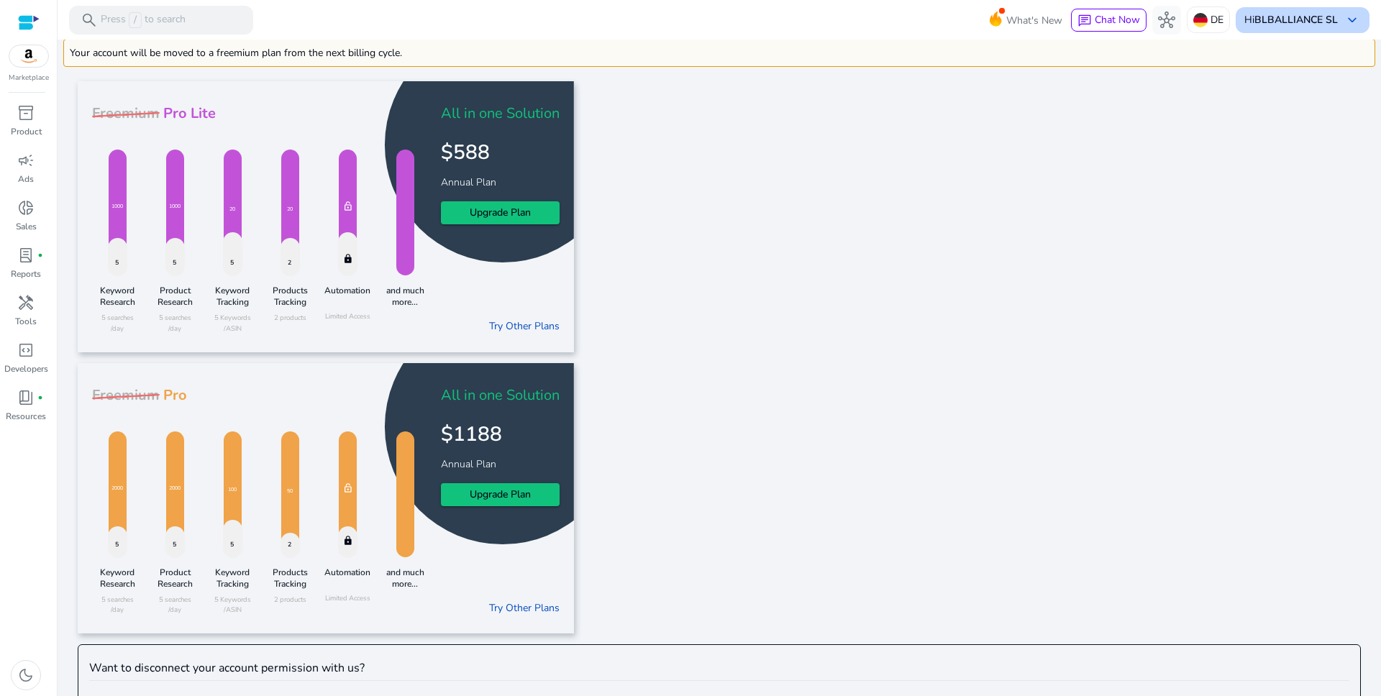
click at [1350, 17] on span "keyboard_arrow_down" at bounding box center [1351, 20] width 17 height 17
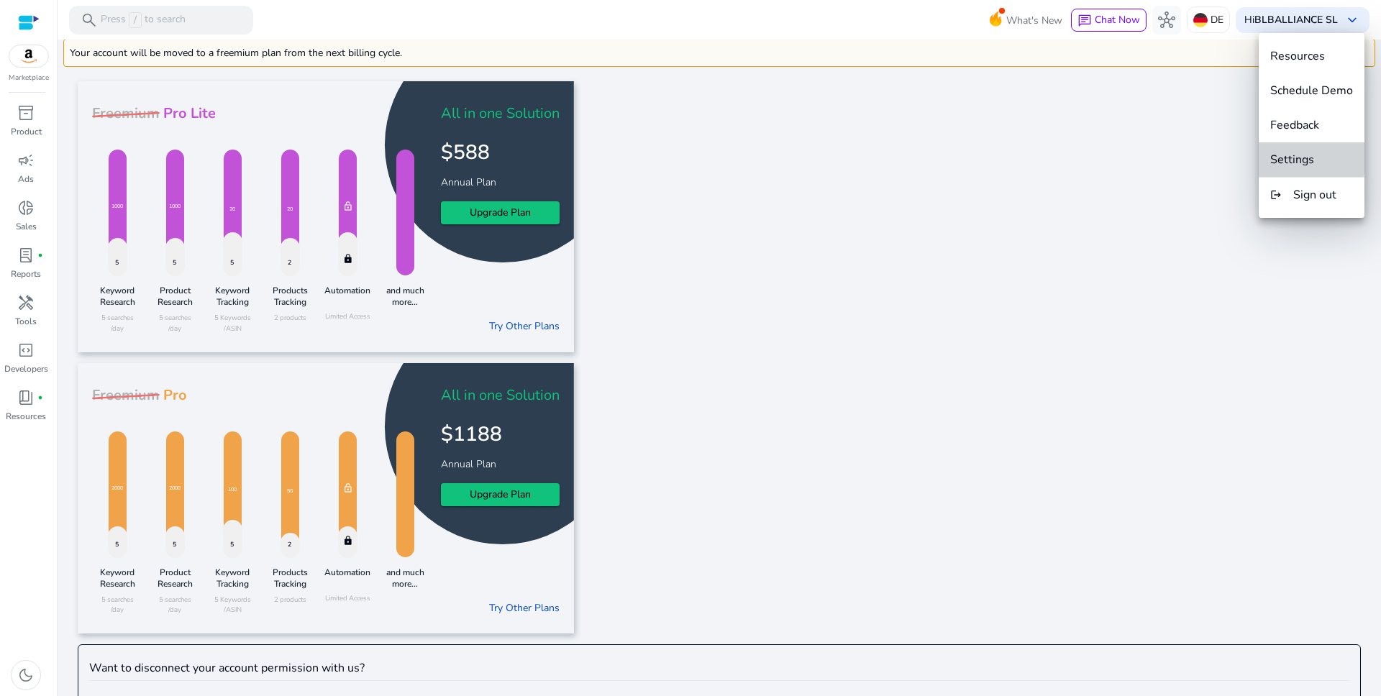
click at [1305, 155] on span "Settings" at bounding box center [1292, 160] width 44 height 16
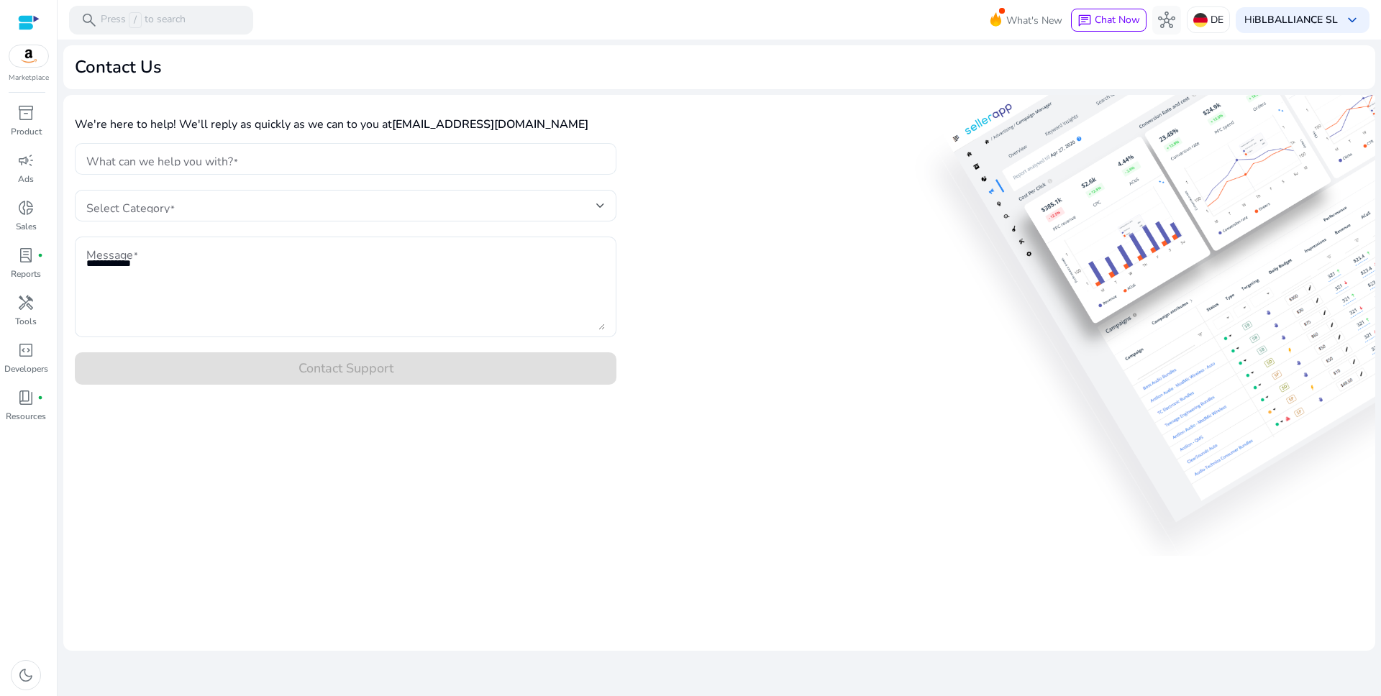
click at [325, 160] on input "What can we help you with?" at bounding box center [345, 159] width 518 height 16
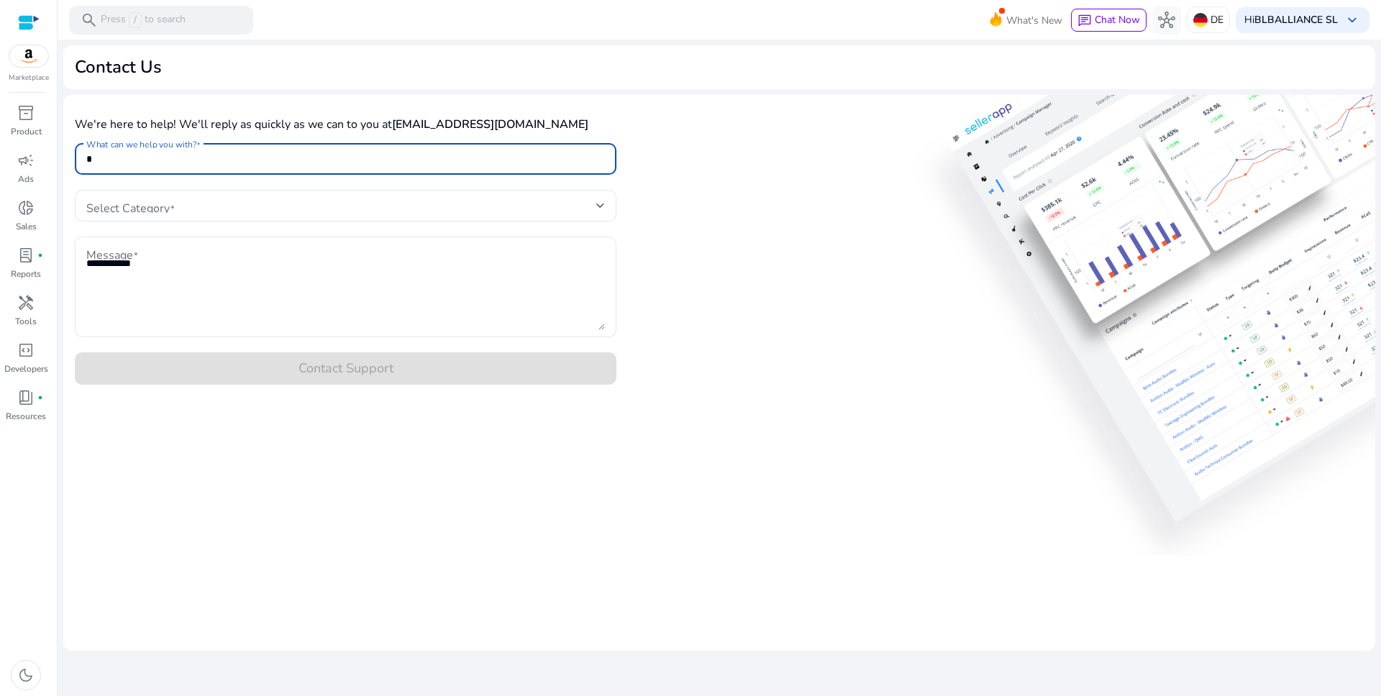
type input "*"
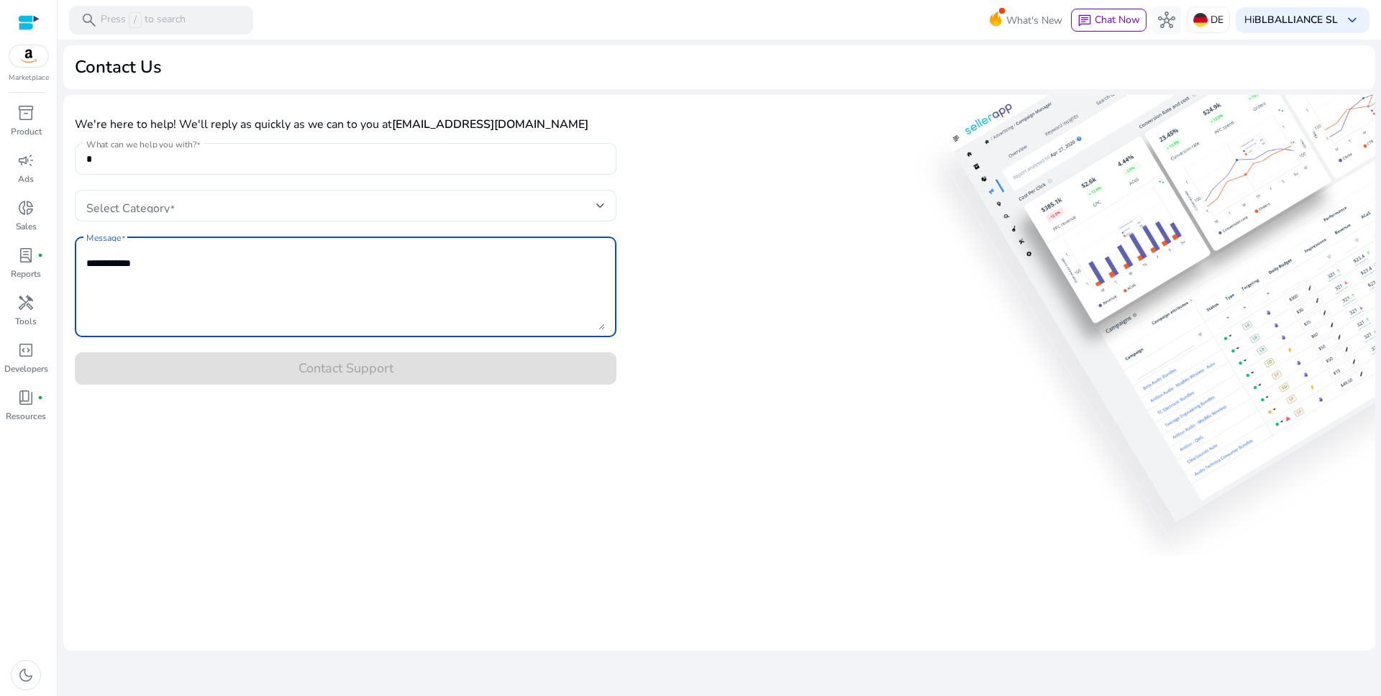
click at [301, 297] on textarea "Message" at bounding box center [345, 287] width 518 height 86
paste textarea "**********"
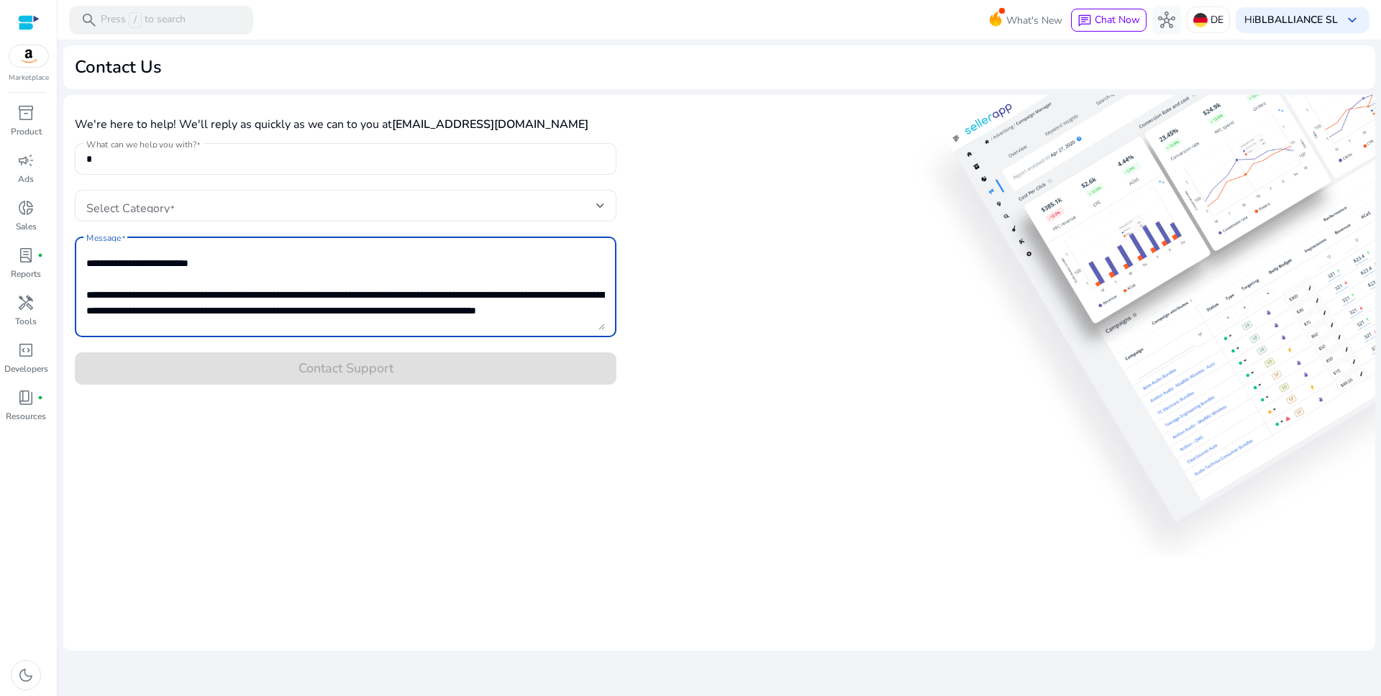
click at [173, 279] on textarea "Message" at bounding box center [345, 287] width 518 height 86
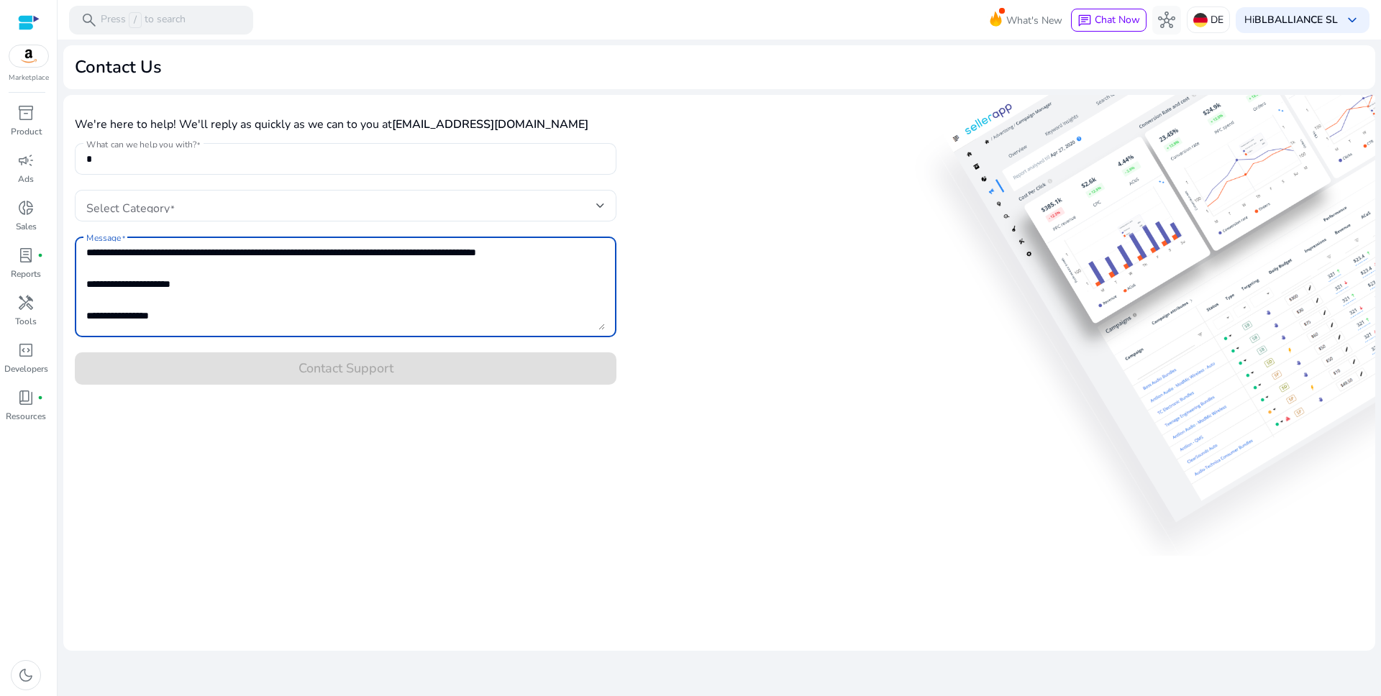
scroll to position [44, 0]
click at [145, 277] on textarea "Message" at bounding box center [345, 287] width 518 height 86
click at [106, 288] on textarea "Message" at bounding box center [345, 287] width 518 height 86
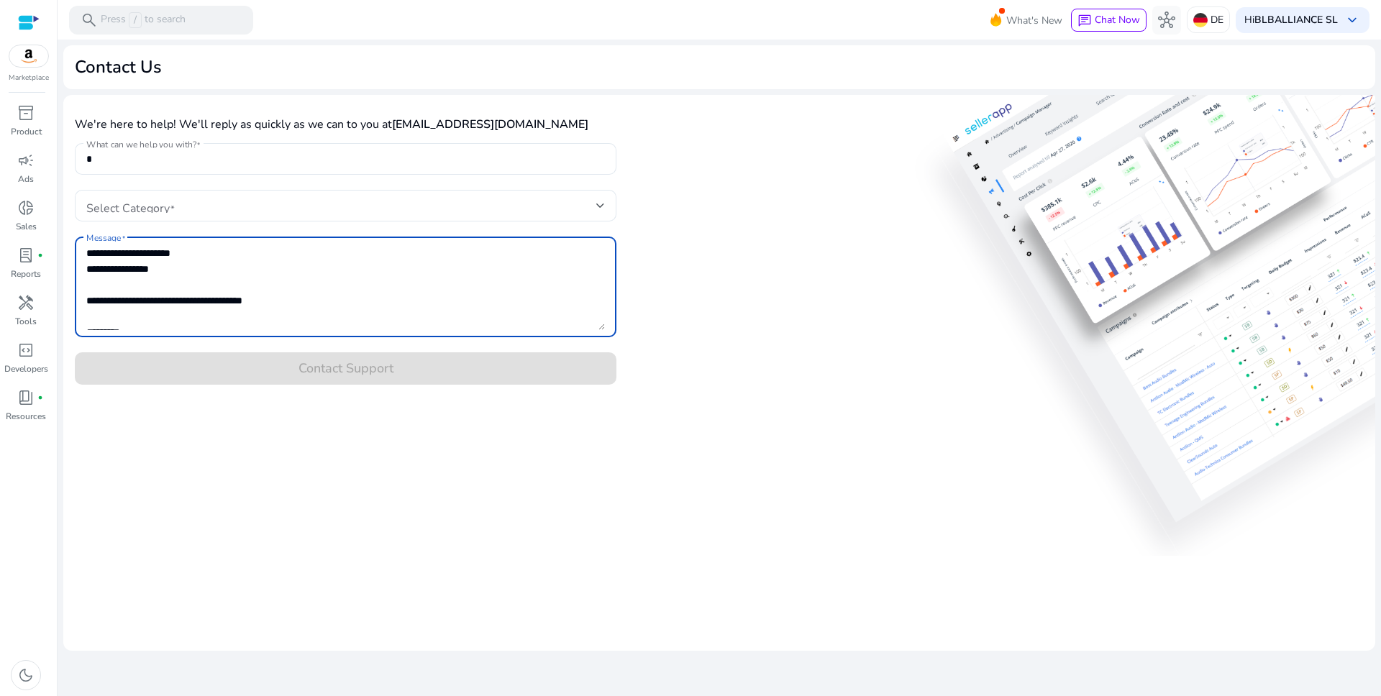
drag, startPoint x: 119, startPoint y: 285, endPoint x: 500, endPoint y: 316, distance: 382.3
click at [186, 288] on textarea "Message" at bounding box center [345, 287] width 518 height 86
drag, startPoint x: 148, startPoint y: 306, endPoint x: 306, endPoint y: 313, distance: 158.4
click at [306, 314] on textarea "Message" at bounding box center [345, 287] width 518 height 86
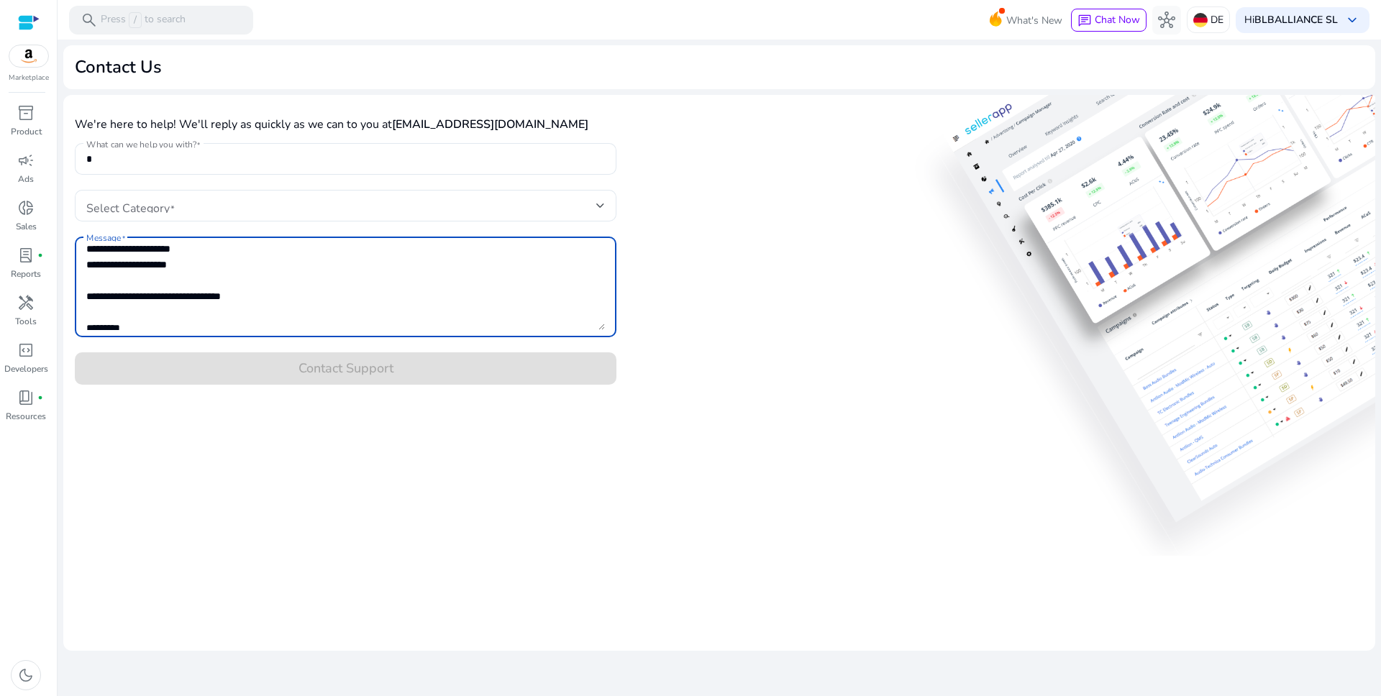
click at [113, 292] on textarea "Message" at bounding box center [345, 287] width 518 height 86
click at [96, 312] on textarea "Message" at bounding box center [345, 287] width 518 height 86
type textarea "**********"
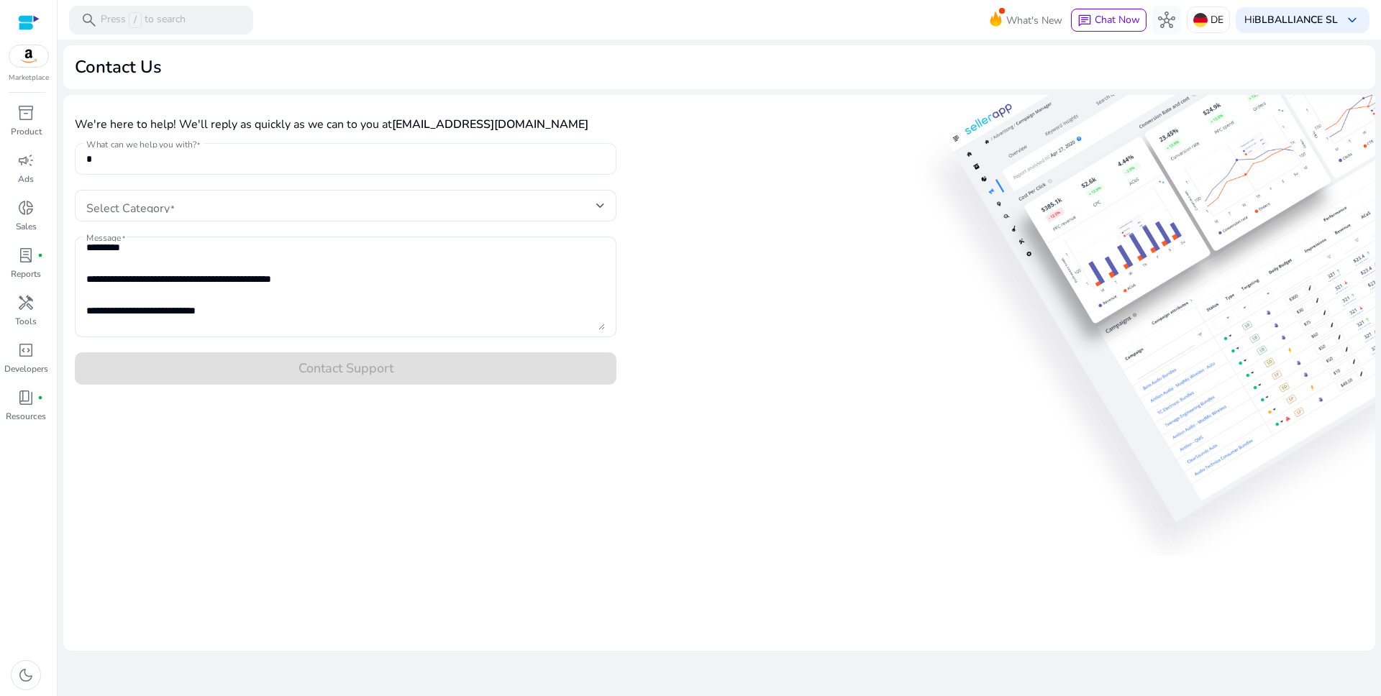
click at [313, 168] on div "*" at bounding box center [345, 159] width 518 height 32
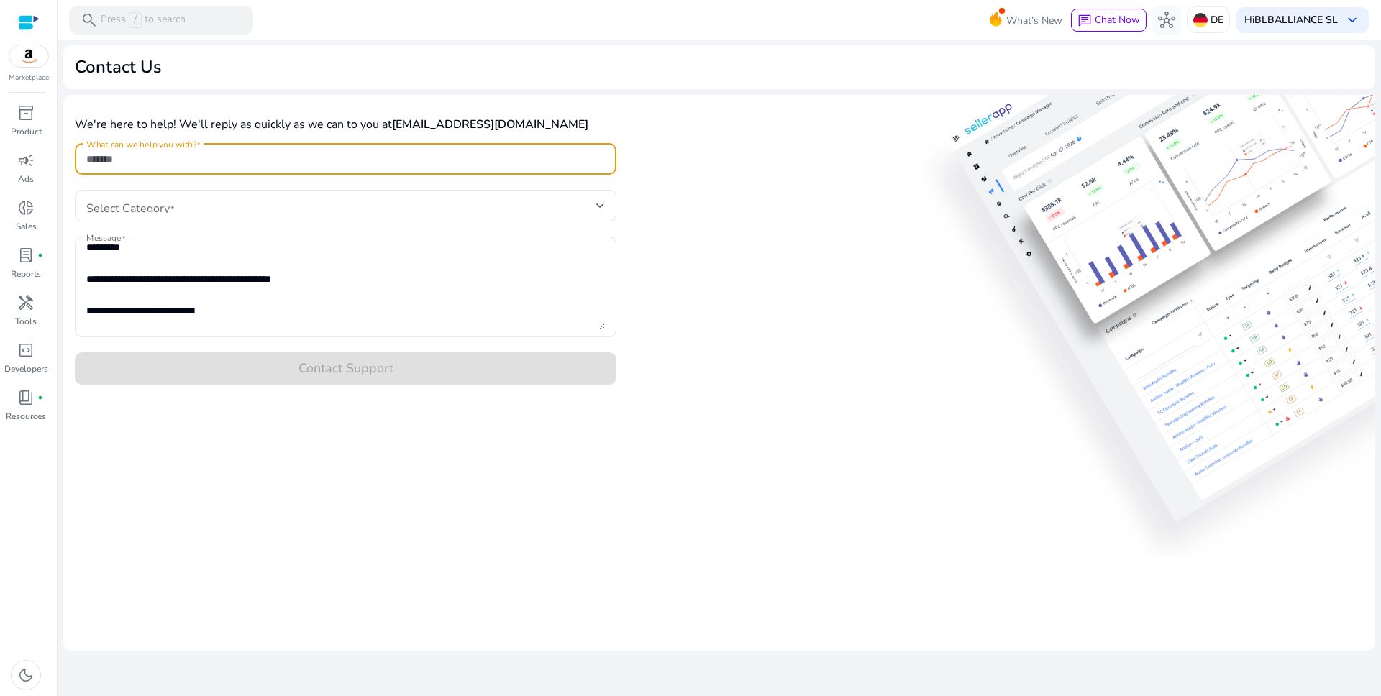
click at [139, 161] on input "What can we help you with?" at bounding box center [345, 159] width 518 height 16
paste input "**********"
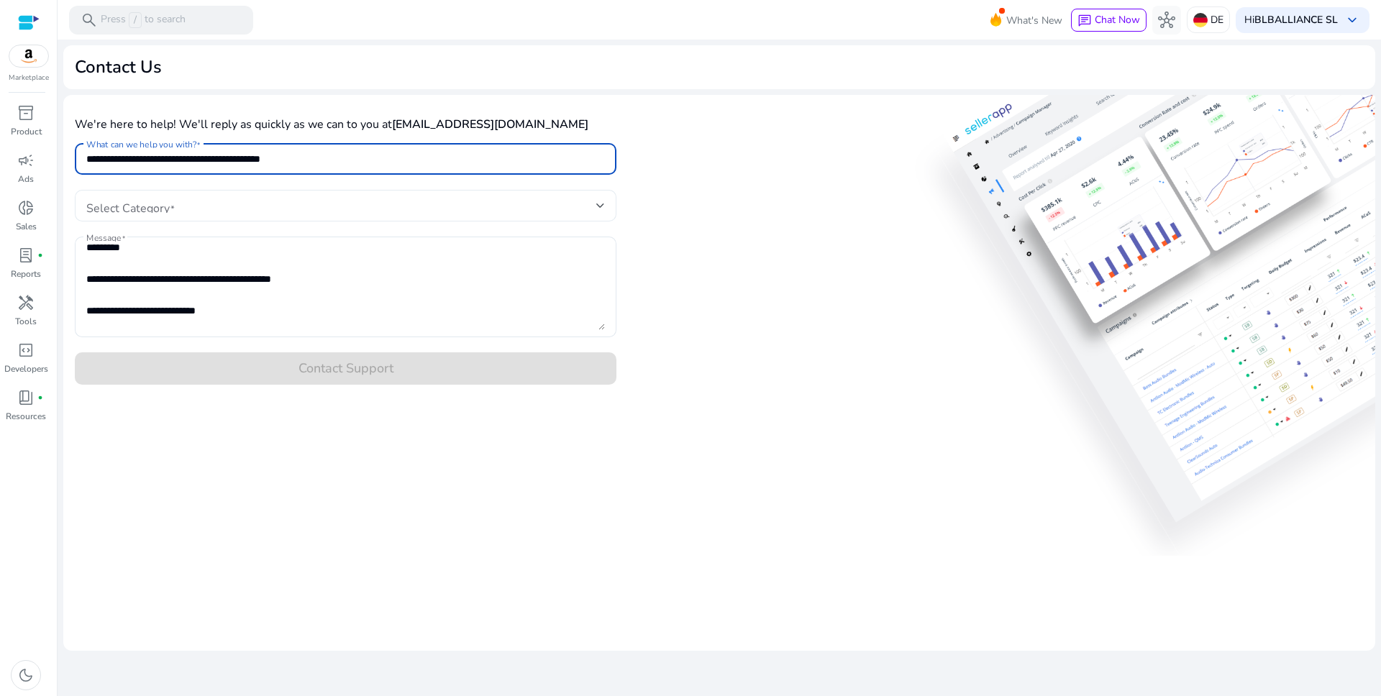
type input "**********"
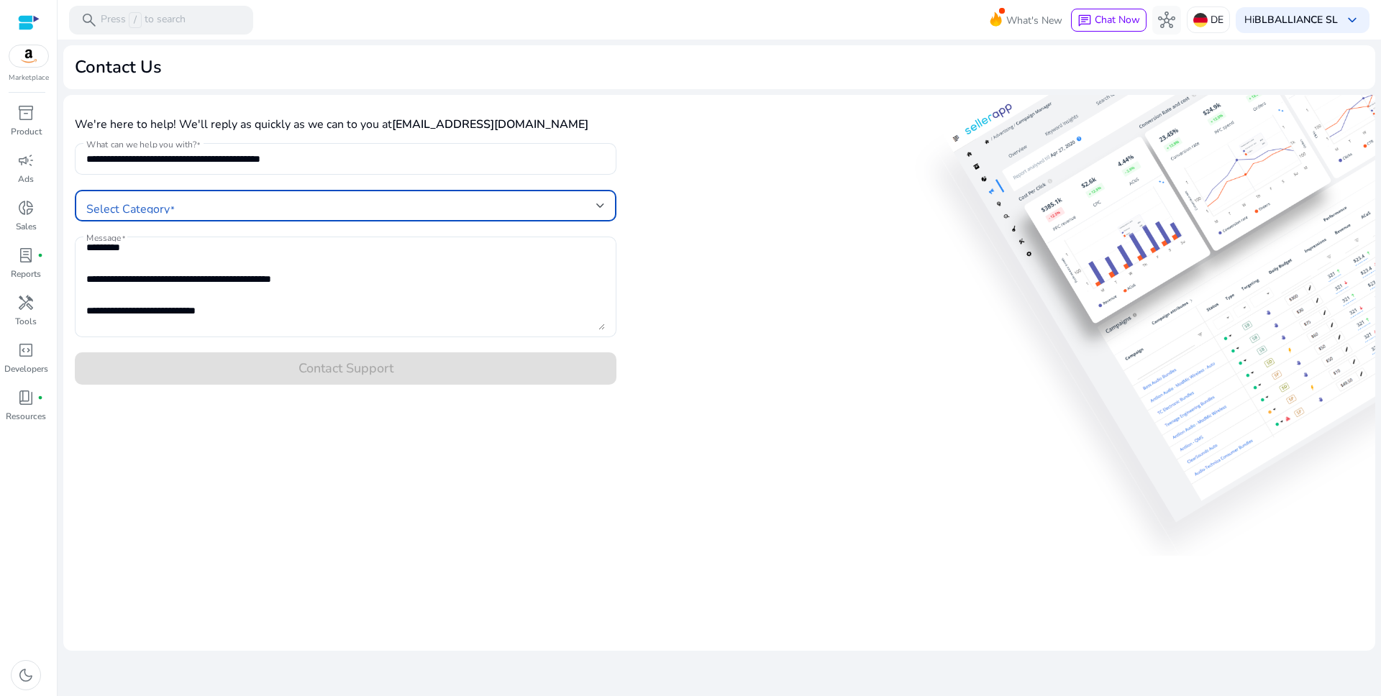
click at [129, 207] on span at bounding box center [341, 206] width 510 height 16
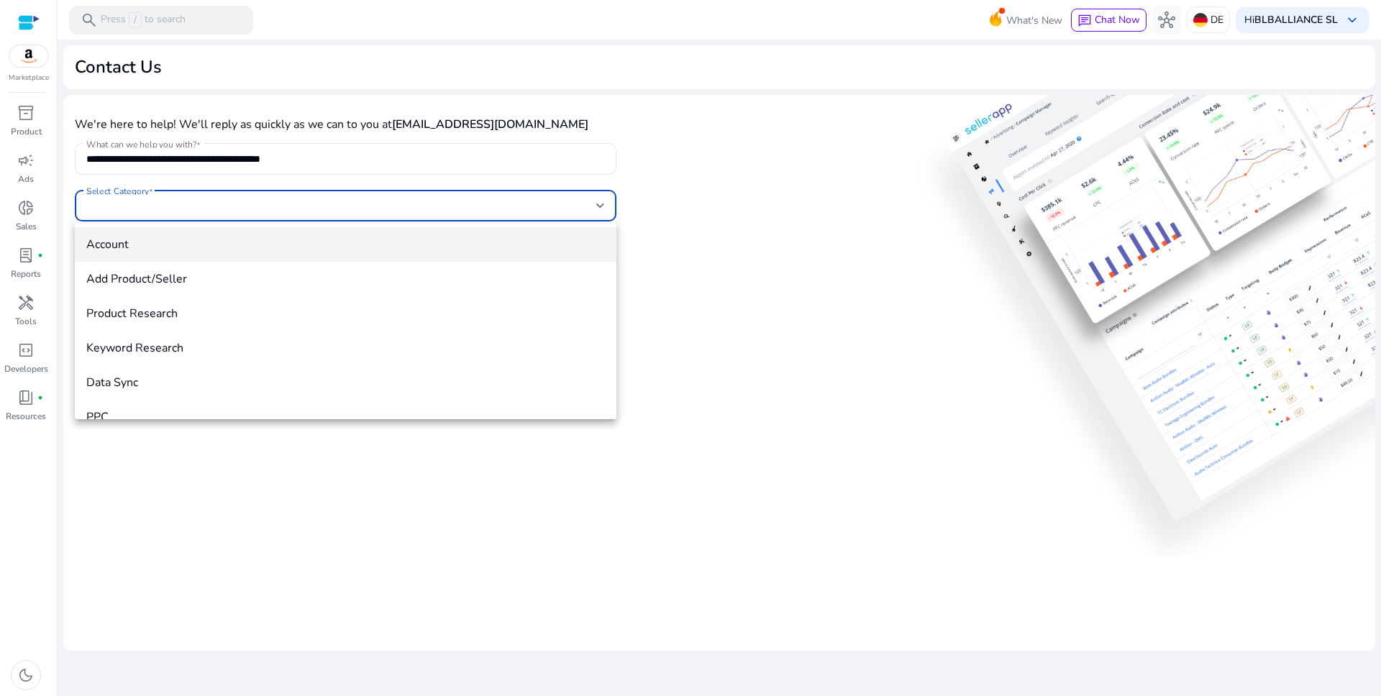
click at [137, 252] on mat-option "Account" at bounding box center [345, 244] width 541 height 35
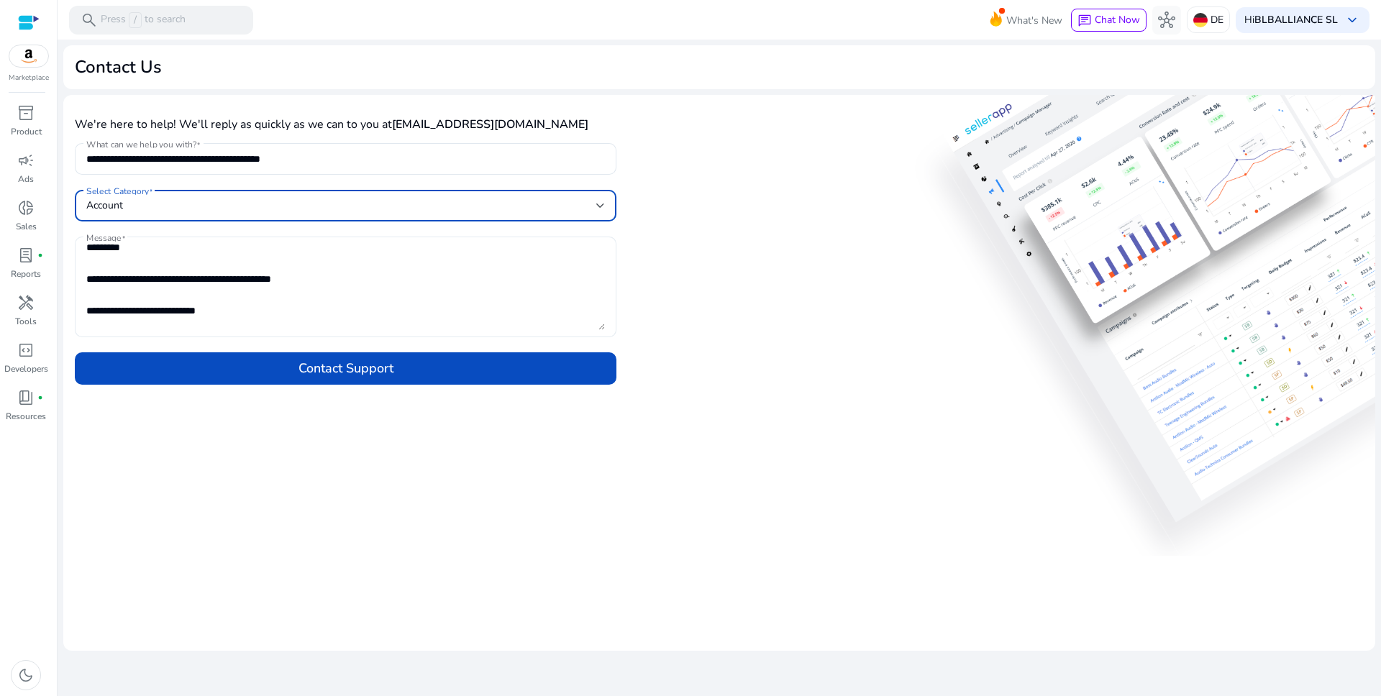
scroll to position [124, 0]
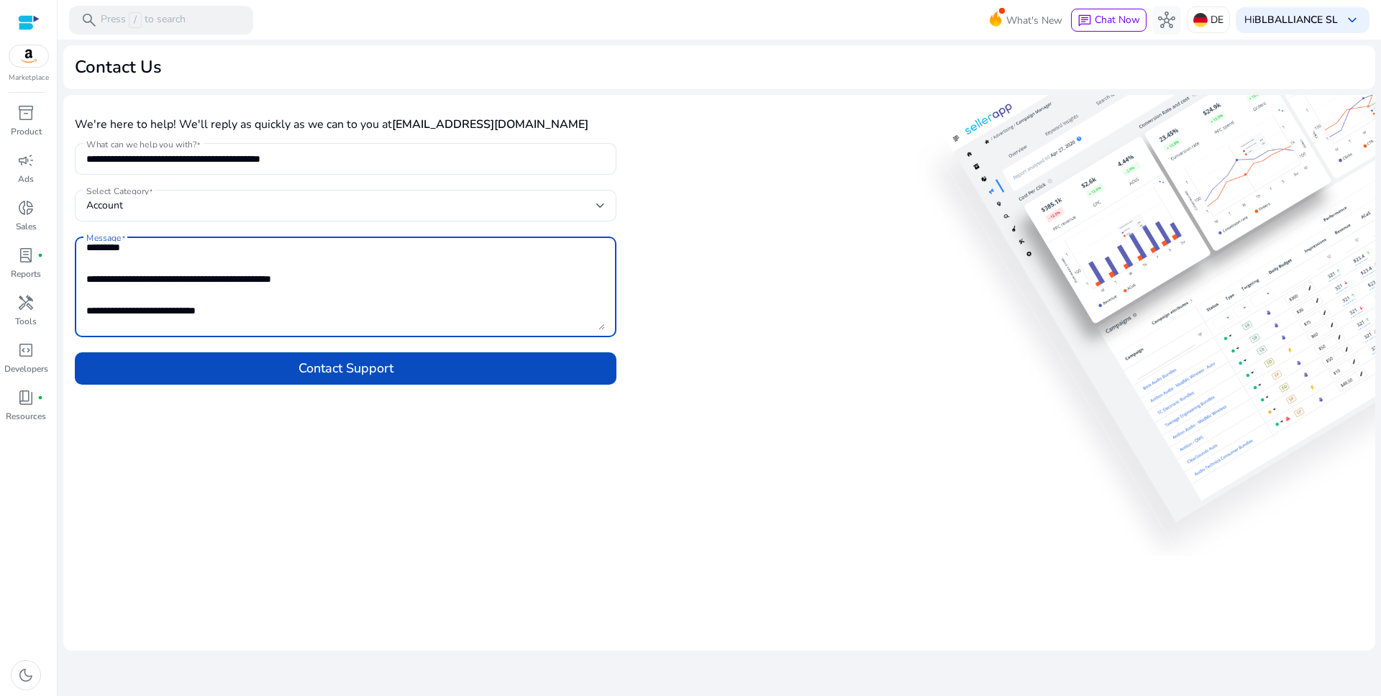
click at [132, 300] on textarea "Message" at bounding box center [345, 287] width 518 height 86
type textarea "**********"
click at [282, 360] on span at bounding box center [345, 368] width 541 height 35
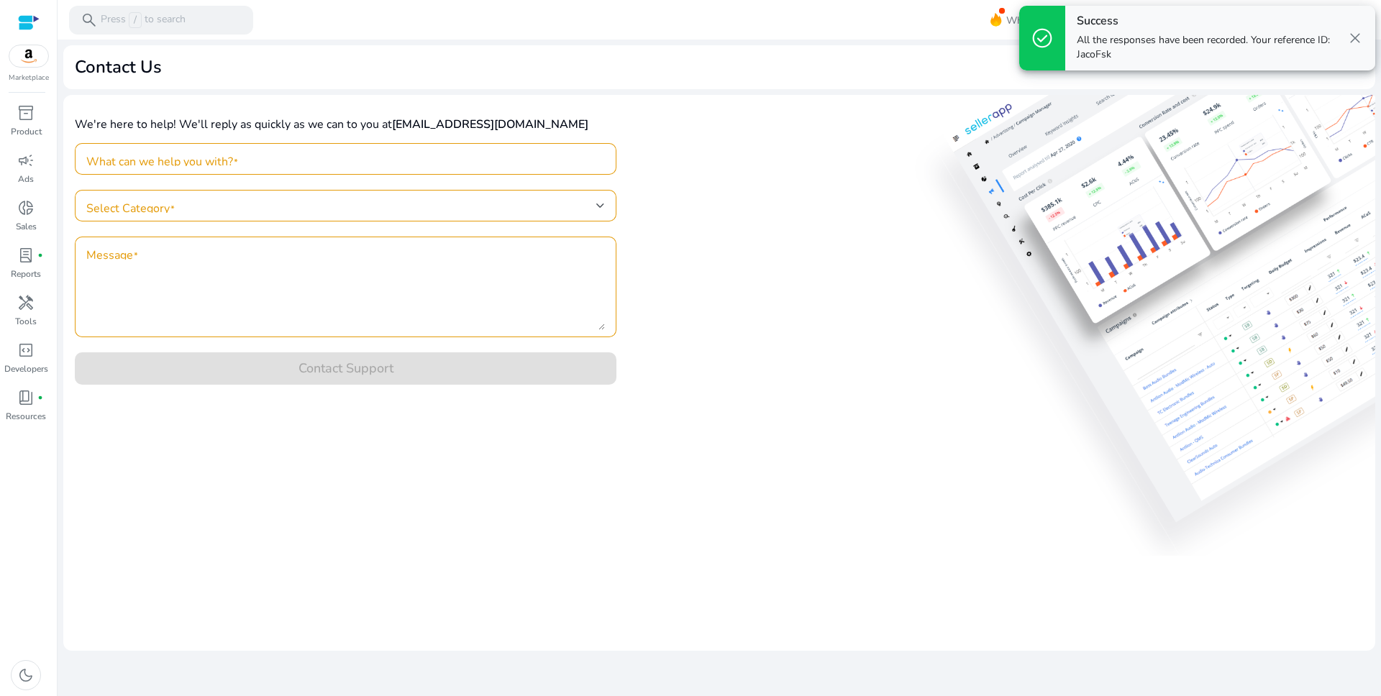
scroll to position [0, 0]
